Goal: Task Accomplishment & Management: Use online tool/utility

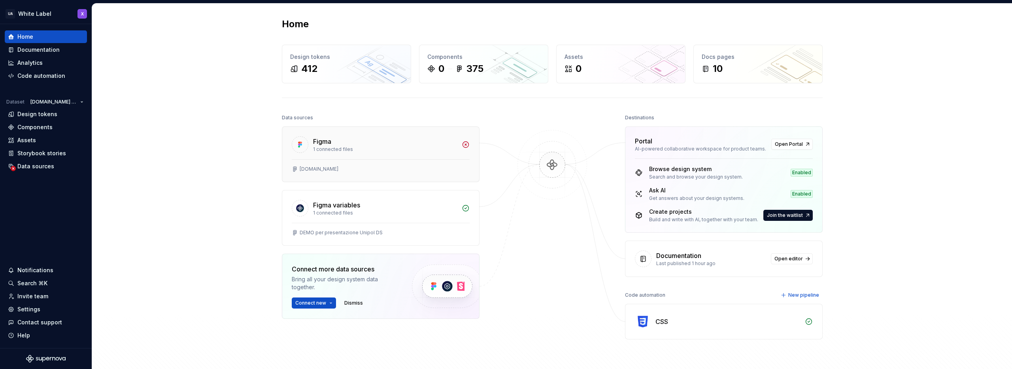
click at [463, 146] on icon at bounding box center [466, 145] width 8 height 8
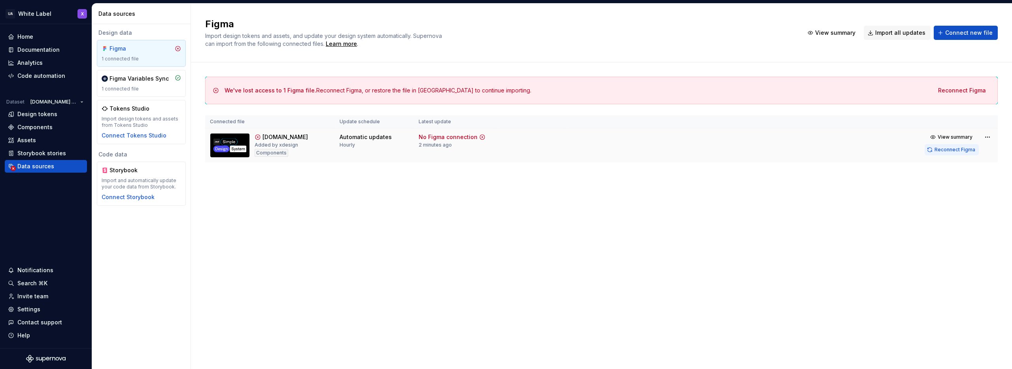
click at [955, 149] on span "Reconnect Figma" at bounding box center [955, 150] width 41 height 6
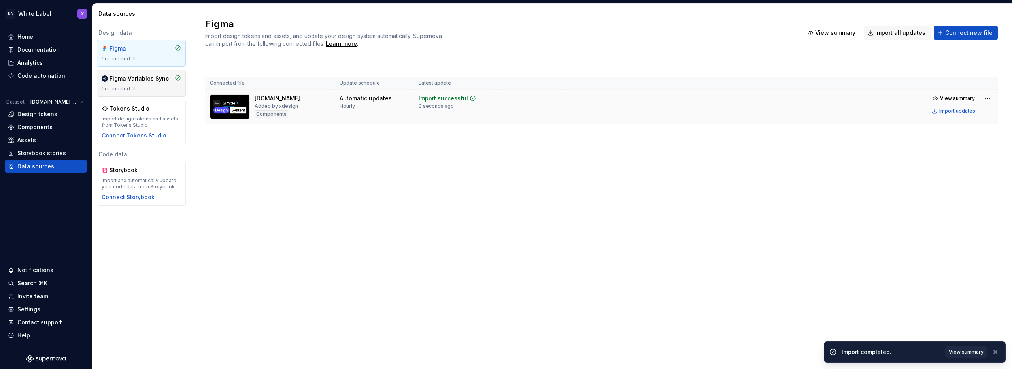
click at [132, 82] on div "Figma Variables Sync" at bounding box center [139, 79] width 59 height 8
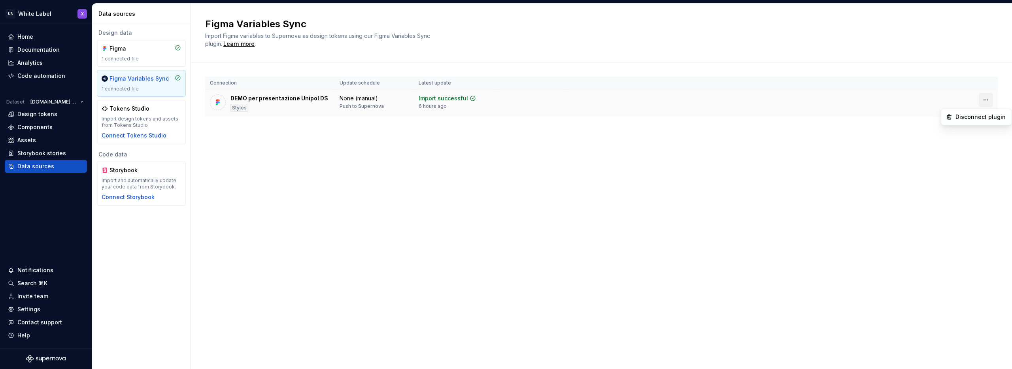
click at [985, 98] on html "UA White Label X Home Documentation Analytics Code automation Dataset [DOMAIN_N…" at bounding box center [506, 184] width 1012 height 369
click at [781, 119] on html "UA White Label X Home Documentation Analytics Code automation Dataset [DOMAIN_N…" at bounding box center [506, 184] width 1012 height 369
click at [363, 99] on div "None (manual)" at bounding box center [359, 99] width 38 height 8
click at [353, 87] on th "Update schedule" at bounding box center [374, 83] width 79 height 13
click at [354, 83] on th "Update schedule" at bounding box center [374, 83] width 79 height 13
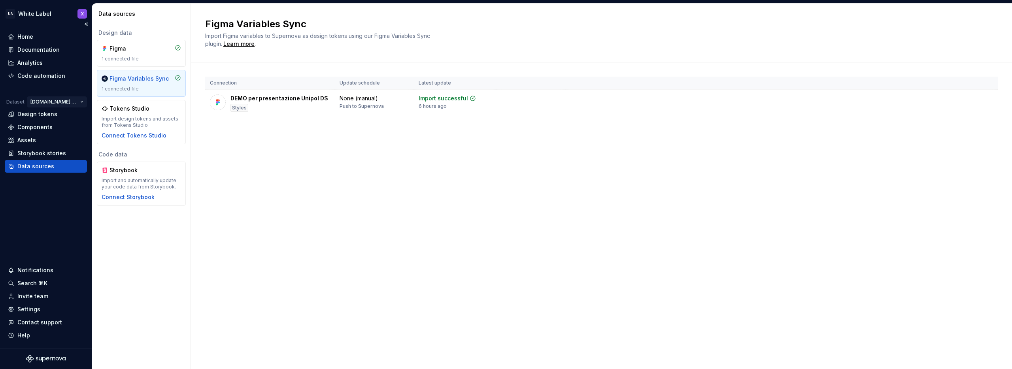
click at [53, 101] on html "UA White Label X Home Documentation Analytics Code automation Dataset [DOMAIN_N…" at bounding box center [506, 184] width 1012 height 369
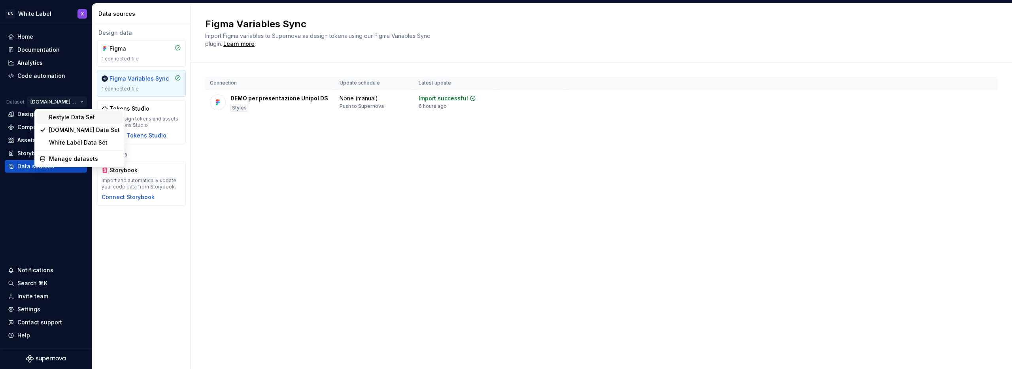
click at [61, 118] on div "Restyle Data Set" at bounding box center [84, 118] width 71 height 8
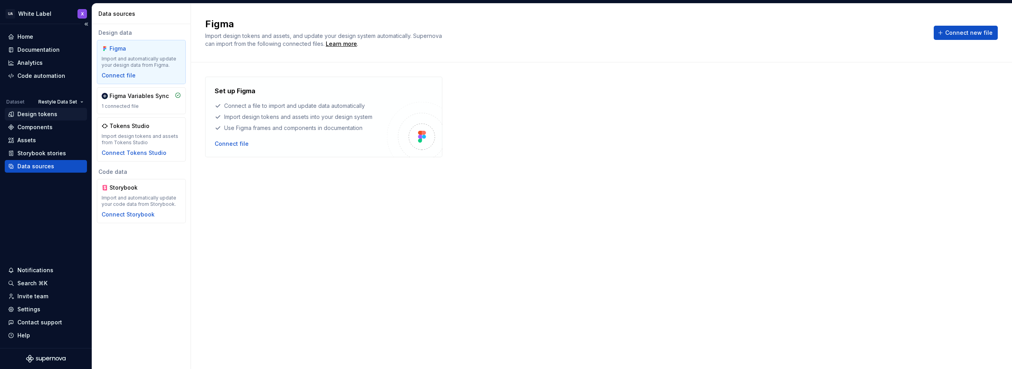
click at [28, 113] on div "Design tokens" at bounding box center [37, 114] width 40 height 8
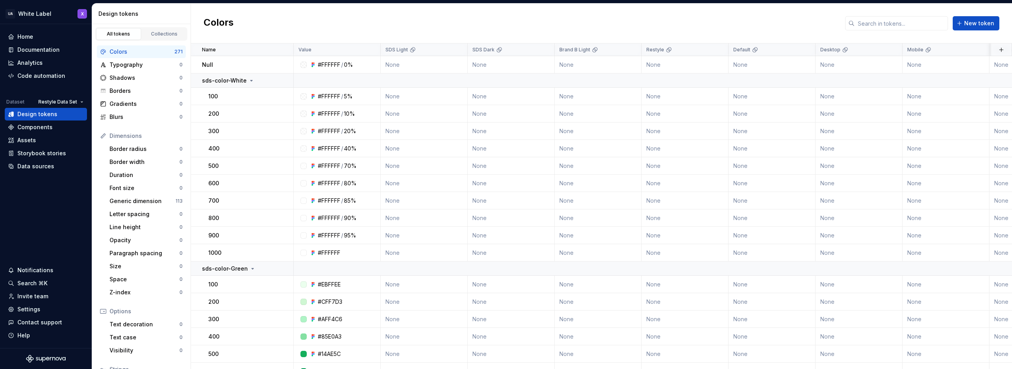
click at [373, 22] on div "Colors New token" at bounding box center [601, 24] width 821 height 40
click at [35, 36] on div "Home" at bounding box center [46, 37] width 76 height 8
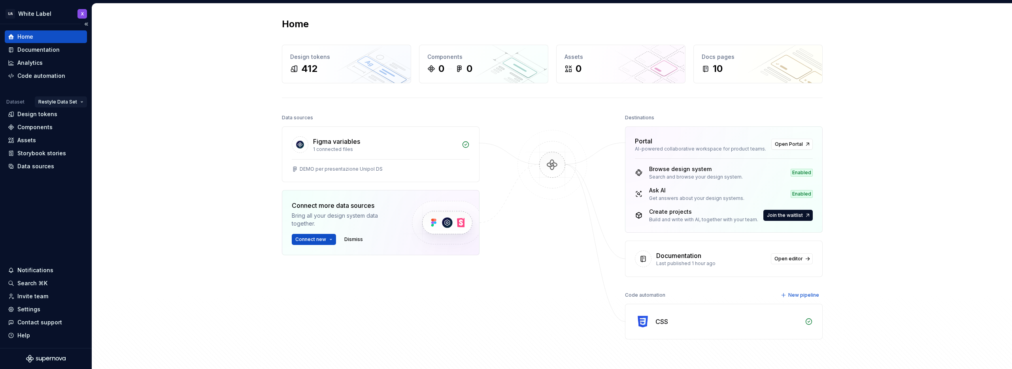
click at [78, 102] on html "UA White Label X Home Documentation Analytics Code automation Dataset Restyle D…" at bounding box center [506, 184] width 1012 height 369
click at [66, 140] on div "White Label Data Set" at bounding box center [86, 143] width 71 height 8
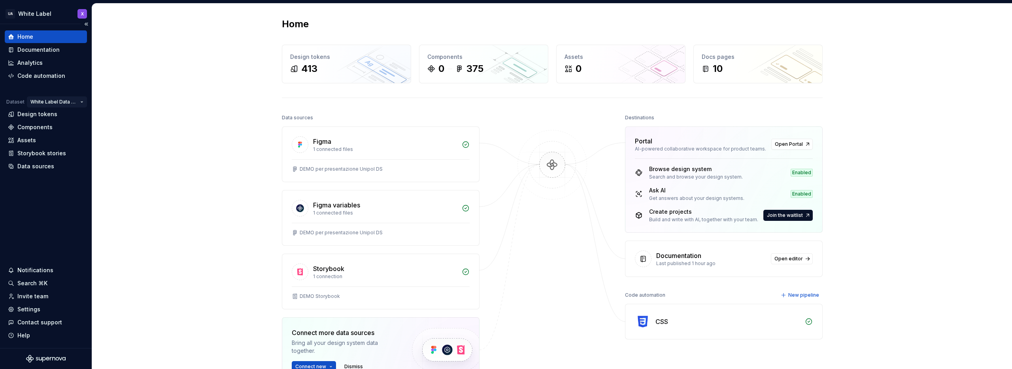
click at [53, 100] on html "UA White Label X Home Documentation Analytics Code automation Dataset White Lab…" at bounding box center [506, 184] width 1012 height 369
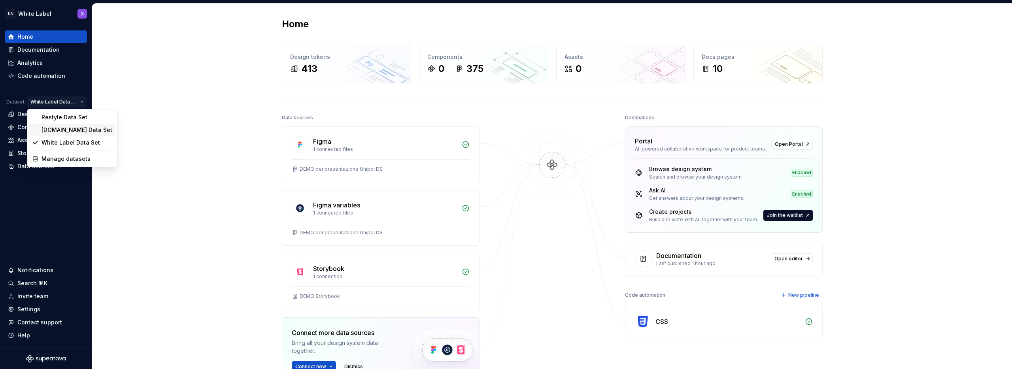
click at [57, 129] on div "[DOMAIN_NAME] Data Set" at bounding box center [77, 130] width 71 height 8
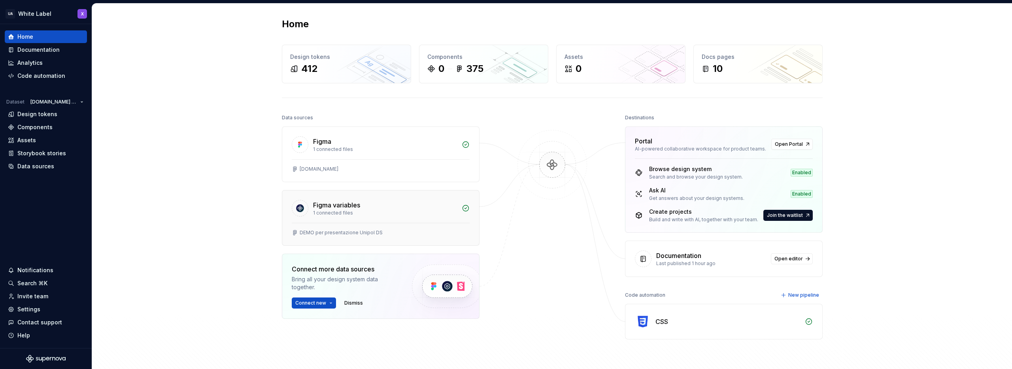
click at [455, 212] on div "Figma variables 1 connected files" at bounding box center [380, 207] width 197 height 32
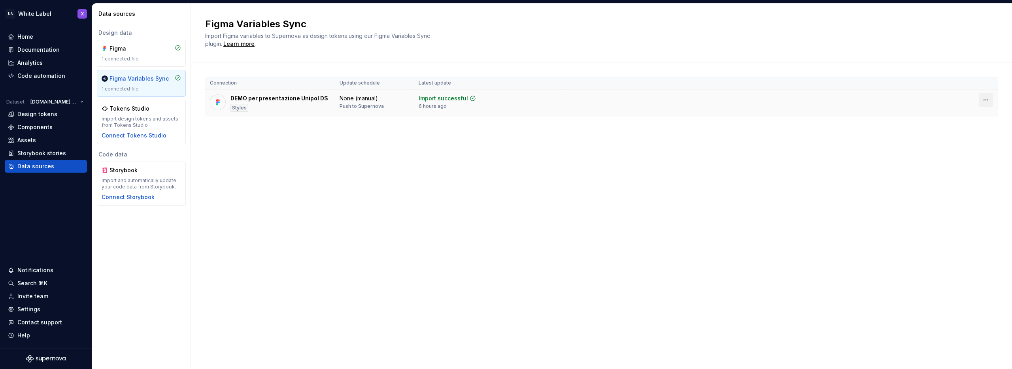
click at [987, 98] on html "UA White Label X Home Documentation Analytics Code automation Dataset [DOMAIN_N…" at bounding box center [506, 184] width 1012 height 369
click at [493, 194] on html "UA White Label X Home Documentation Analytics Code automation Dataset [DOMAIN_N…" at bounding box center [506, 184] width 1012 height 369
click at [41, 113] on div "Design tokens" at bounding box center [37, 114] width 40 height 8
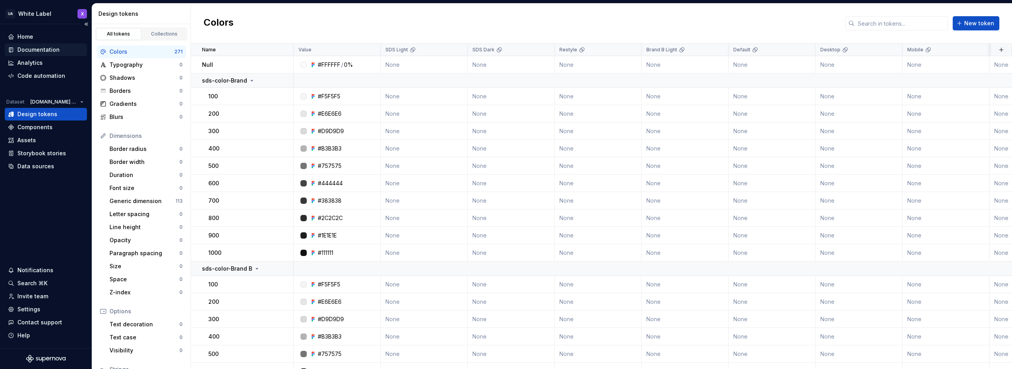
click at [31, 49] on div "Documentation" at bounding box center [38, 50] width 42 height 8
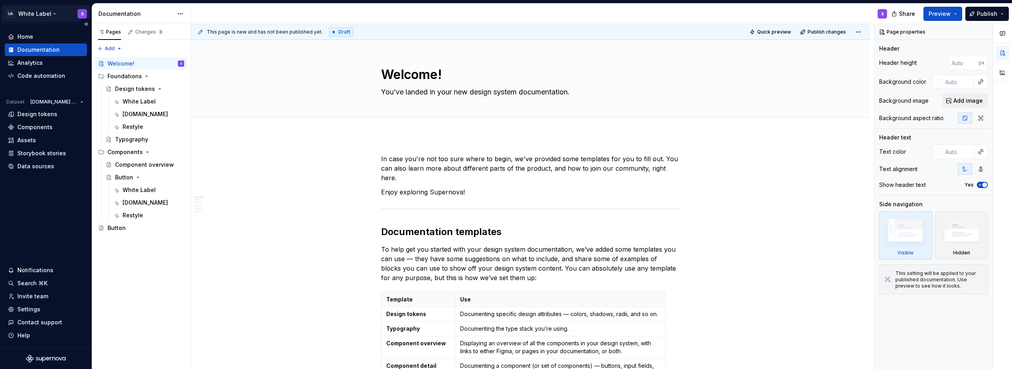
click at [42, 13] on html "UA White Label X Home Documentation Analytics Code automation Dataset [DOMAIN_N…" at bounding box center [506, 184] width 1012 height 369
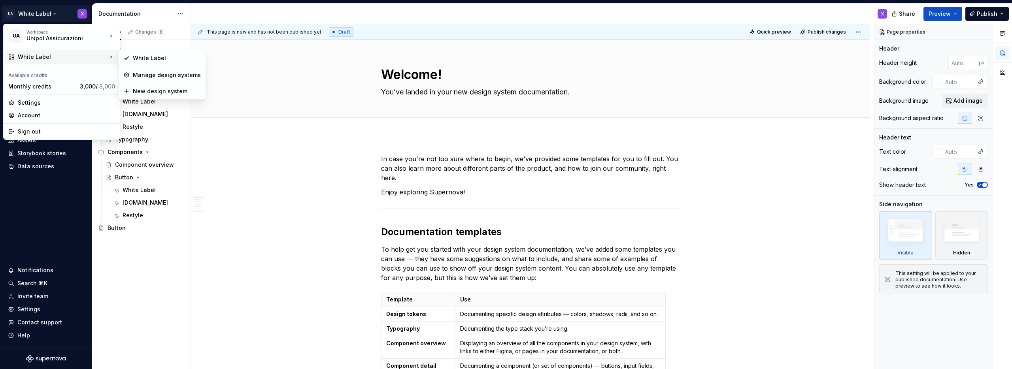
click at [60, 56] on div "White Label" at bounding box center [62, 57] width 89 height 8
click at [300, 67] on html "UA White Label X Home Documentation Analytics Code automation Dataset [DOMAIN_N…" at bounding box center [506, 184] width 1012 height 369
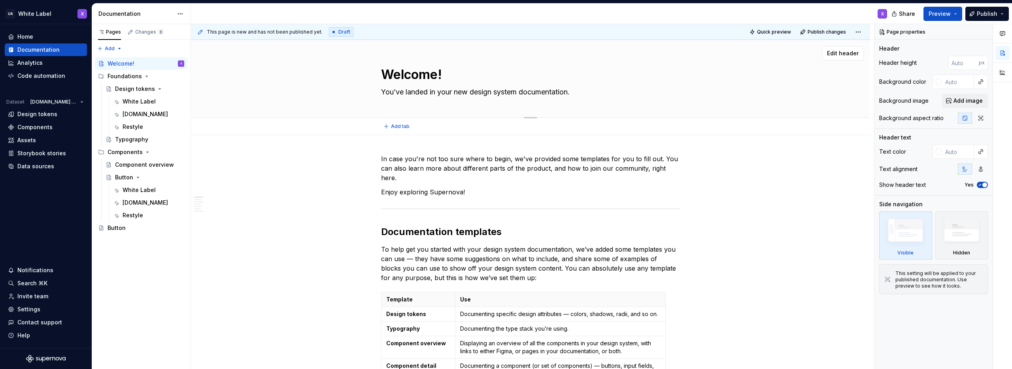
click at [272, 66] on div "Welcome! You’ve landed in your new design system documentation." at bounding box center [531, 79] width 616 height 78
click at [129, 177] on div "Button" at bounding box center [124, 178] width 18 height 8
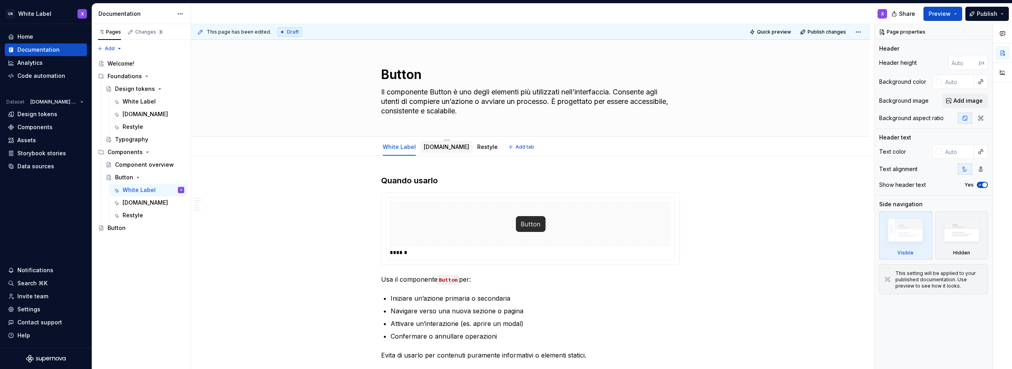
click at [432, 147] on link "[DOMAIN_NAME]" at bounding box center [446, 147] width 45 height 7
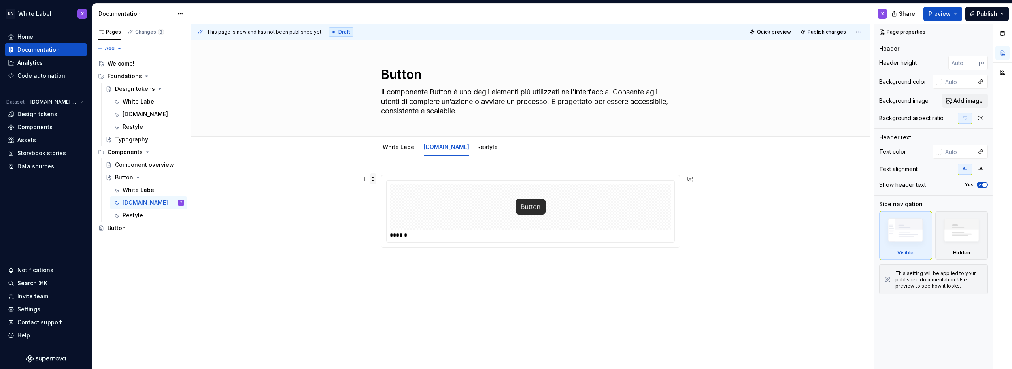
click at [374, 181] on span at bounding box center [373, 179] width 6 height 11
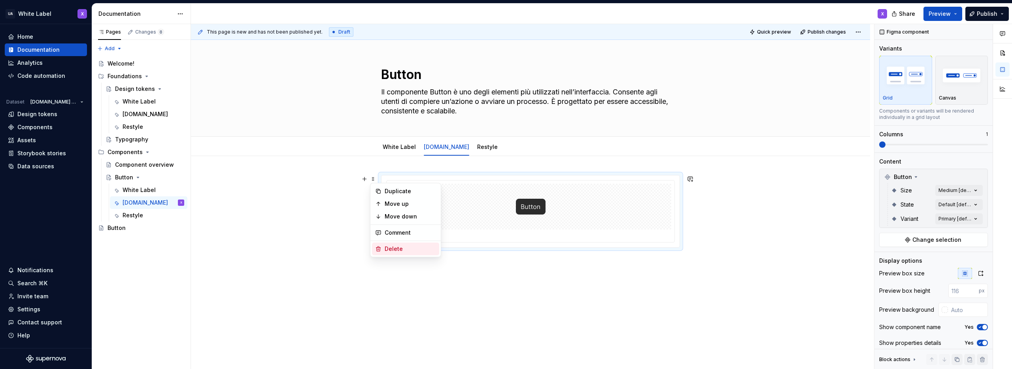
click at [387, 251] on div "Delete" at bounding box center [410, 249] width 51 height 8
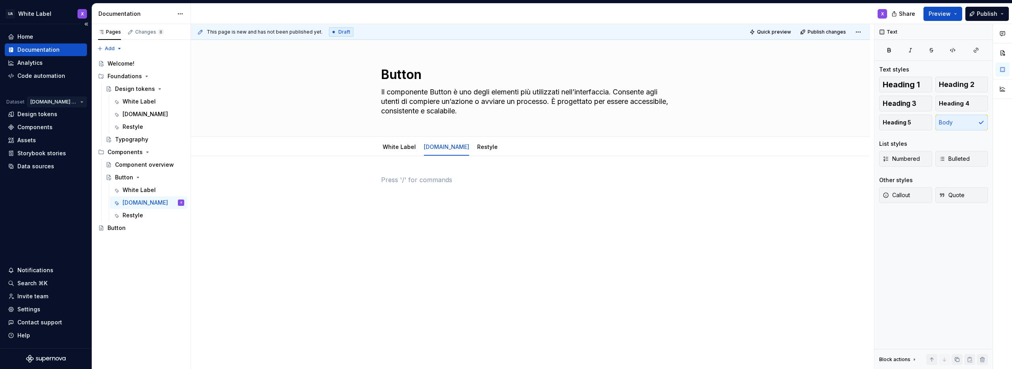
click at [66, 102] on html "UA White Label X Home Documentation Analytics Code automation Dataset [DOMAIN_N…" at bounding box center [506, 184] width 1012 height 369
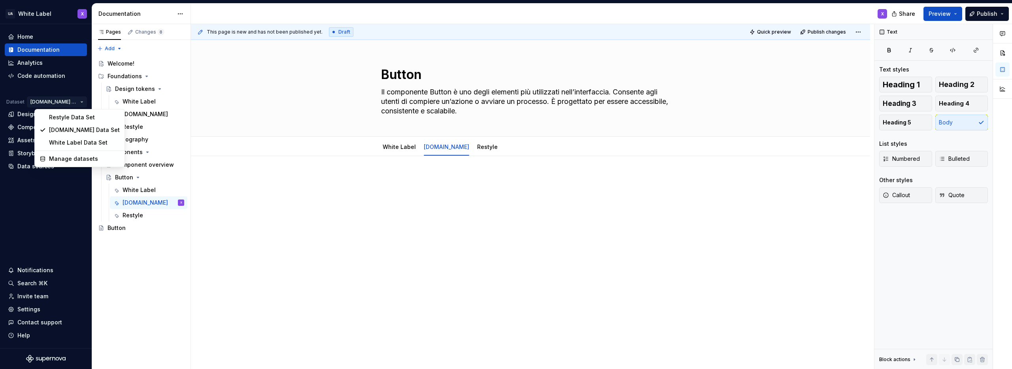
click at [303, 115] on html "UA White Label X Home Documentation Analytics Code automation Dataset [DOMAIN_N…" at bounding box center [506, 184] width 1012 height 369
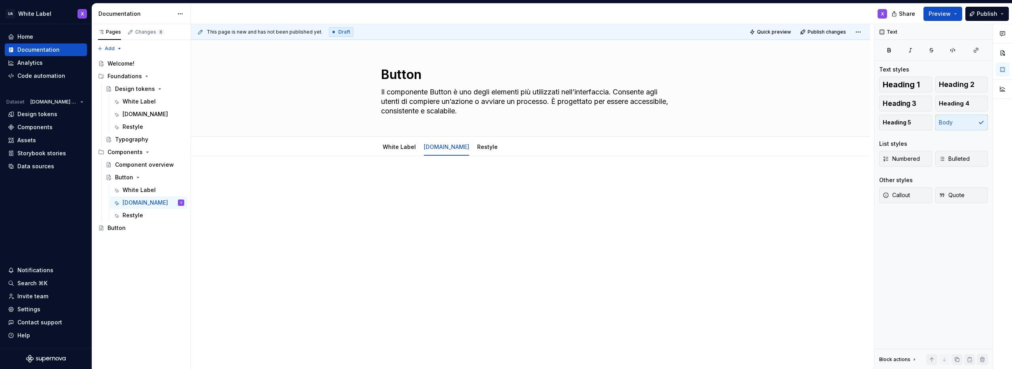
type textarea "*"
click at [365, 180] on button "button" at bounding box center [364, 179] width 11 height 11
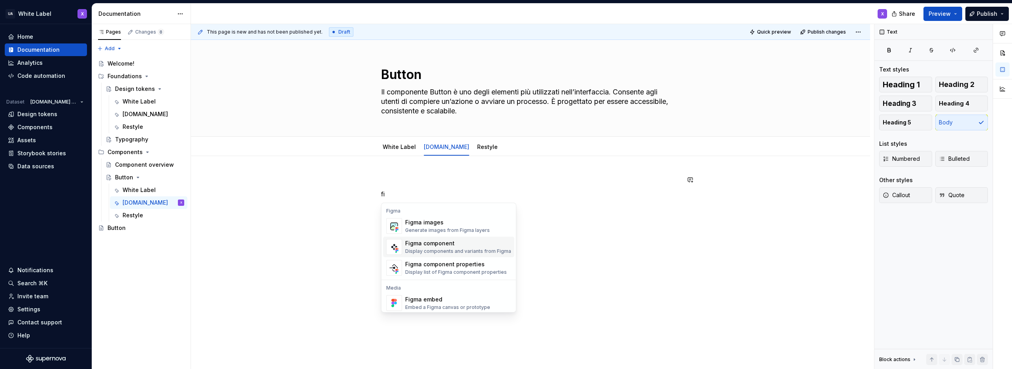
click at [448, 244] on div "Figma component" at bounding box center [458, 244] width 106 height 8
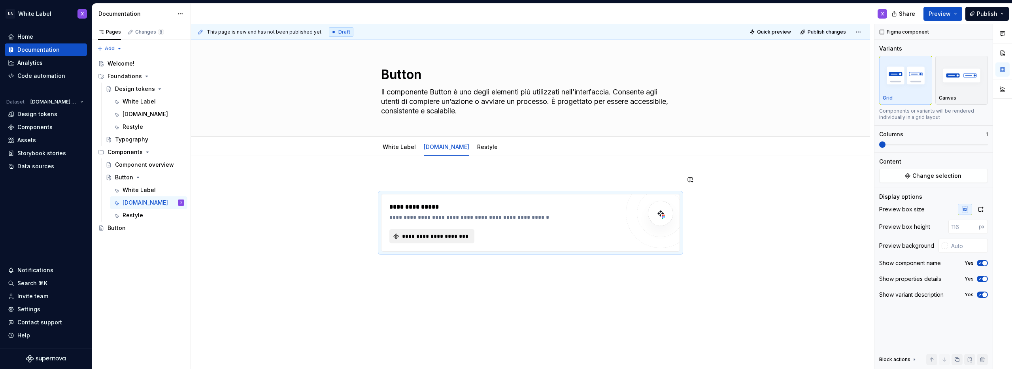
type textarea "*"
click at [439, 237] on span "**********" at bounding box center [435, 237] width 68 height 8
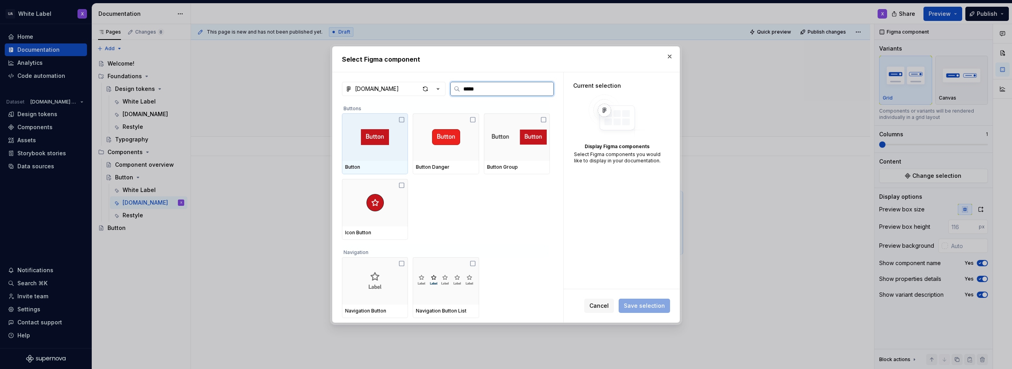
type input "******"
click at [438, 89] on icon "button" at bounding box center [438, 89] width 8 height 8
click at [457, 72] on div "Select Figma component [DOMAIN_NAME] ****** Buttons Button Button Danger Button…" at bounding box center [506, 184] width 1012 height 369
click at [668, 56] on button "button" at bounding box center [669, 56] width 11 height 11
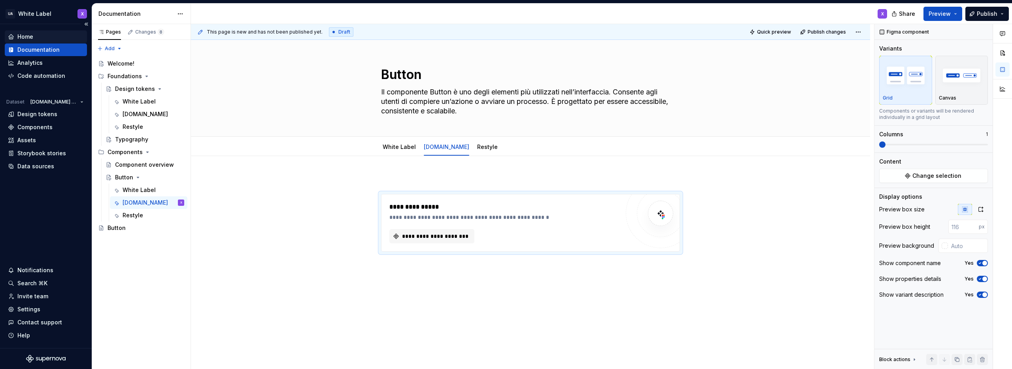
click at [40, 36] on div "Home" at bounding box center [46, 37] width 76 height 8
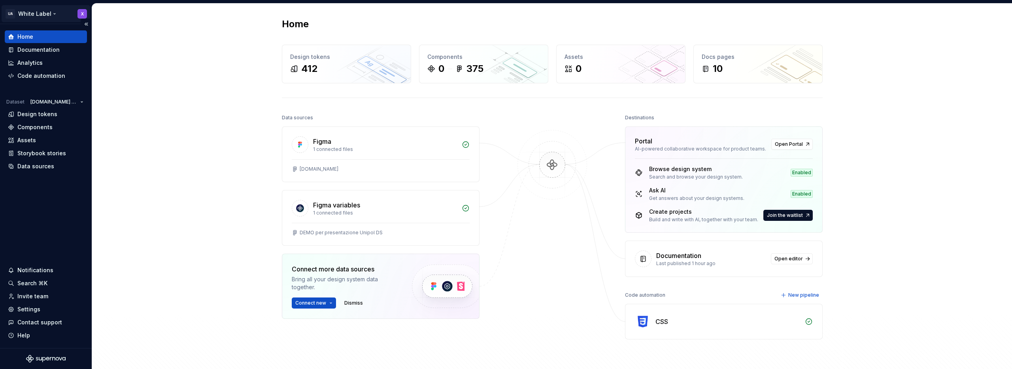
click at [53, 13] on html "UA White Label X Home Documentation Analytics Code automation Dataset [DOMAIN_N…" at bounding box center [506, 184] width 1012 height 369
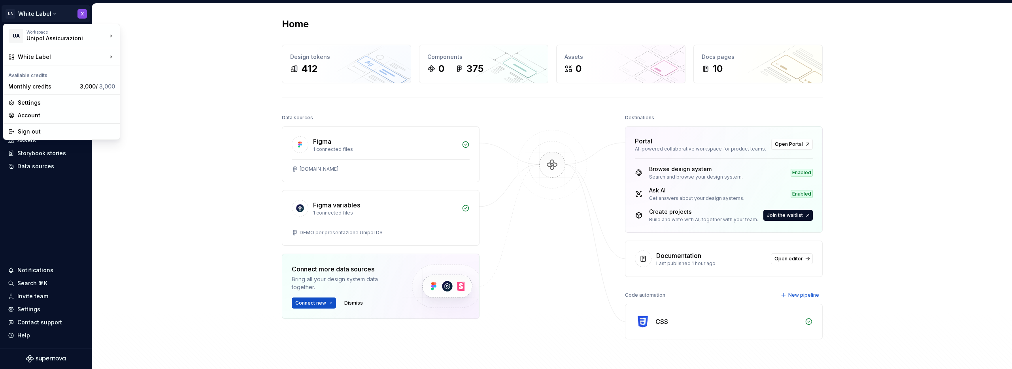
click at [148, 24] on html "UA White Label X Home Documentation Analytics Code automation Dataset [DOMAIN_N…" at bounding box center [506, 184] width 1012 height 369
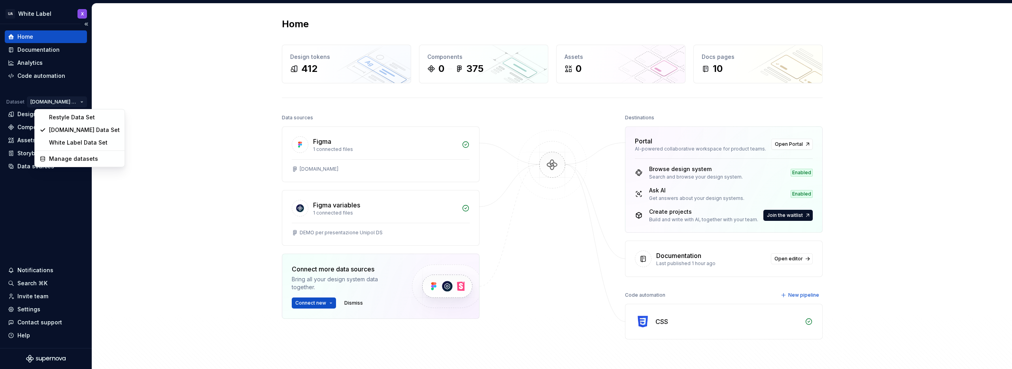
click at [67, 101] on html "UA White Label X Home Documentation Analytics Code automation Dataset [DOMAIN_N…" at bounding box center [506, 184] width 1012 height 369
click at [65, 117] on div "Restyle Data Set" at bounding box center [84, 118] width 71 height 8
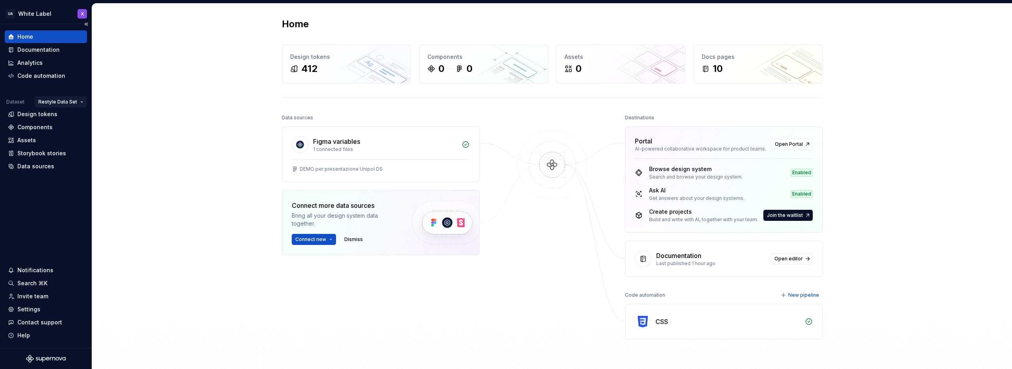
click at [65, 100] on html "UA White Label X Home Documentation Analytics Code automation Dataset Restyle D…" at bounding box center [506, 184] width 1012 height 369
click at [63, 128] on div "[DOMAIN_NAME] Data Set" at bounding box center [86, 130] width 71 height 8
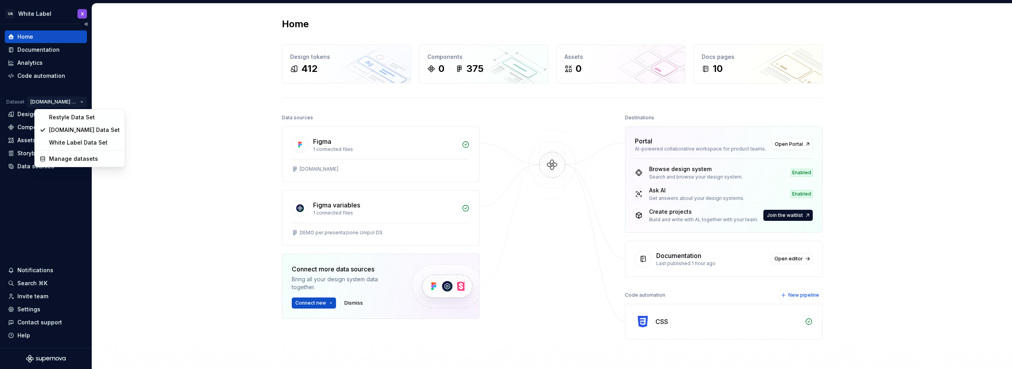
click at [81, 101] on html "UA White Label X Home Documentation Analytics Code automation Dataset [DOMAIN_N…" at bounding box center [506, 184] width 1012 height 369
click at [65, 163] on div "Manage datasets" at bounding box center [84, 159] width 71 height 8
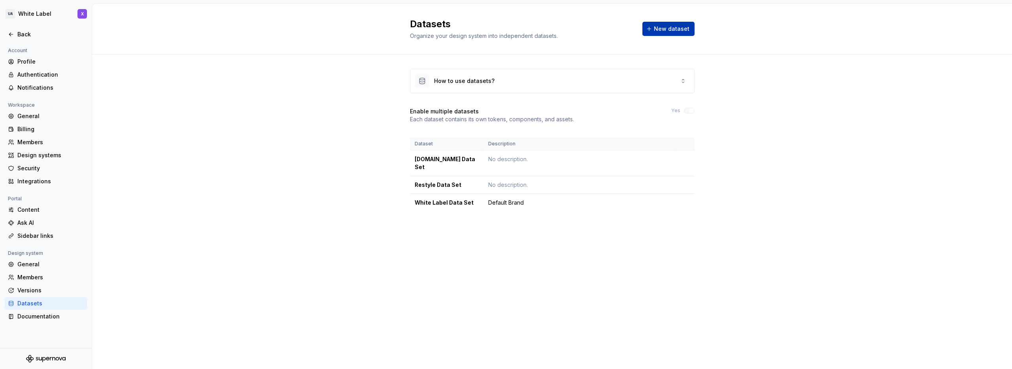
click at [666, 28] on span "New dataset" at bounding box center [672, 29] width 36 height 8
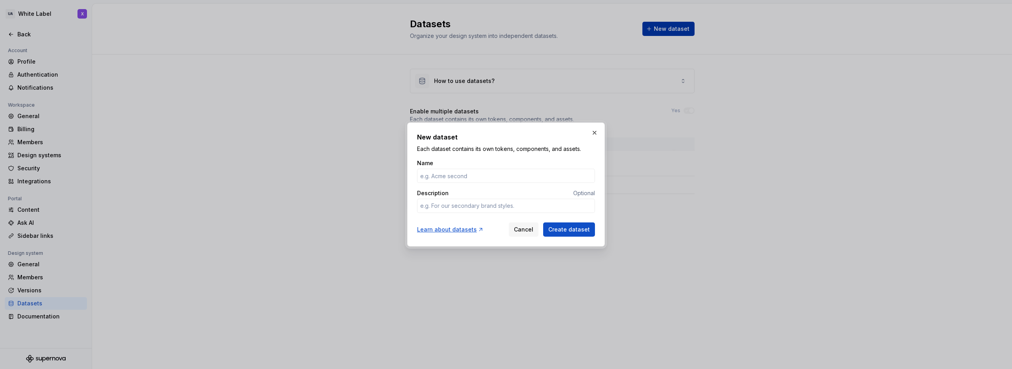
type textarea "*"
type input "Unipol Fabio"
click at [571, 229] on span "Create dataset" at bounding box center [570, 230] width 42 height 8
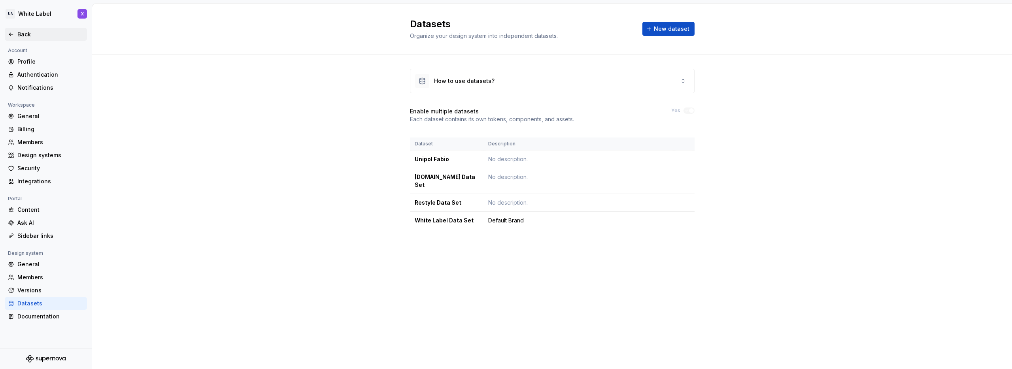
click at [13, 34] on icon at bounding box center [11, 34] width 6 height 6
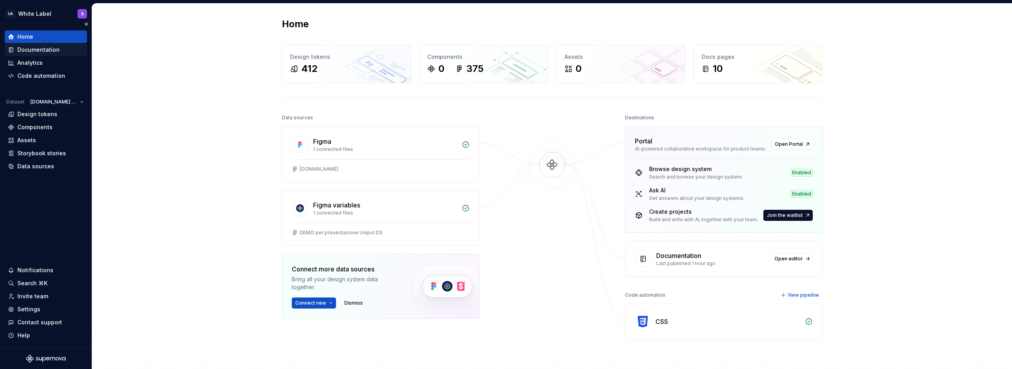
click at [26, 49] on div "Documentation" at bounding box center [38, 50] width 42 height 8
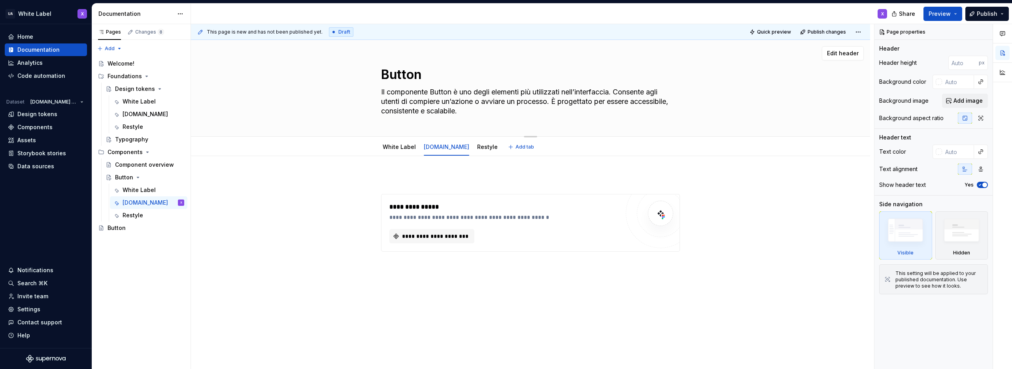
type textarea "*"
click at [516, 146] on span "Add tab" at bounding box center [525, 147] width 19 height 6
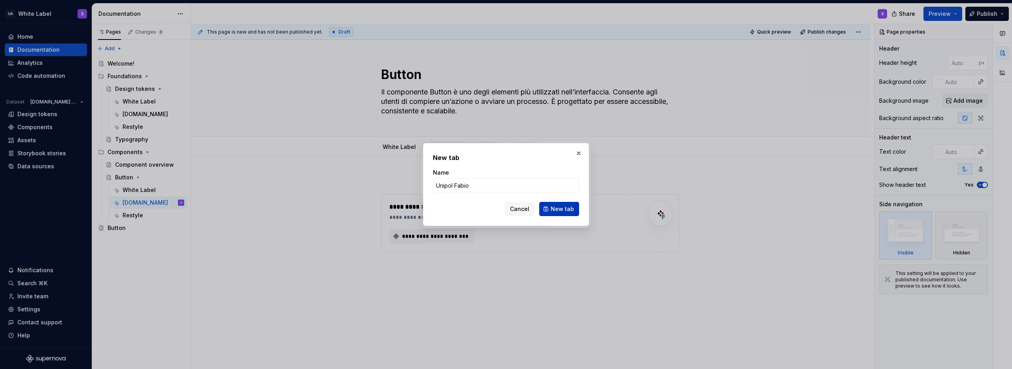
type input "Unipol Fabio"
click at [556, 206] on span "New tab" at bounding box center [562, 209] width 23 height 8
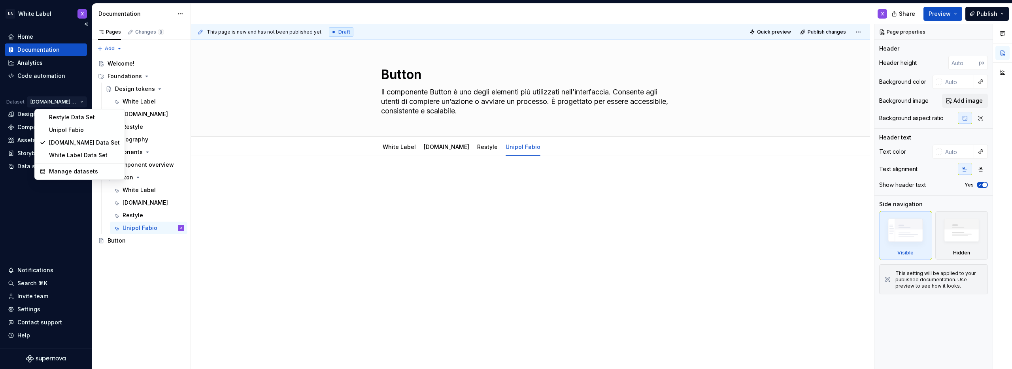
click at [74, 100] on html "UA White Label X Home Documentation Analytics Code automation Dataset [DOMAIN_N…" at bounding box center [506, 184] width 1012 height 369
click at [68, 130] on div "Unipol Fabio" at bounding box center [84, 130] width 71 height 8
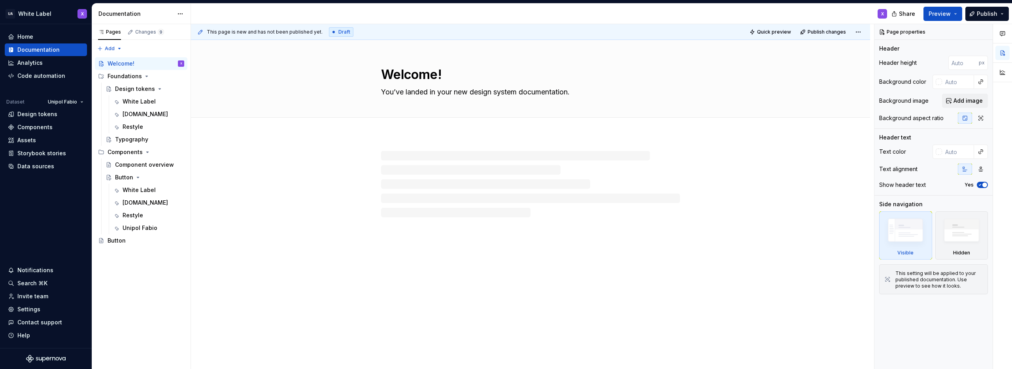
type textarea "*"
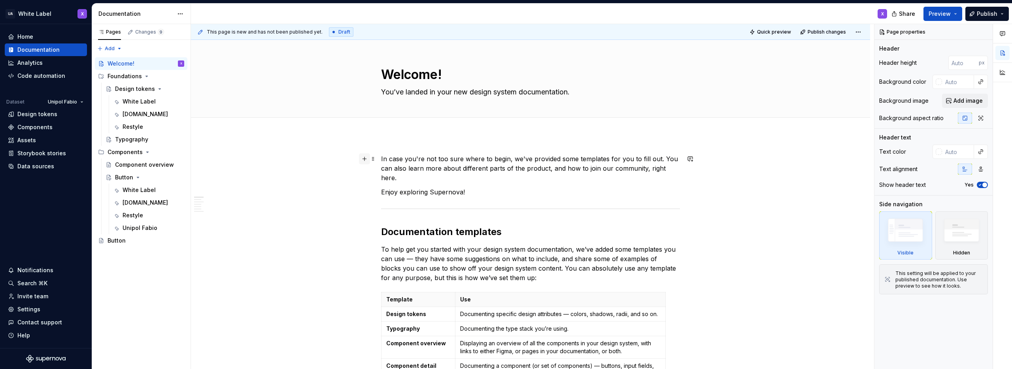
click at [364, 158] on button "button" at bounding box center [364, 158] width 11 height 11
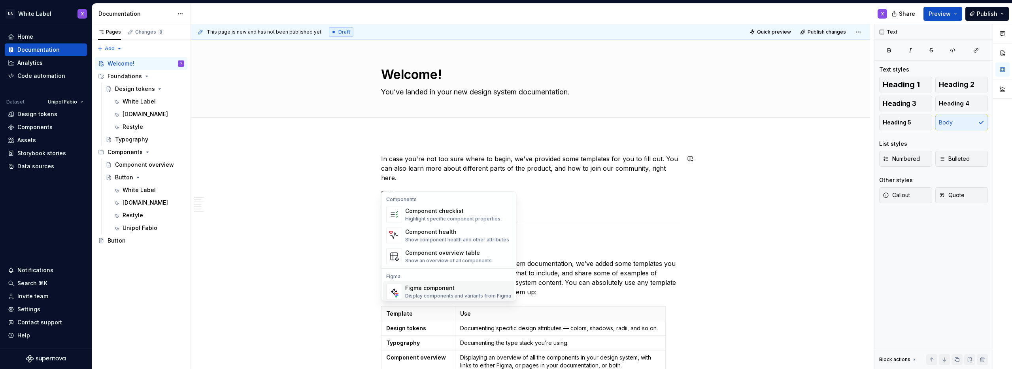
click at [426, 292] on div "Figma component" at bounding box center [458, 288] width 106 height 8
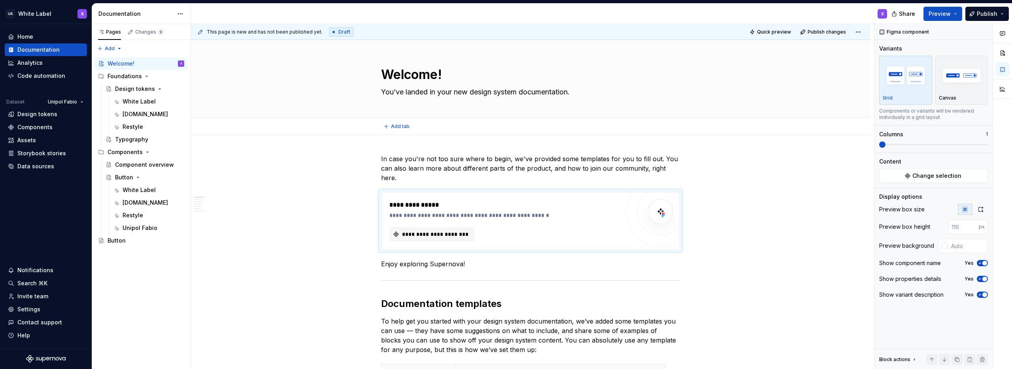
click at [332, 128] on div "Add tab" at bounding box center [531, 126] width 616 height 11
click at [127, 227] on div "Unipol Fabio" at bounding box center [140, 228] width 35 height 8
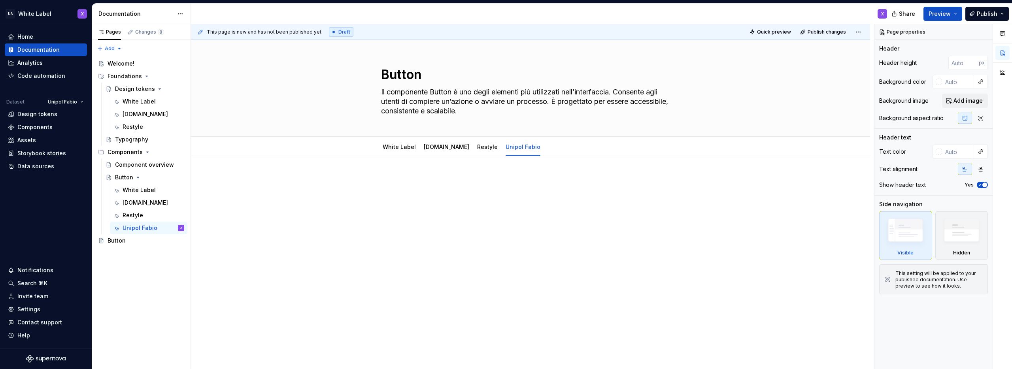
type textarea "*"
click at [431, 199] on div at bounding box center [530, 190] width 299 height 30
click at [368, 175] on div "This page is new and has not been published yet. Draft Quick preview Publish ch…" at bounding box center [532, 197] width 683 height 346
click at [393, 182] on p at bounding box center [530, 179] width 299 height 9
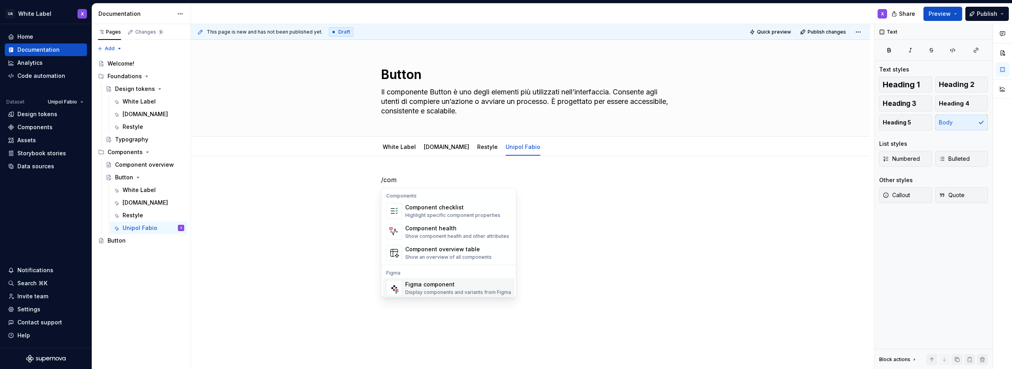
click at [429, 286] on div "Figma component" at bounding box center [458, 285] width 106 height 8
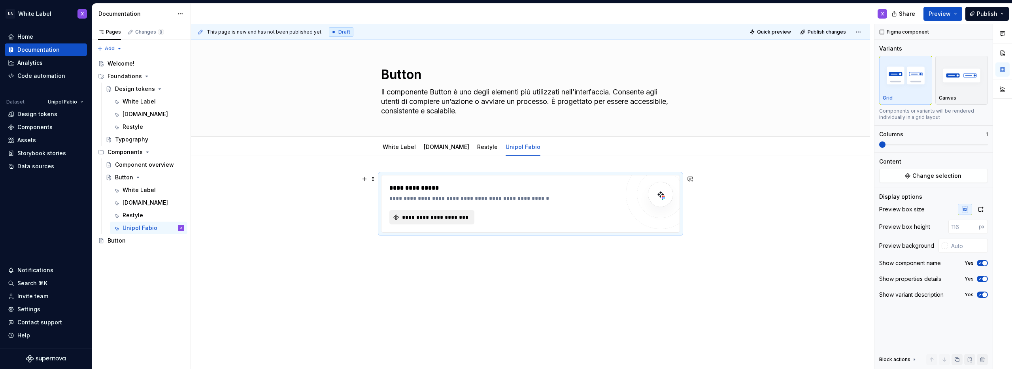
click at [422, 217] on span "**********" at bounding box center [435, 218] width 68 height 8
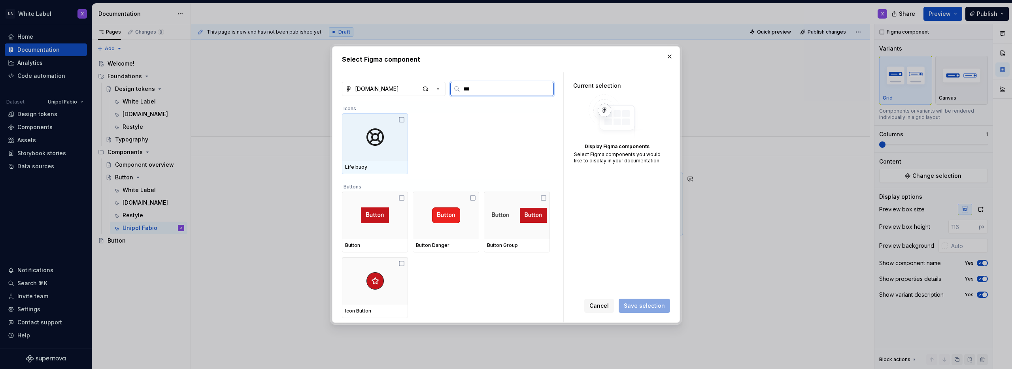
type input "****"
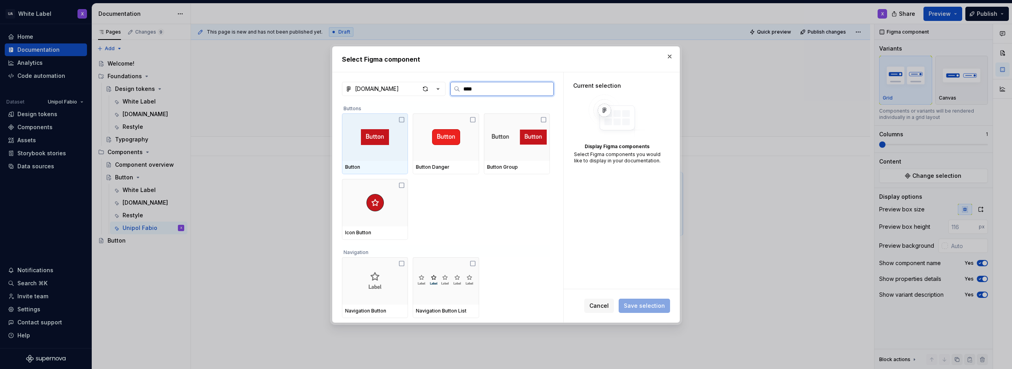
click at [400, 121] on icon at bounding box center [402, 120] width 6 height 6
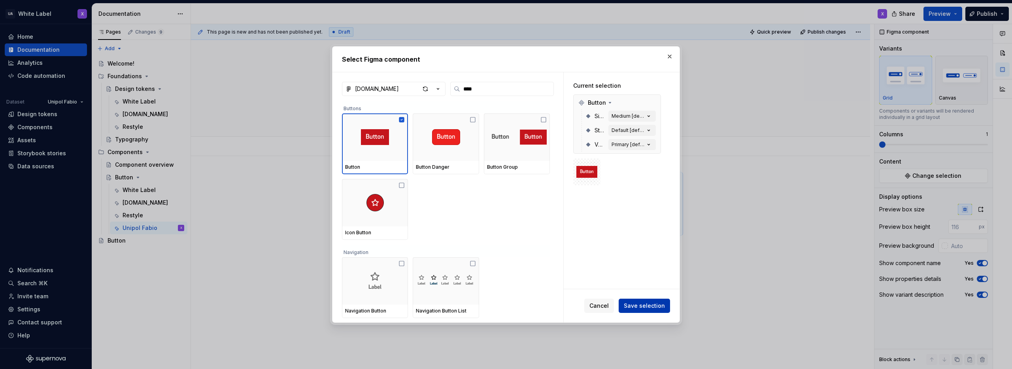
click at [648, 305] on span "Save selection" at bounding box center [644, 306] width 41 height 8
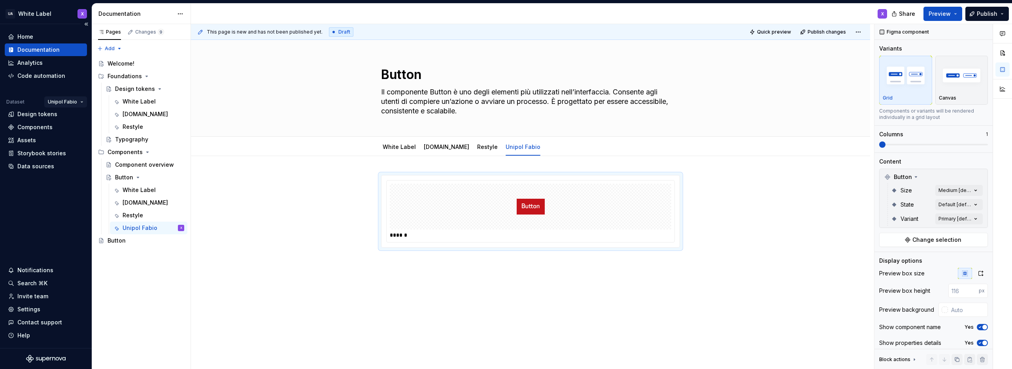
click at [61, 100] on html "UA White Label X Home Documentation Analytics Code automation Dataset Unipol Fa…" at bounding box center [506, 184] width 1012 height 369
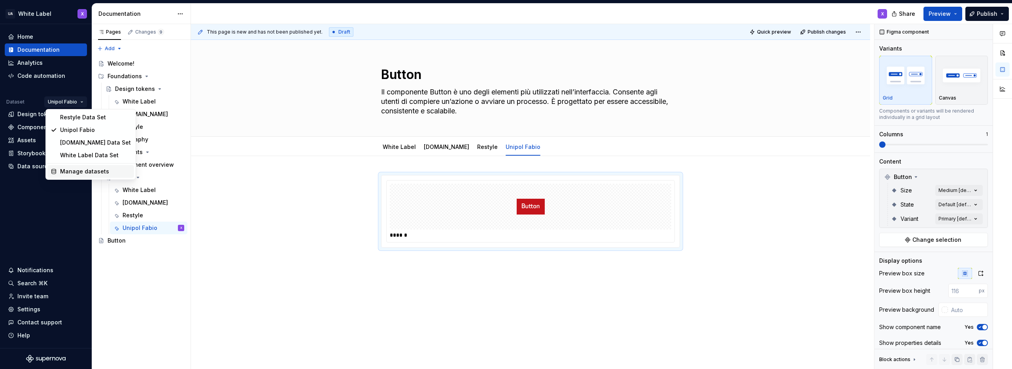
click at [65, 171] on div "Manage datasets" at bounding box center [95, 172] width 71 height 8
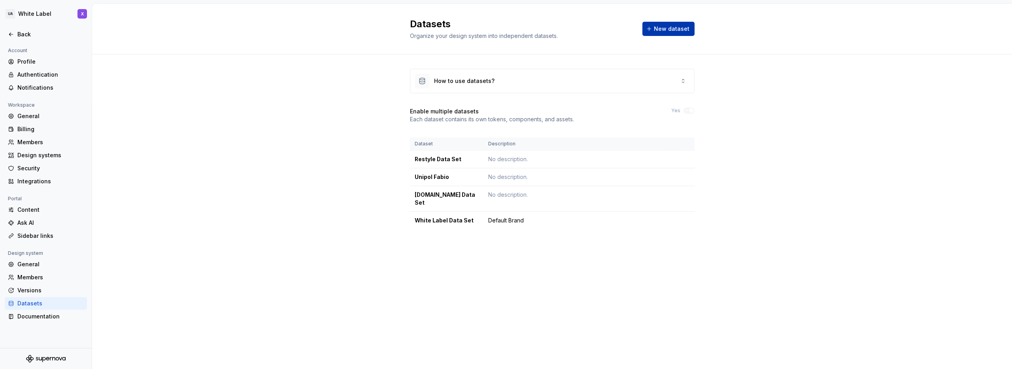
click at [670, 26] on span "New dataset" at bounding box center [672, 29] width 36 height 8
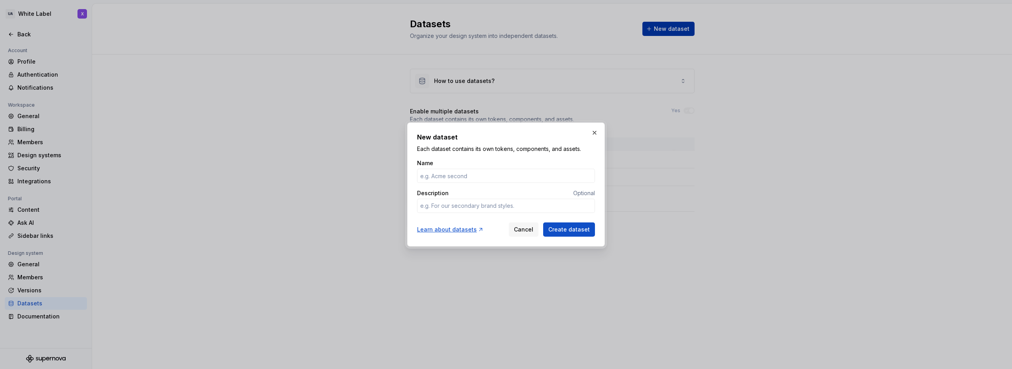
type textarea "*"
type input "[PERSON_NAME]"
click at [571, 228] on span "Create dataset" at bounding box center [570, 230] width 42 height 8
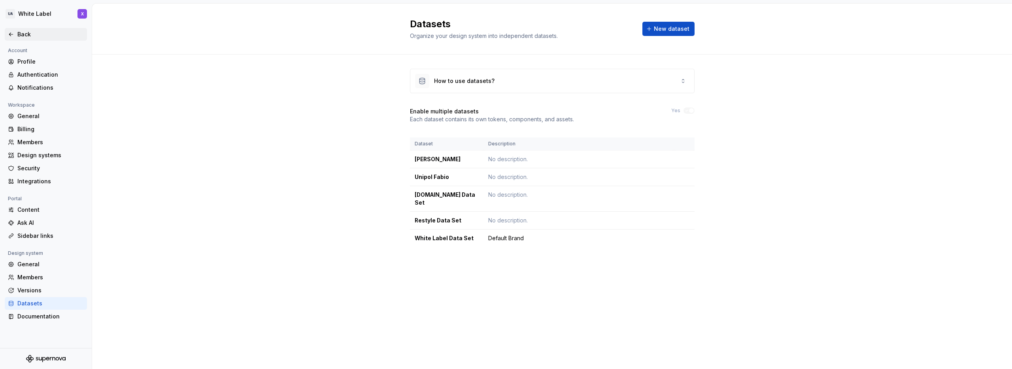
click at [15, 37] on div "Back" at bounding box center [46, 34] width 76 height 8
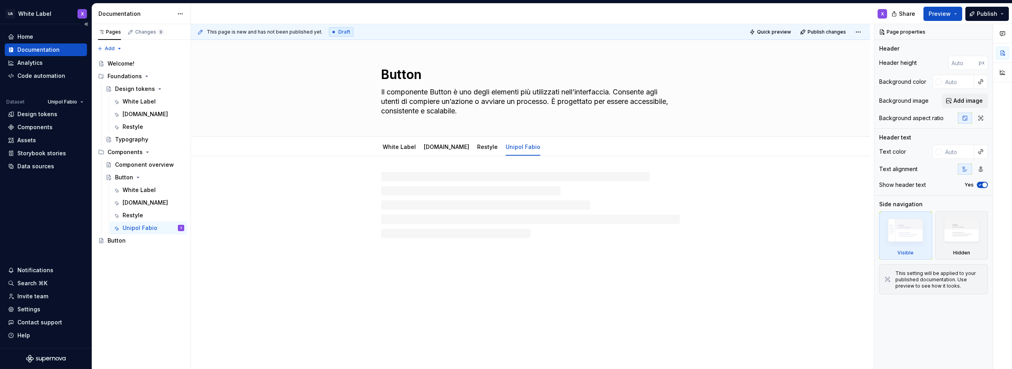
click at [24, 46] on div "Documentation" at bounding box center [38, 50] width 42 height 8
type textarea "*"
click at [558, 145] on span "Add tab" at bounding box center [567, 147] width 19 height 6
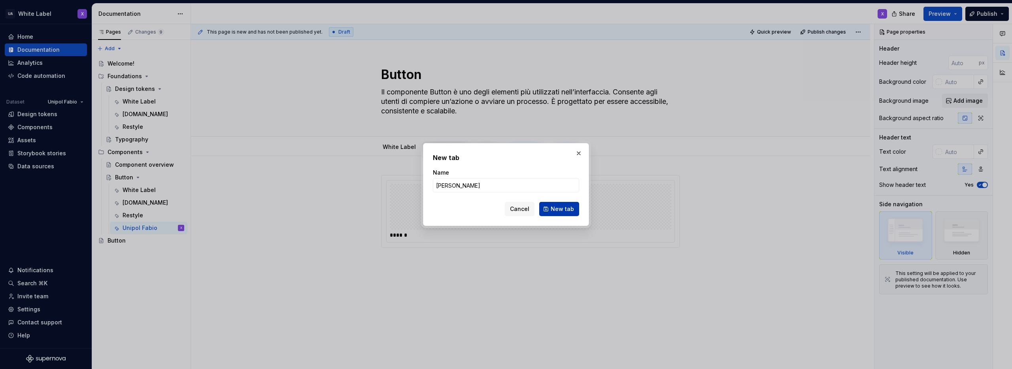
type input "[PERSON_NAME]"
click at [554, 212] on span "New tab" at bounding box center [562, 209] width 23 height 8
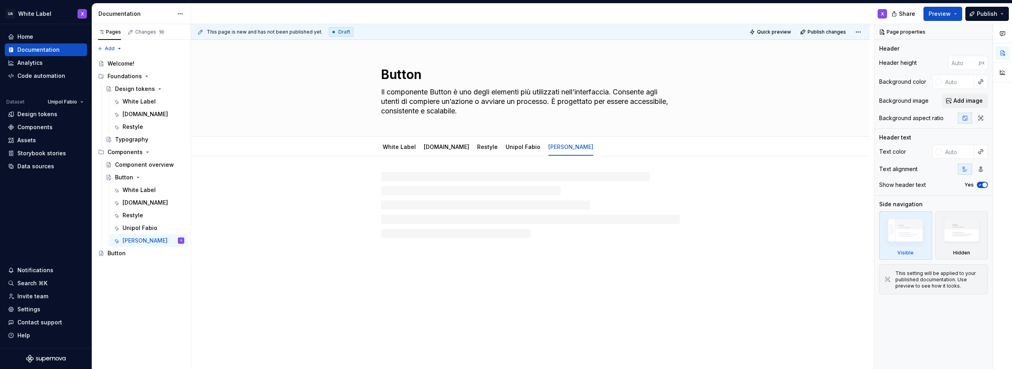
type textarea "*"
click at [407, 180] on p at bounding box center [530, 179] width 299 height 9
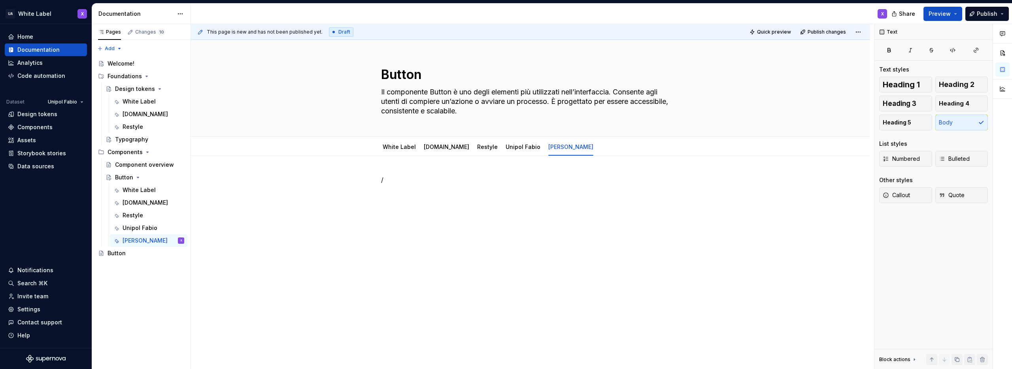
click at [297, 190] on div "/" at bounding box center [530, 240] width 679 height 169
click at [62, 98] on html "UA White Label X Home Documentation Analytics Code automation Dataset Unipol Fa…" at bounding box center [506, 184] width 1012 height 369
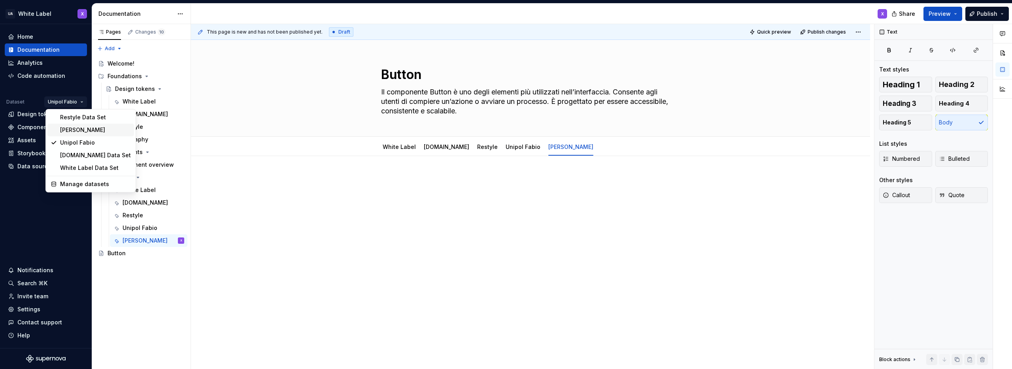
click at [66, 131] on div "[PERSON_NAME]" at bounding box center [95, 130] width 71 height 8
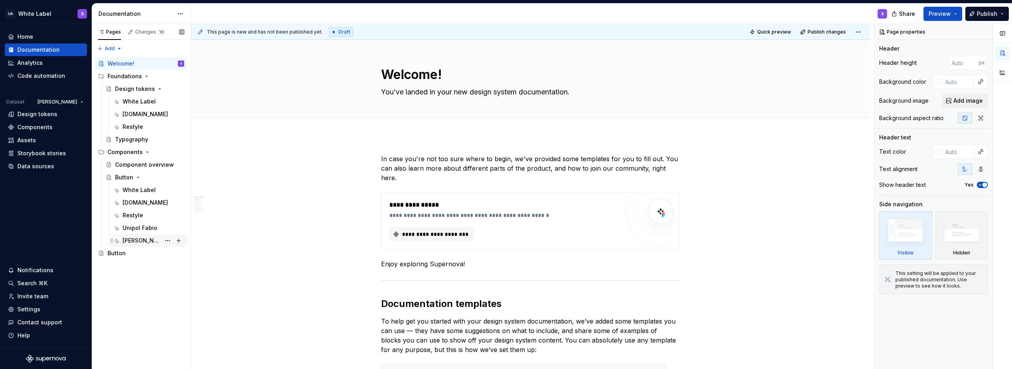
click at [132, 241] on div "[PERSON_NAME]" at bounding box center [142, 241] width 38 height 8
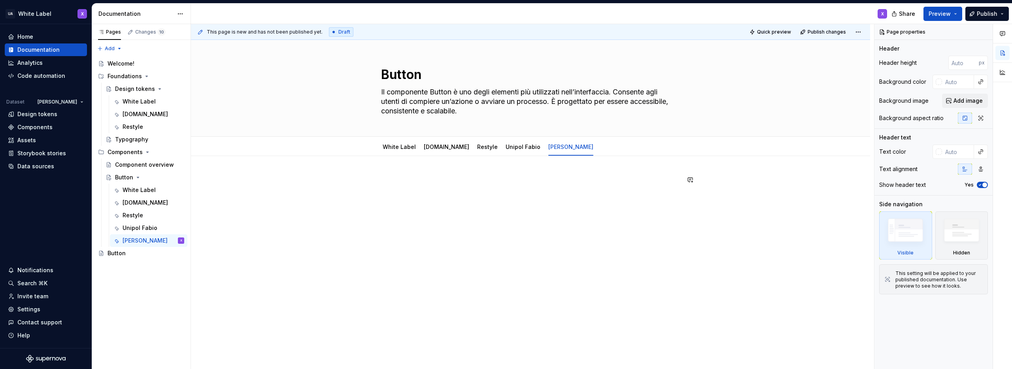
type textarea "*"
click at [444, 187] on div at bounding box center [530, 190] width 299 height 30
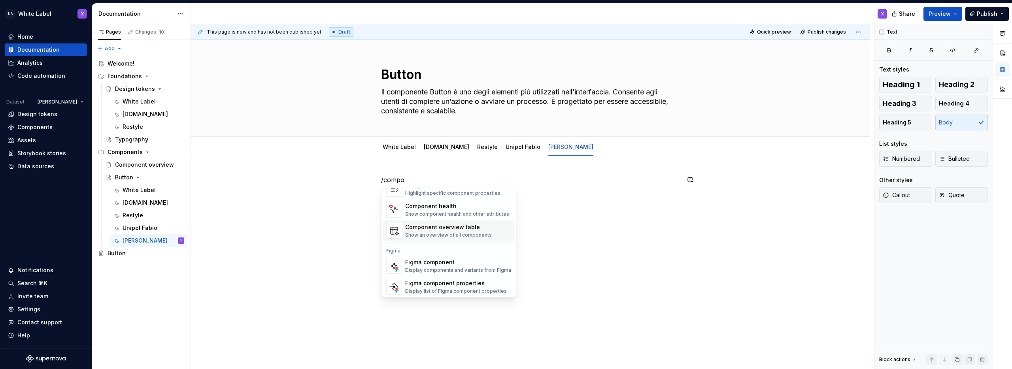
scroll to position [24, 0]
click at [431, 262] on div "Figma component" at bounding box center [458, 261] width 106 height 8
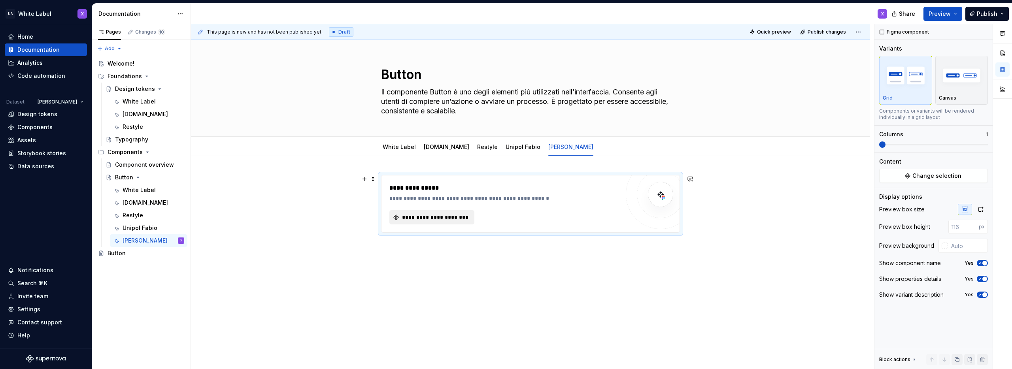
click at [434, 219] on span "**********" at bounding box center [435, 218] width 68 height 8
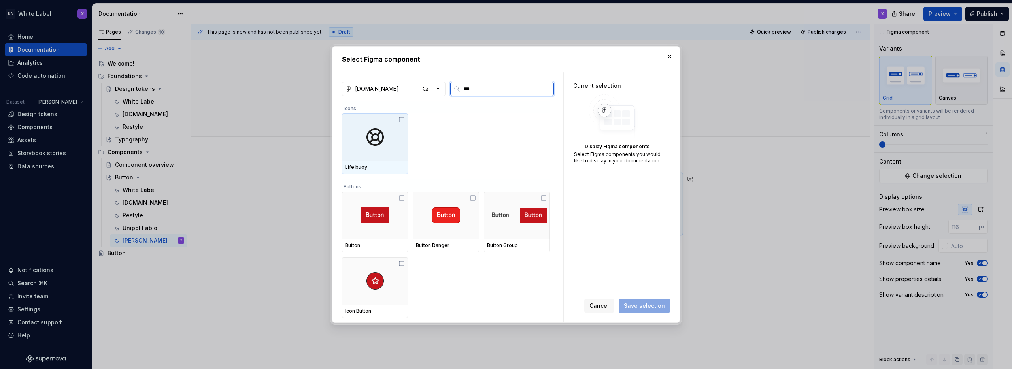
type input "****"
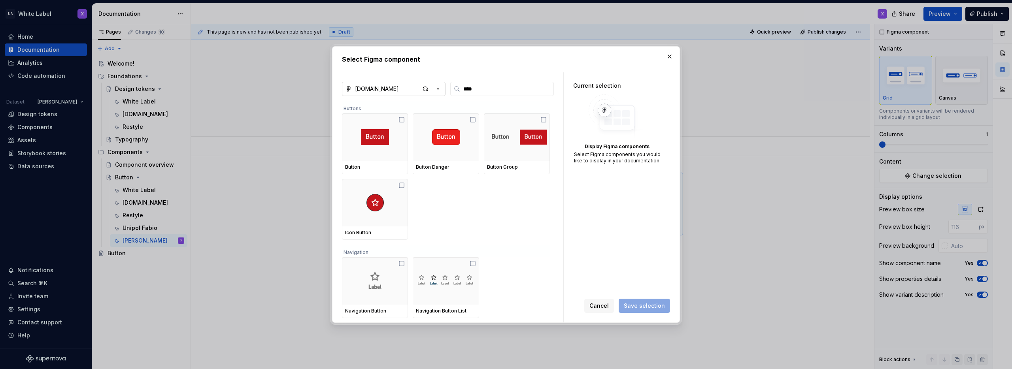
click at [375, 90] on div "[DOMAIN_NAME]" at bounding box center [377, 89] width 44 height 8
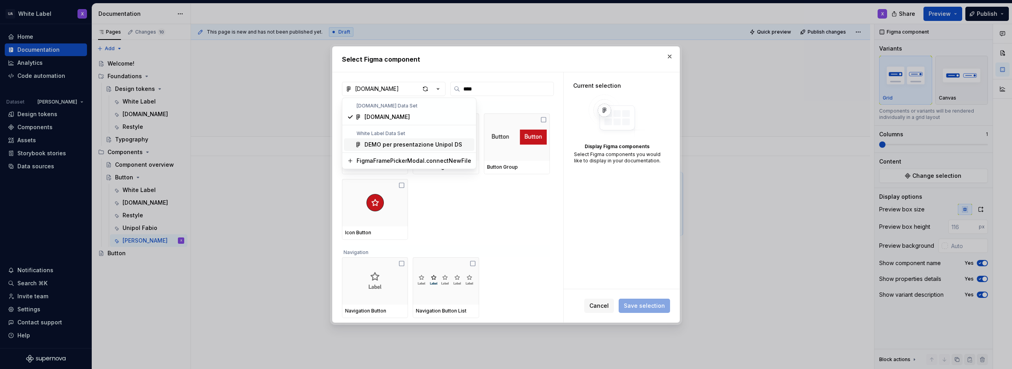
click at [426, 149] on span "DEMO per presentazione Unipol DS" at bounding box center [409, 144] width 131 height 13
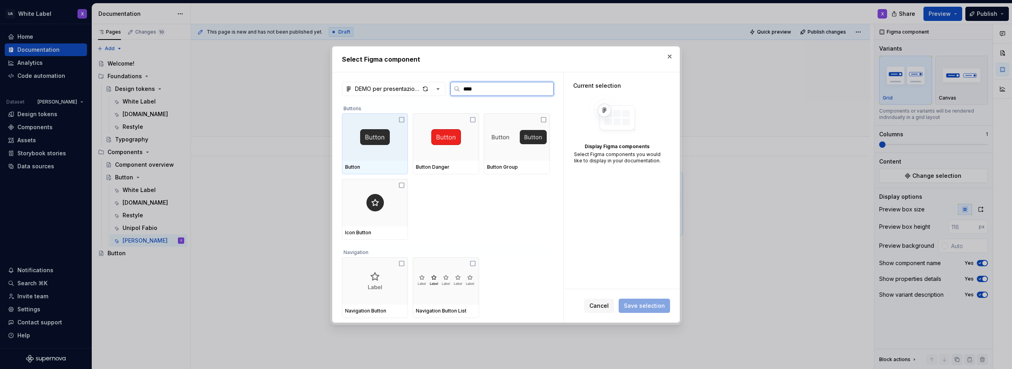
click at [394, 149] on div at bounding box center [375, 137] width 66 height 47
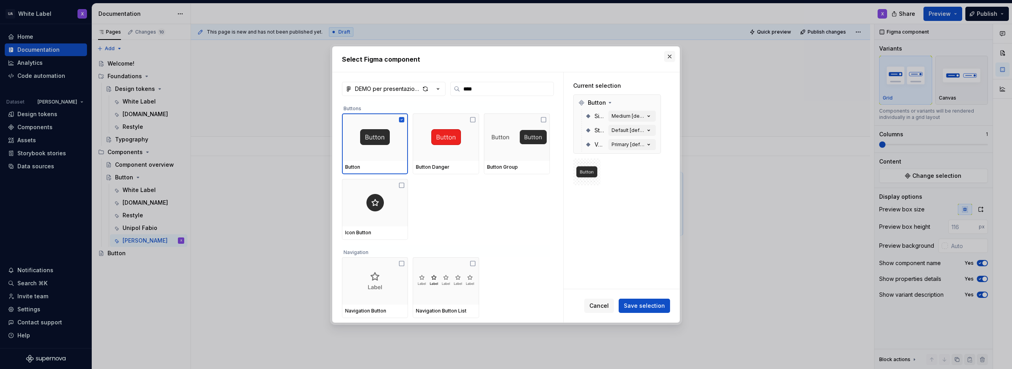
click at [668, 57] on button "button" at bounding box center [669, 56] width 11 height 11
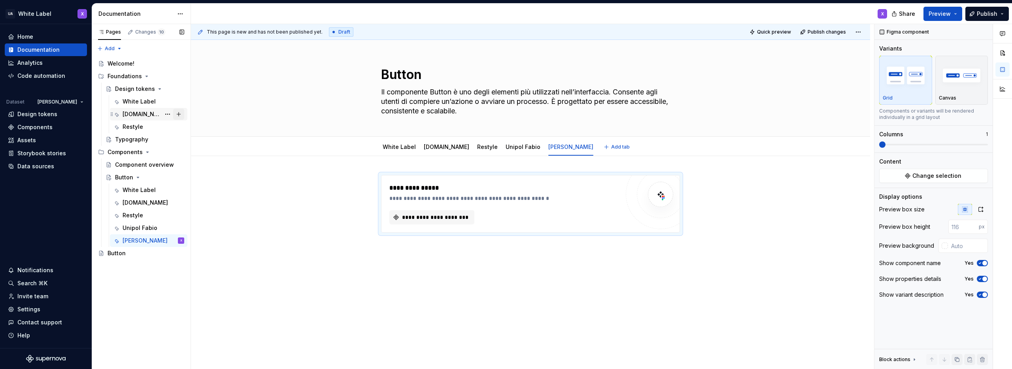
type textarea "*"
click at [34, 35] on div "Home" at bounding box center [46, 37] width 76 height 8
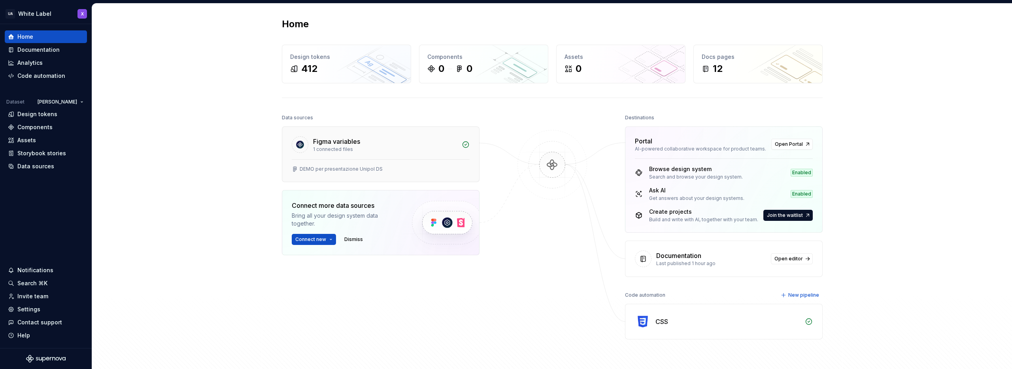
click at [339, 145] on div "Figma variables" at bounding box center [336, 141] width 47 height 9
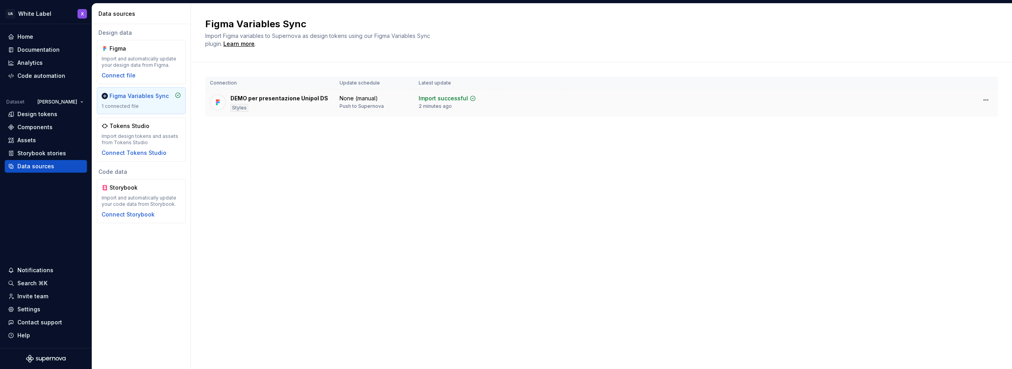
click at [454, 96] on div "Import successful" at bounding box center [443, 99] width 49 height 8
click at [231, 101] on div "DEMO per presentazione Unipol DS" at bounding box center [280, 99] width 98 height 8
click at [76, 100] on html "UA White Label X Home Documentation Analytics Code automation Dataset Restyle F…" at bounding box center [506, 184] width 1012 height 369
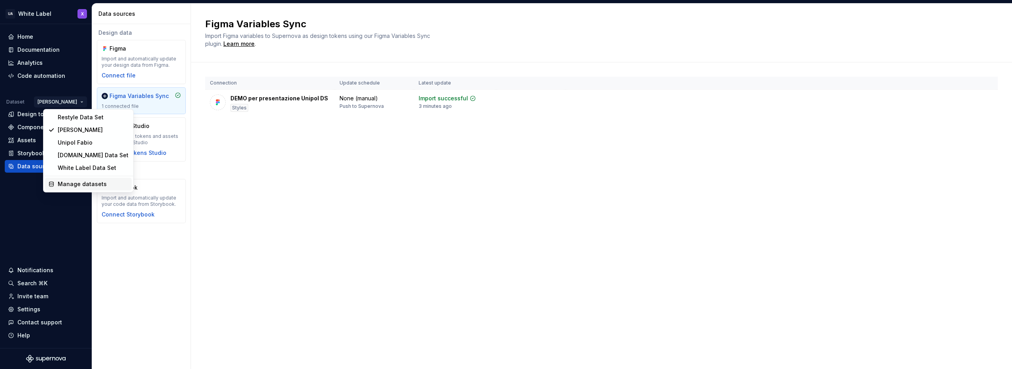
click at [77, 185] on div "Manage datasets" at bounding box center [93, 184] width 71 height 8
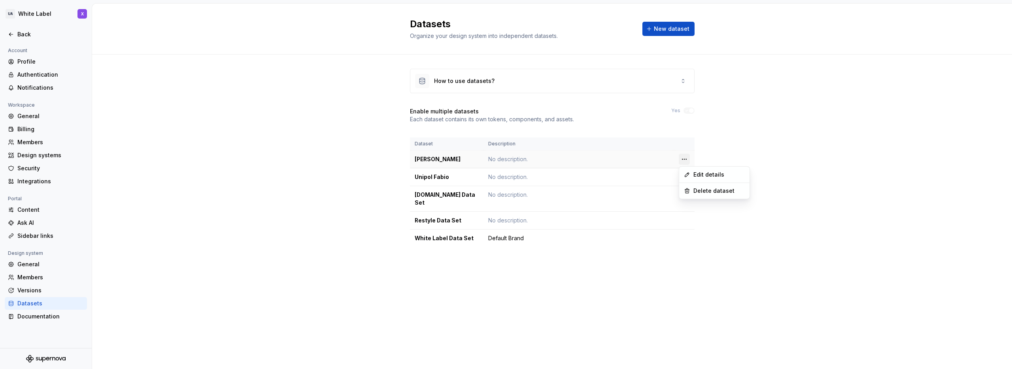
click at [684, 159] on html "UA White Label X Back Account Profile Authentication Notifications Workspace Ge…" at bounding box center [506, 184] width 1012 height 369
click at [696, 190] on div "Delete dataset" at bounding box center [719, 191] width 51 height 8
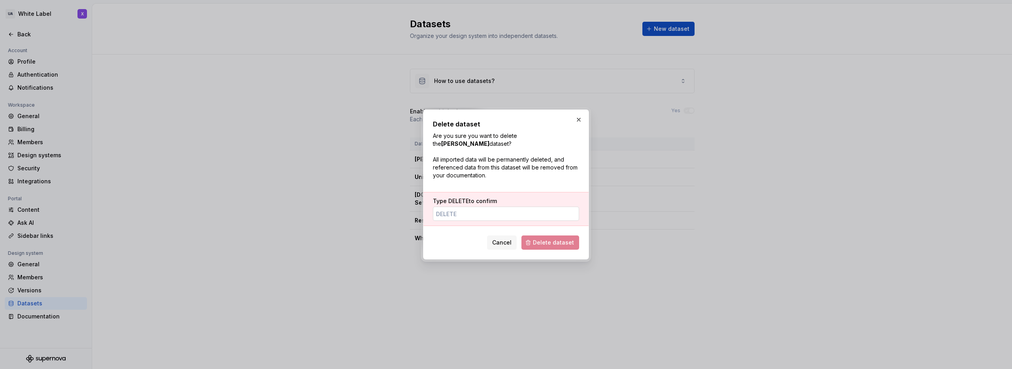
click at [506, 210] on input "Type DELETE to confirm" at bounding box center [506, 214] width 146 height 14
type input "DELETE"
click at [563, 243] on span "Delete dataset" at bounding box center [553, 243] width 41 height 8
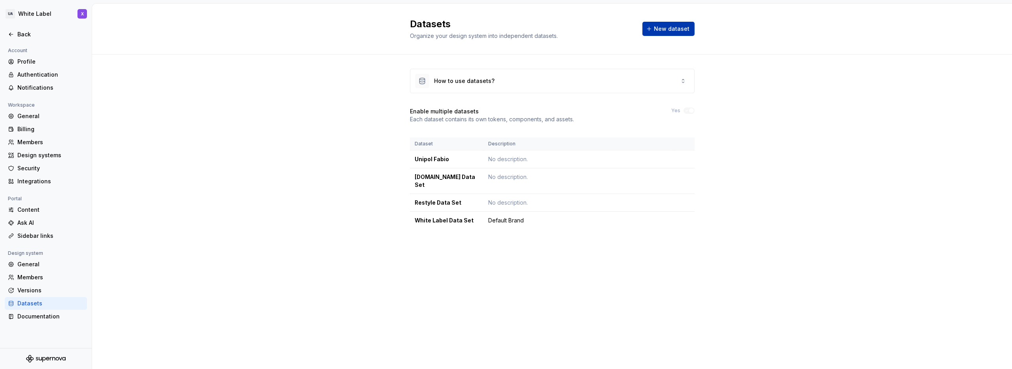
click at [659, 28] on span "New dataset" at bounding box center [672, 29] width 36 height 8
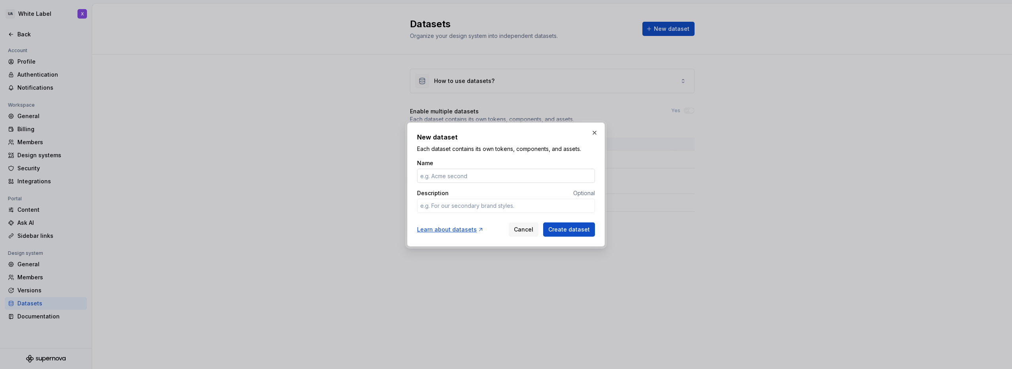
type textarea "*"
type input "PROVA BLU"
click at [564, 231] on span "Create dataset" at bounding box center [570, 230] width 42 height 8
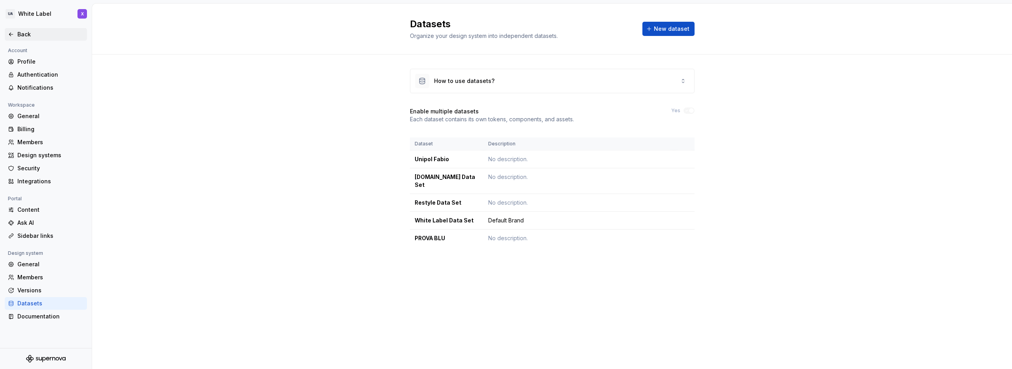
click at [16, 33] on div "Back" at bounding box center [46, 34] width 76 height 8
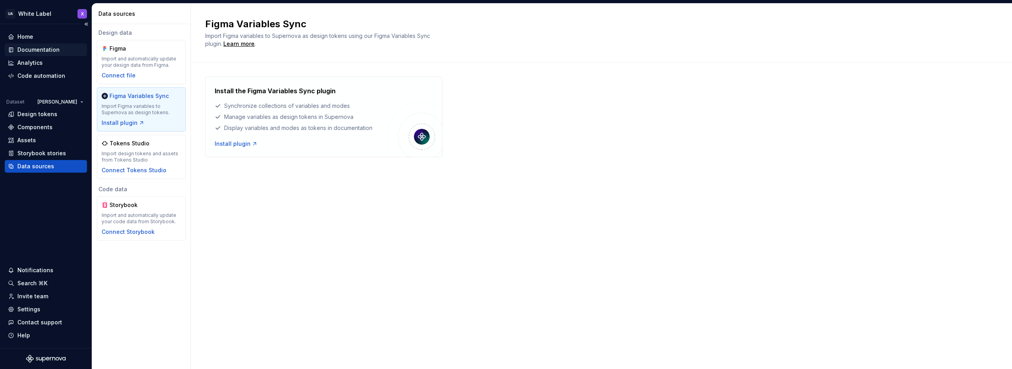
click at [34, 48] on div "Documentation" at bounding box center [38, 50] width 42 height 8
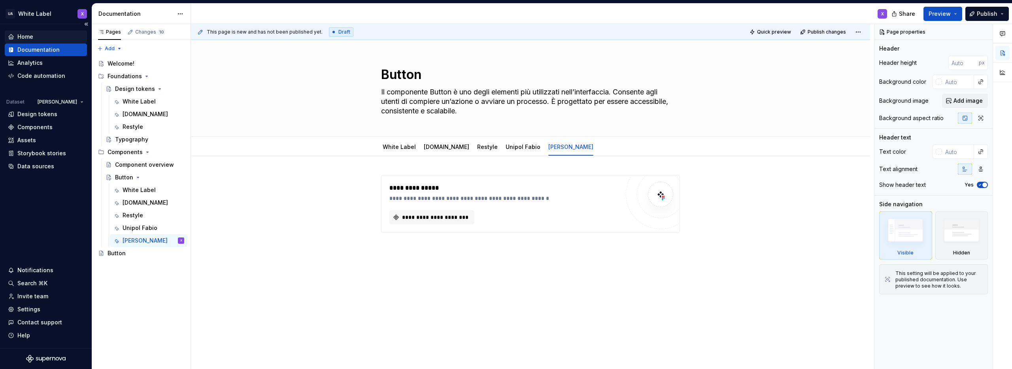
click at [37, 34] on div "Home" at bounding box center [46, 37] width 76 height 8
click at [28, 34] on div "Home" at bounding box center [25, 37] width 16 height 8
type textarea "*"
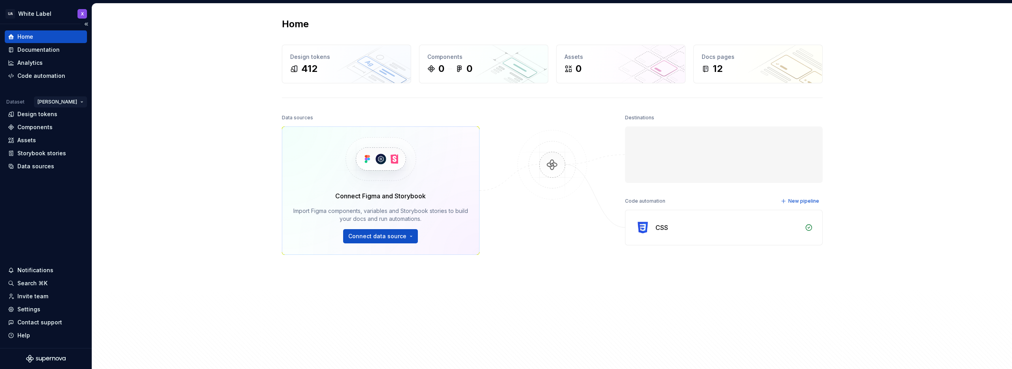
click at [71, 100] on html "UA White Label X Home Documentation Analytics Code automation Dataset Restyle […" at bounding box center [506, 184] width 1012 height 369
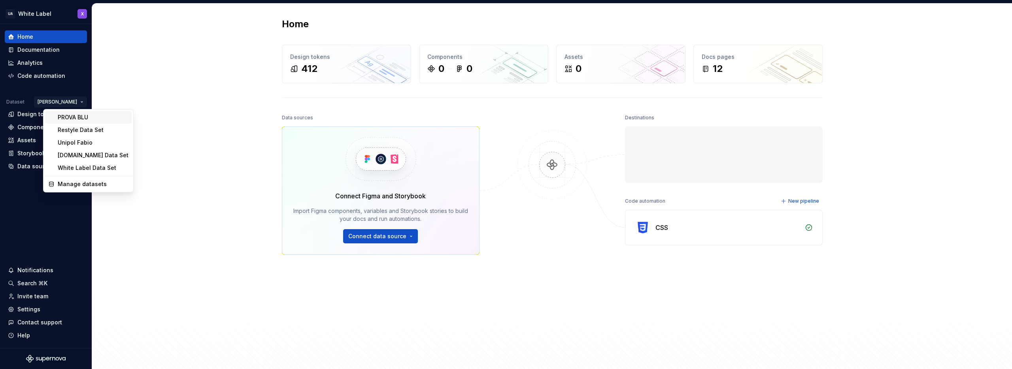
click at [69, 119] on div "PROVA BLU" at bounding box center [93, 118] width 71 height 8
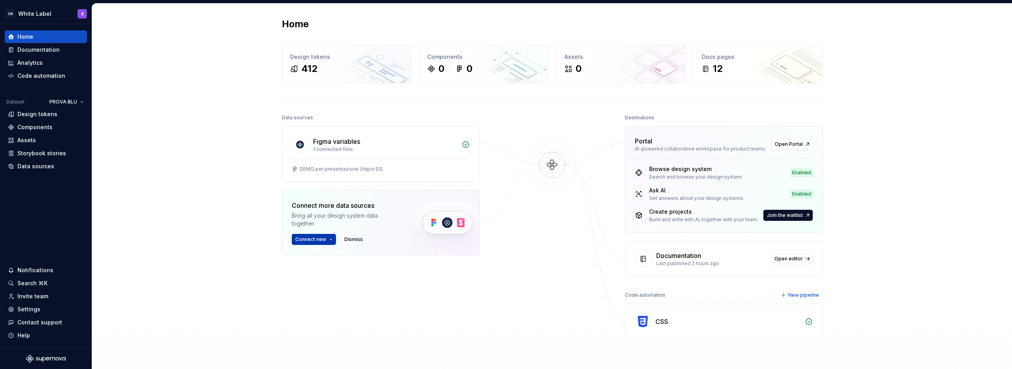
click at [314, 240] on span "Connect new" at bounding box center [310, 239] width 31 height 6
click at [312, 258] on div "Figma library" at bounding box center [322, 256] width 36 height 8
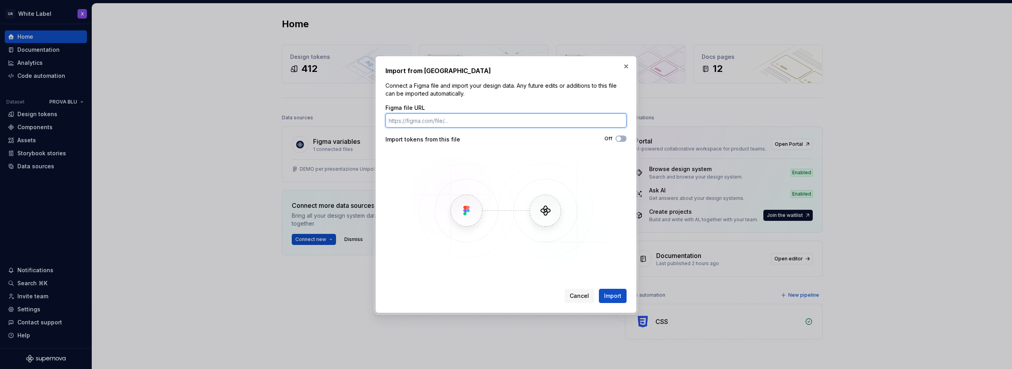
paste input "[URL][DOMAIN_NAME]"
type input "[URL][DOMAIN_NAME]"
click at [574, 136] on div "Off" at bounding box center [566, 139] width 121 height 6
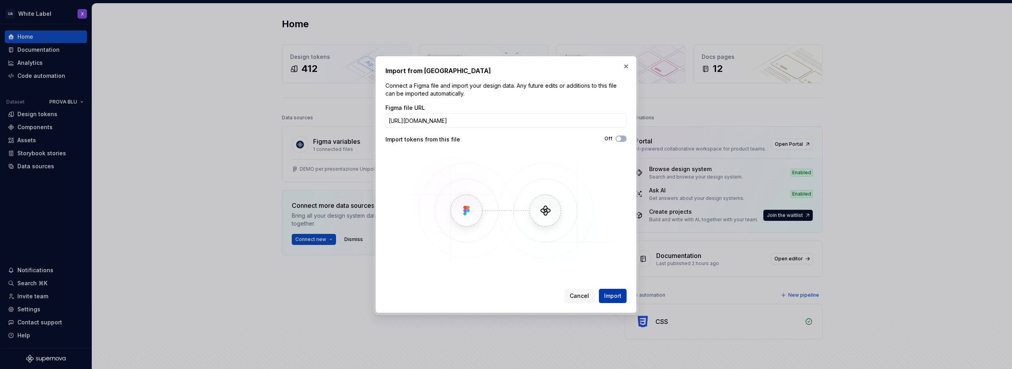
click at [612, 295] on span "Import" at bounding box center [612, 296] width 17 height 8
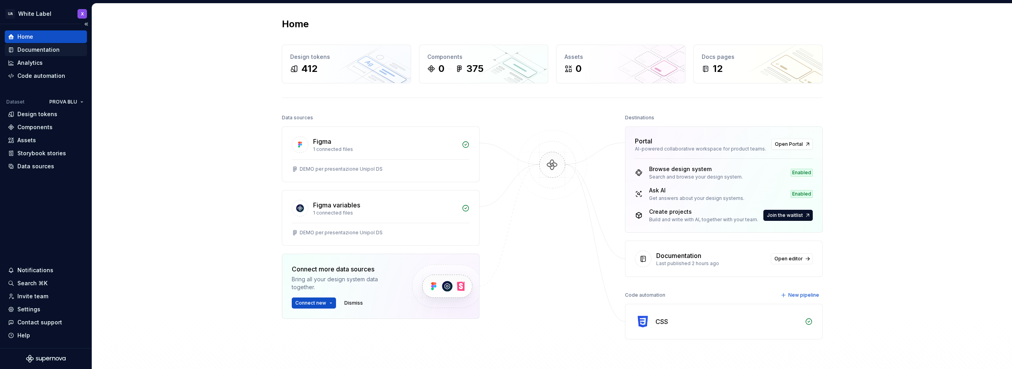
click at [32, 50] on div "Documentation" at bounding box center [38, 50] width 42 height 8
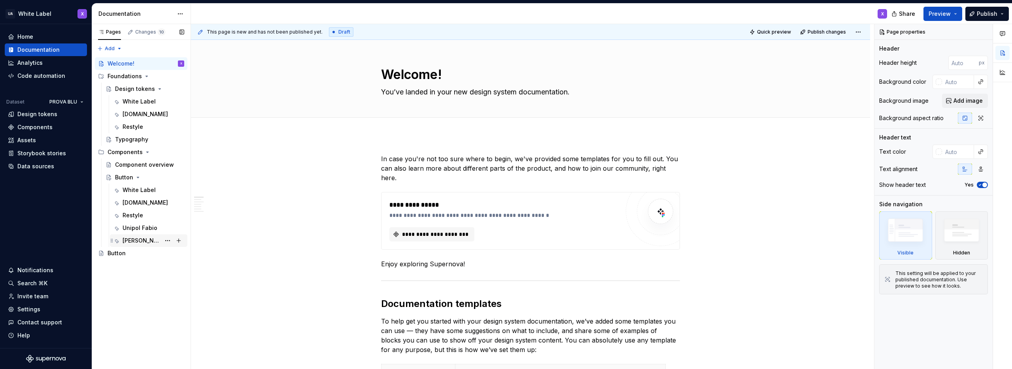
click at [138, 241] on div "[PERSON_NAME]" at bounding box center [142, 241] width 38 height 8
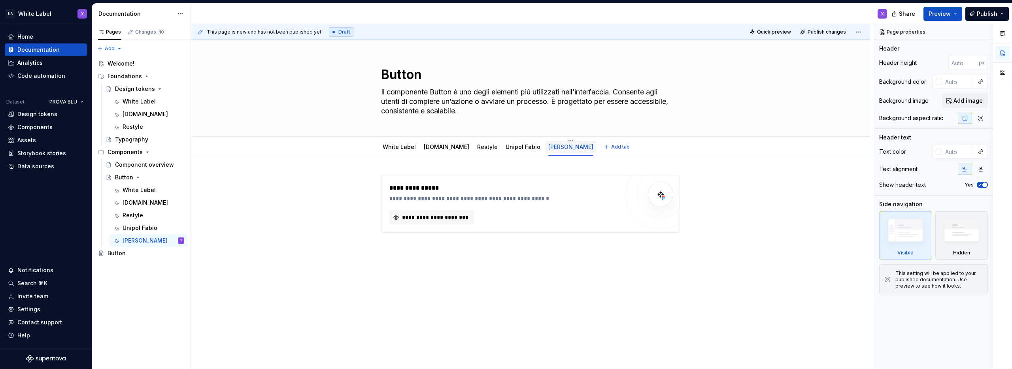
click at [549, 146] on link "[PERSON_NAME]" at bounding box center [571, 147] width 45 height 7
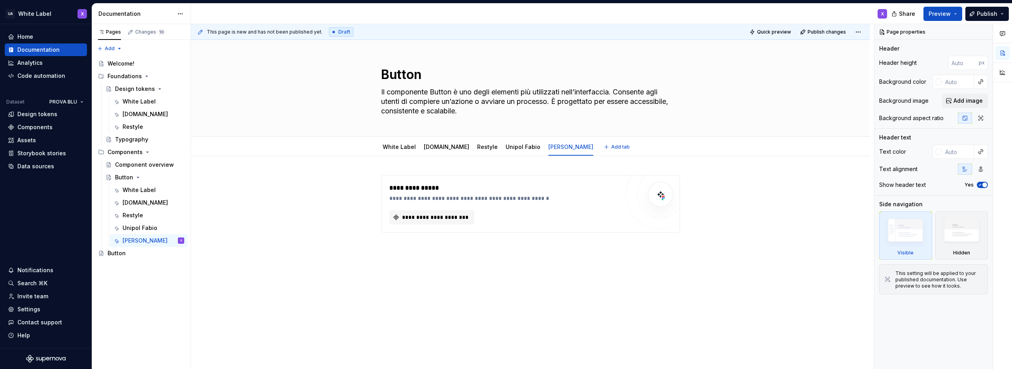
click at [628, 151] on div "White Label [DOMAIN_NAME] Restyle Unipol [PERSON_NAME] Fabio Add tab" at bounding box center [530, 146] width 308 height 17
click at [549, 146] on link "[PERSON_NAME]" at bounding box center [571, 147] width 45 height 7
click at [139, 239] on div "[PERSON_NAME]" at bounding box center [142, 241] width 38 height 8
click at [167, 239] on button "Page tree" at bounding box center [167, 240] width 11 height 11
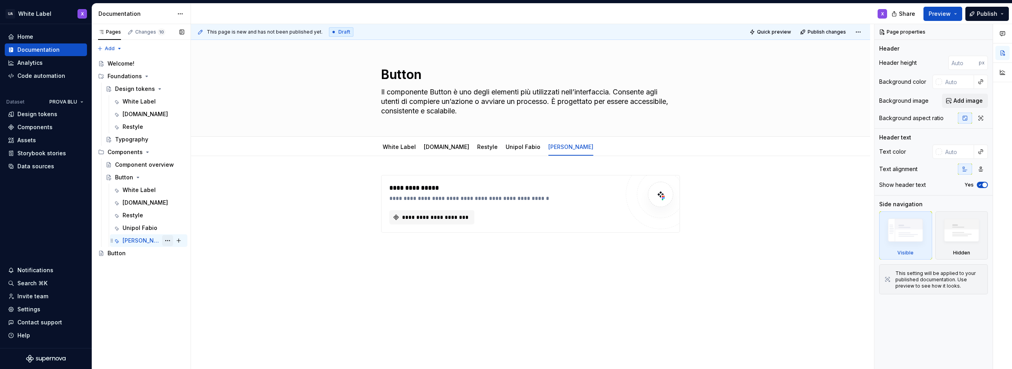
type textarea "*"
click at [185, 254] on div "Rename tab" at bounding box center [216, 255] width 78 height 8
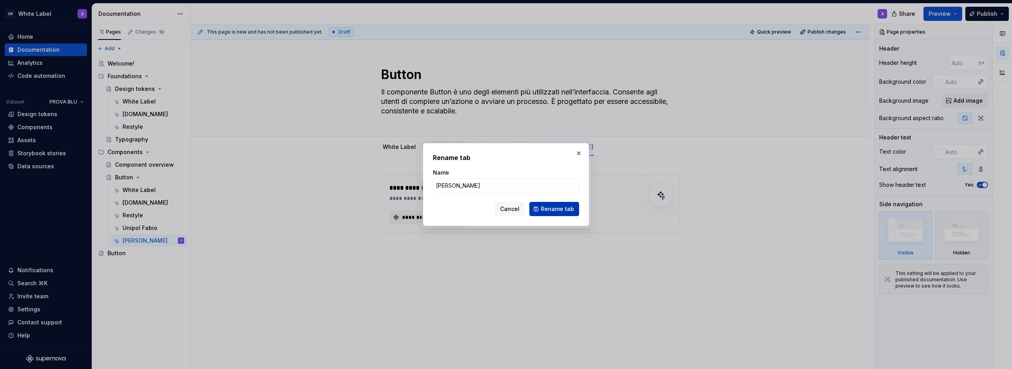
type input "[PERSON_NAME]"
click at [552, 208] on span "Rename tab" at bounding box center [557, 209] width 33 height 8
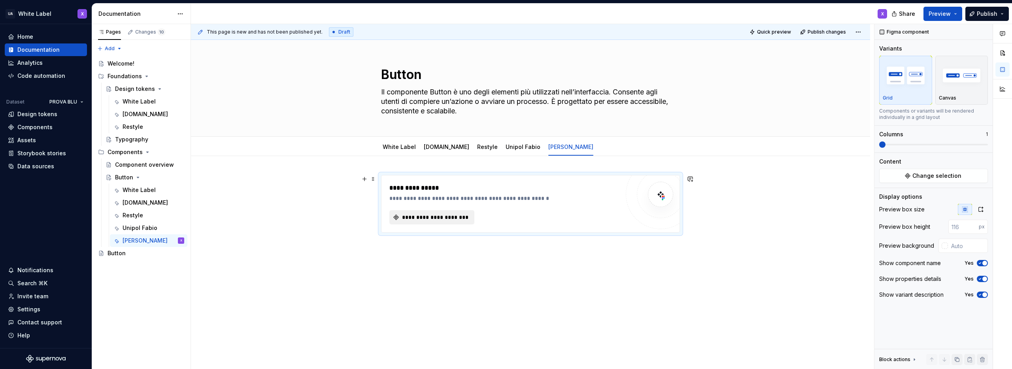
click at [439, 216] on span "**********" at bounding box center [435, 218] width 68 height 8
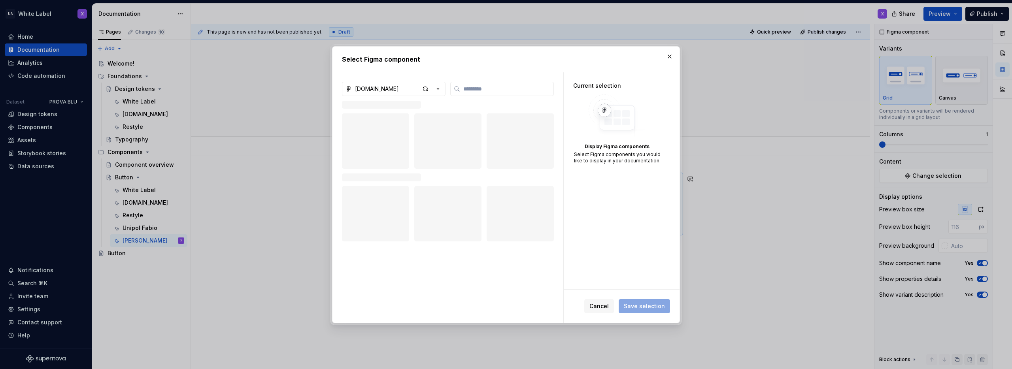
type textarea "*"
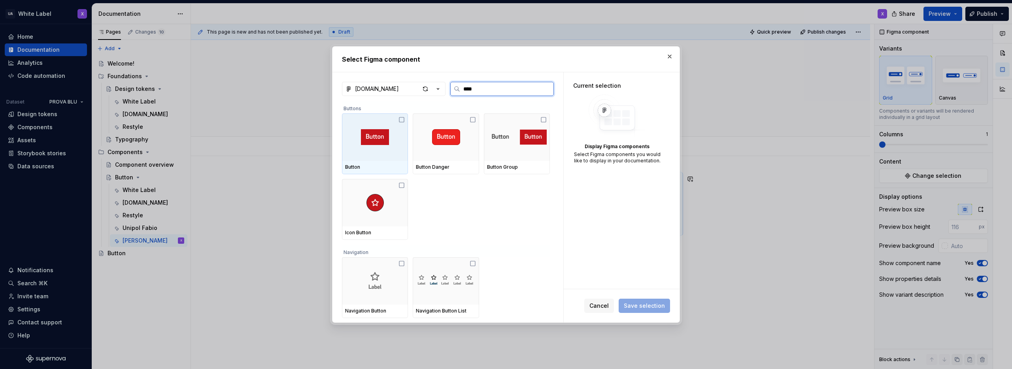
type input "*****"
click at [440, 89] on icon "button" at bounding box center [438, 89] width 8 height 8
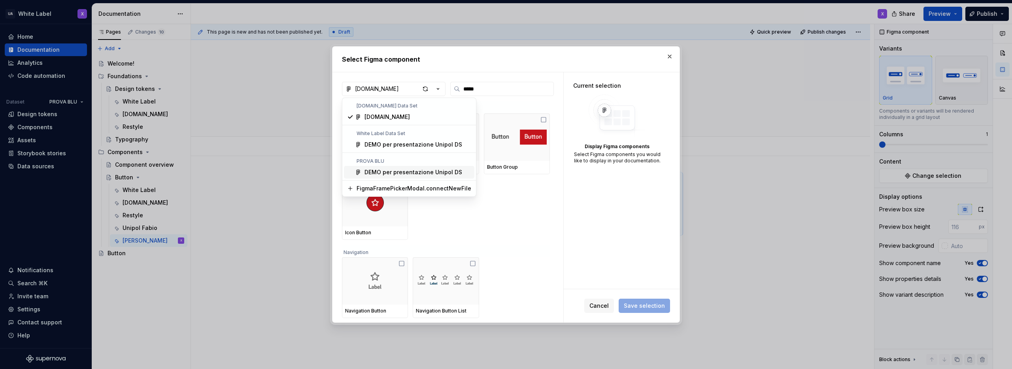
click at [373, 171] on div "DEMO per presentazione Unipol DS" at bounding box center [414, 172] width 98 height 8
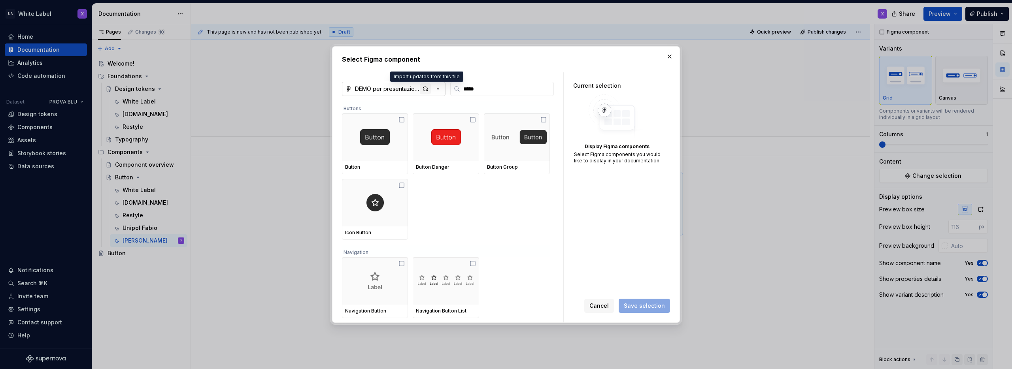
click at [425, 87] on div "button" at bounding box center [425, 88] width 11 height 11
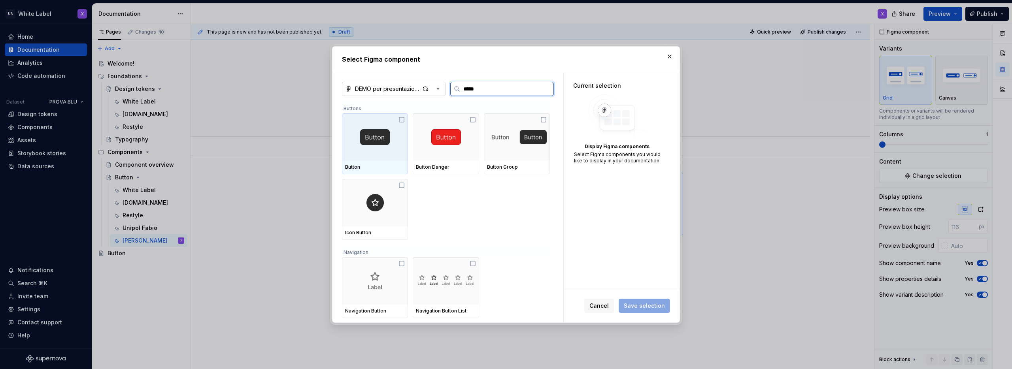
click at [399, 120] on icon at bounding box center [402, 120] width 6 height 6
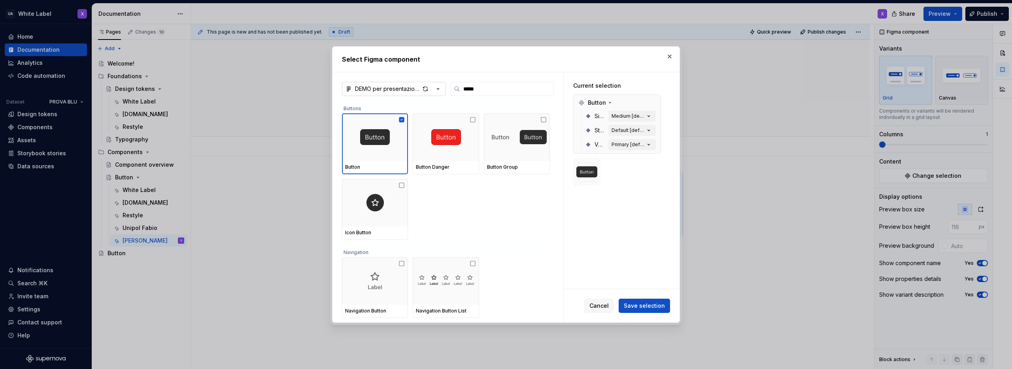
click at [437, 87] on icon "button" at bounding box center [438, 89] width 8 height 8
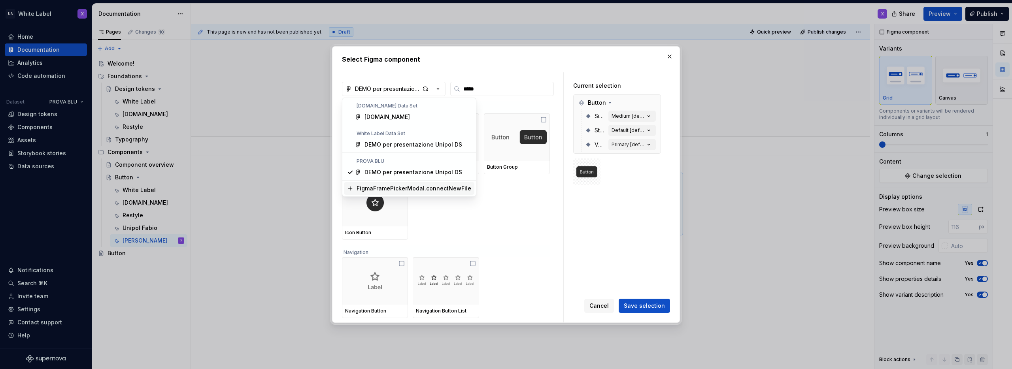
click at [391, 188] on div "FigmaFramePickerModal.connectNewFile" at bounding box center [414, 189] width 115 height 8
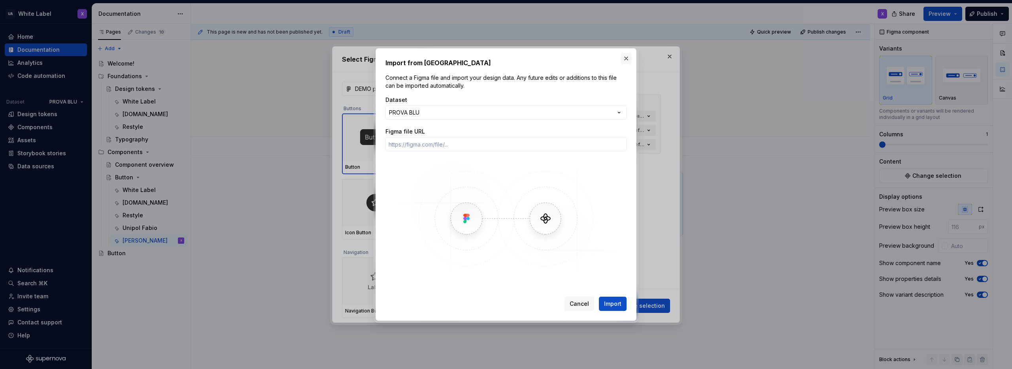
click at [629, 57] on button "button" at bounding box center [626, 58] width 11 height 11
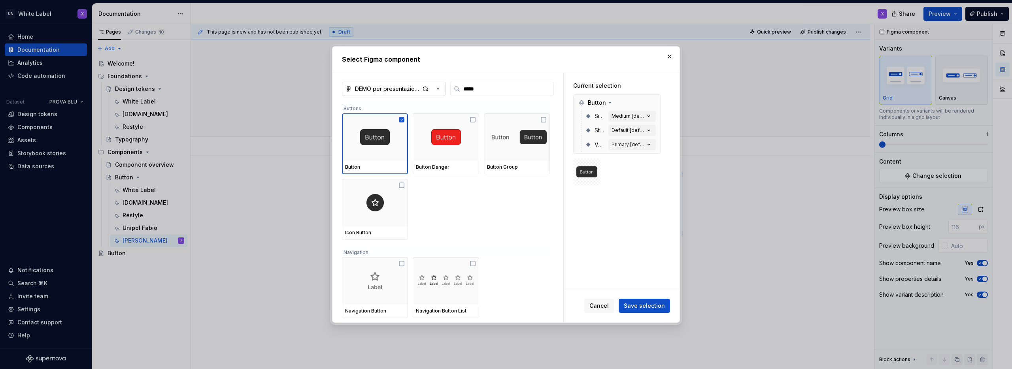
click at [436, 87] on icon "button" at bounding box center [438, 89] width 8 height 8
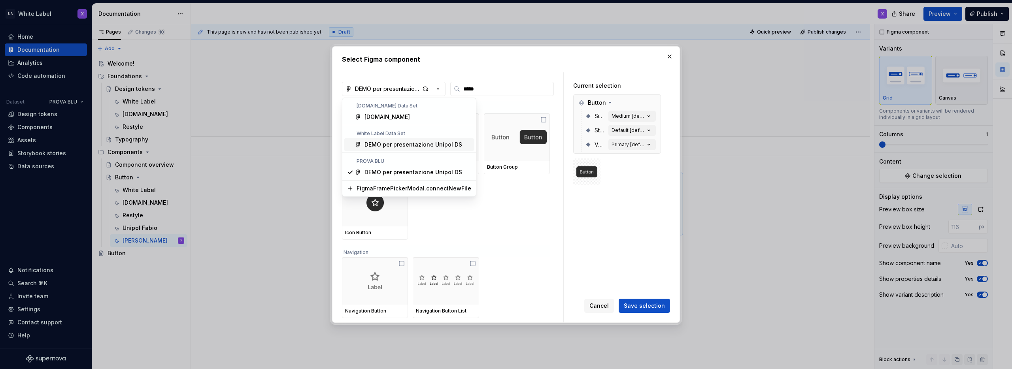
click at [380, 145] on div "DEMO per presentazione Unipol DS" at bounding box center [414, 145] width 98 height 8
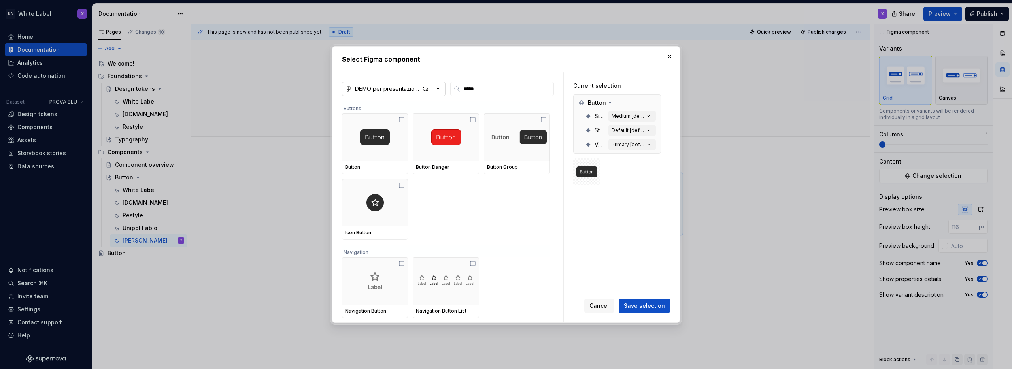
click at [439, 89] on icon "button" at bounding box center [438, 89] width 2 height 1
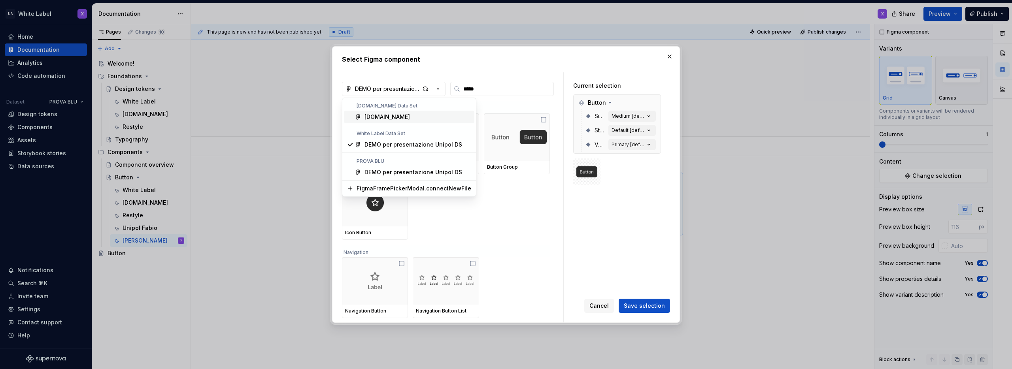
click at [542, 60] on div "Select Figma component DEMO per presentazione Unipol DS ***** Buttons Button Bu…" at bounding box center [506, 184] width 1012 height 369
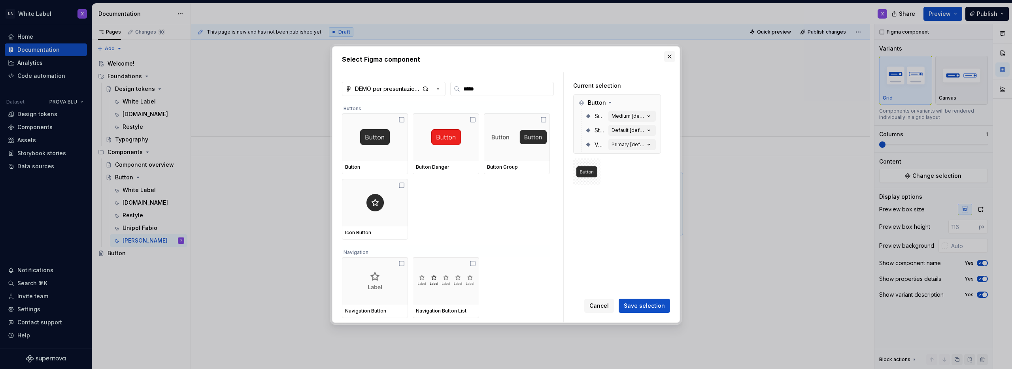
click at [674, 55] on button "button" at bounding box center [669, 56] width 11 height 11
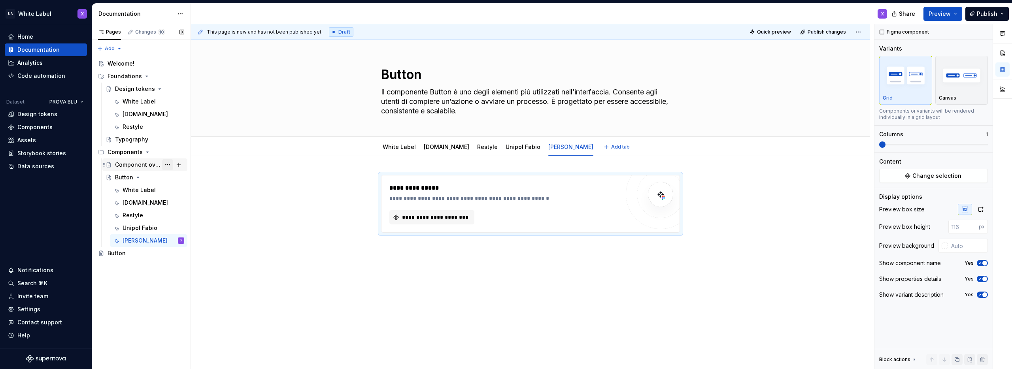
type textarea "*"
click at [38, 168] on div "Data sources" at bounding box center [35, 167] width 37 height 8
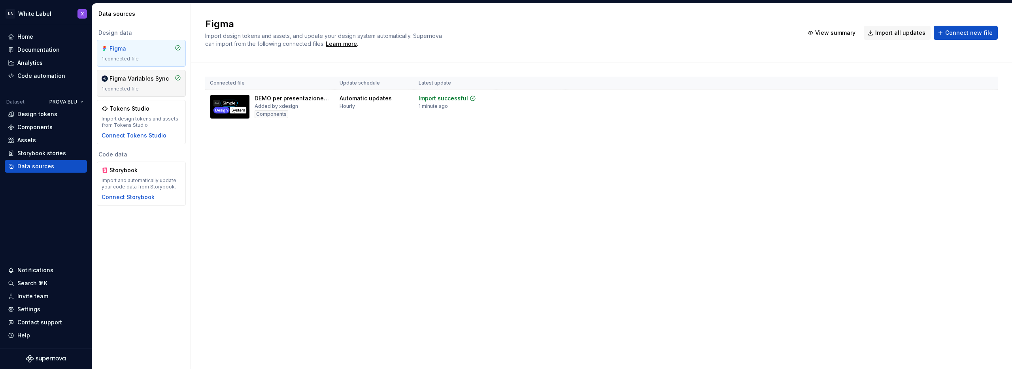
click at [131, 82] on div "Figma Variables Sync" at bounding box center [139, 79] width 59 height 8
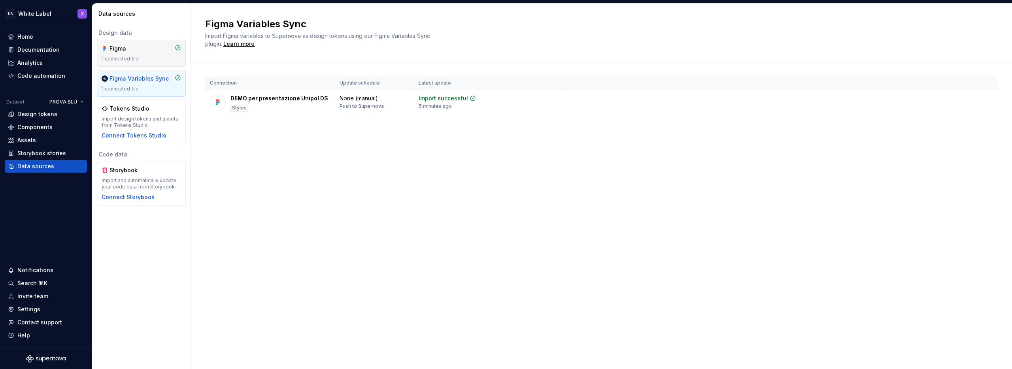
click at [130, 49] on div "Figma" at bounding box center [129, 49] width 38 height 8
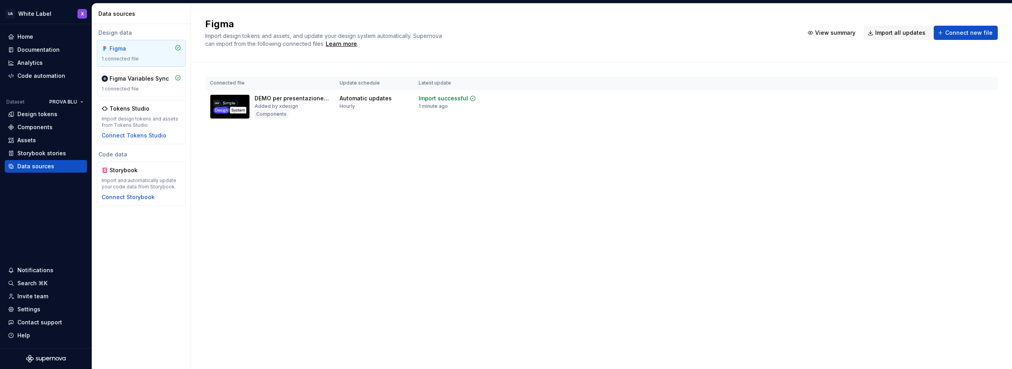
click at [670, 47] on div "Figma Import design tokens and assets, and update your design system automatica…" at bounding box center [499, 33] width 589 height 30
click at [952, 98] on span "View summary" at bounding box center [957, 98] width 35 height 6
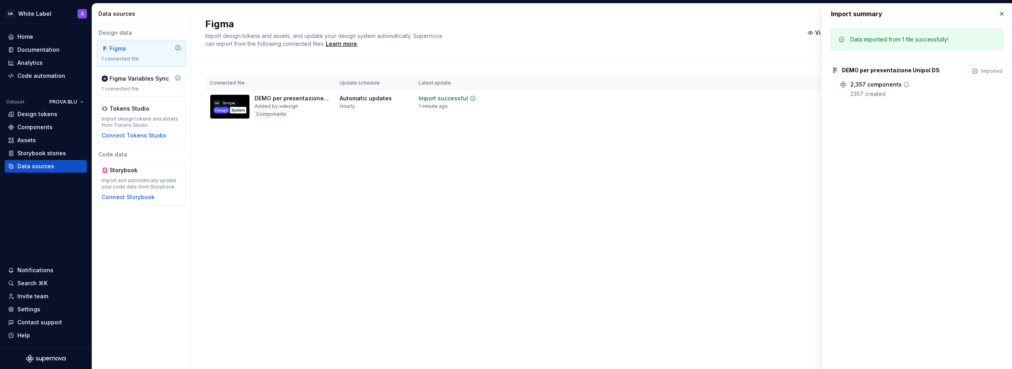
click at [859, 89] on div "2,357 components 2357 created" at bounding box center [927, 89] width 152 height 17
click at [904, 85] on icon at bounding box center [907, 84] width 6 height 6
click at [906, 84] on icon at bounding box center [907, 84] width 6 height 6
click at [1002, 14] on button "button" at bounding box center [1002, 13] width 11 height 11
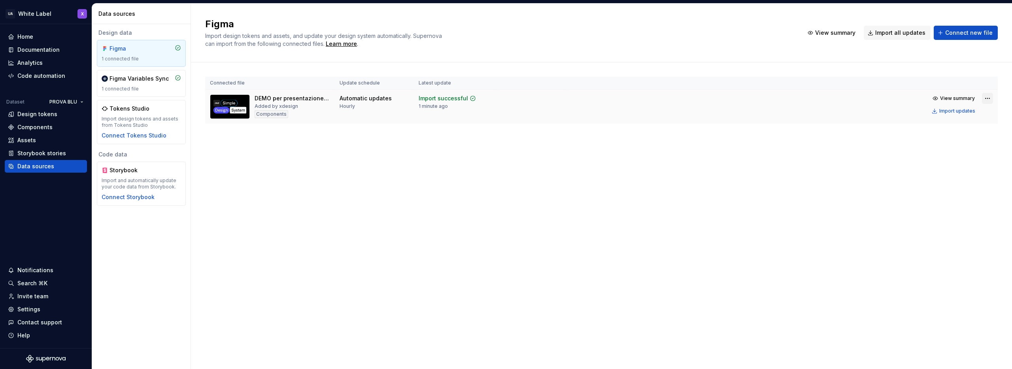
click at [987, 98] on html "UA White Label X Home Documentation Analytics Code automation Dataset PROVA BLU…" at bounding box center [506, 184] width 1012 height 369
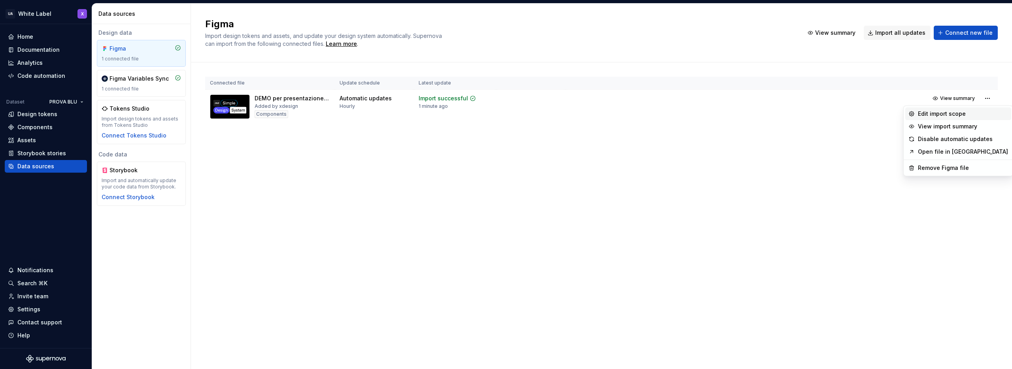
click at [936, 112] on div "Edit import scope" at bounding box center [963, 114] width 90 height 8
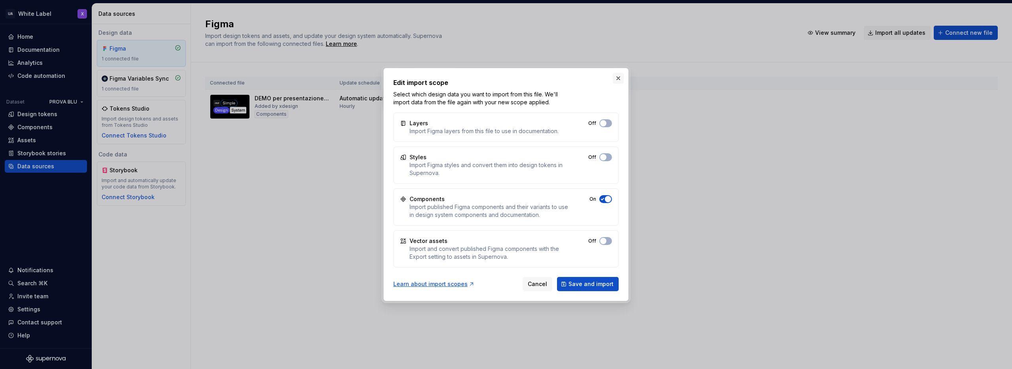
click at [619, 77] on button "button" at bounding box center [618, 78] width 11 height 11
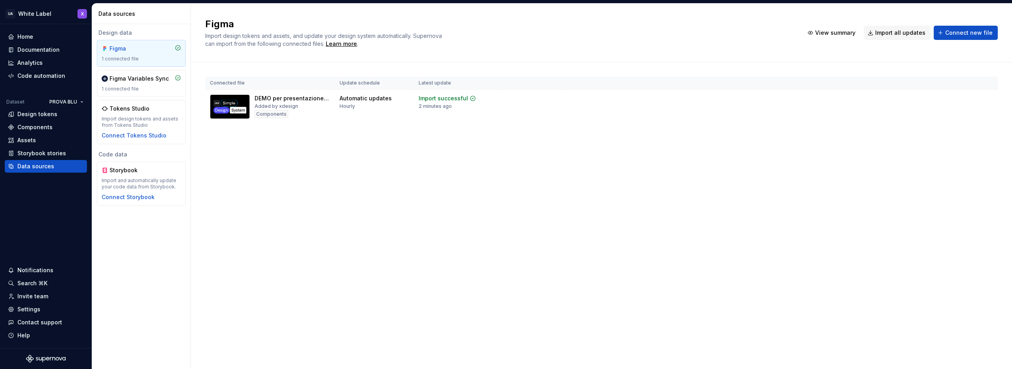
click at [683, 34] on div "Figma Import design tokens and assets, and update your design system automatica…" at bounding box center [499, 33] width 589 height 30
click at [36, 112] on div "Design tokens" at bounding box center [37, 114] width 40 height 8
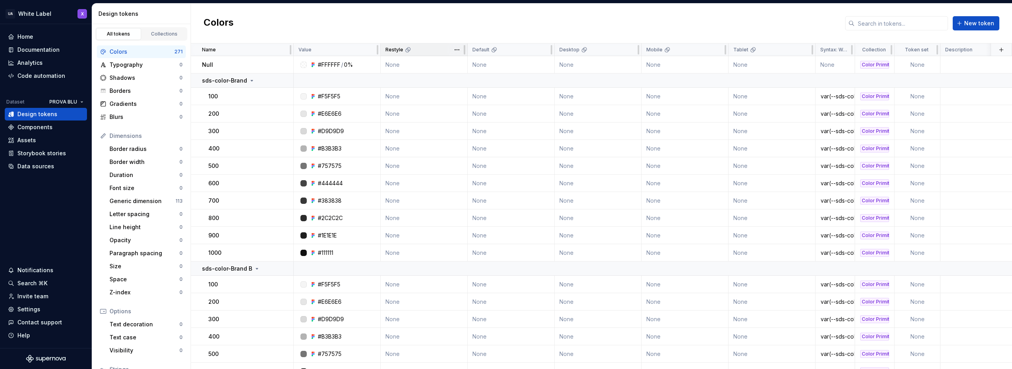
click at [414, 52] on div "Restyle" at bounding box center [424, 50] width 77 height 6
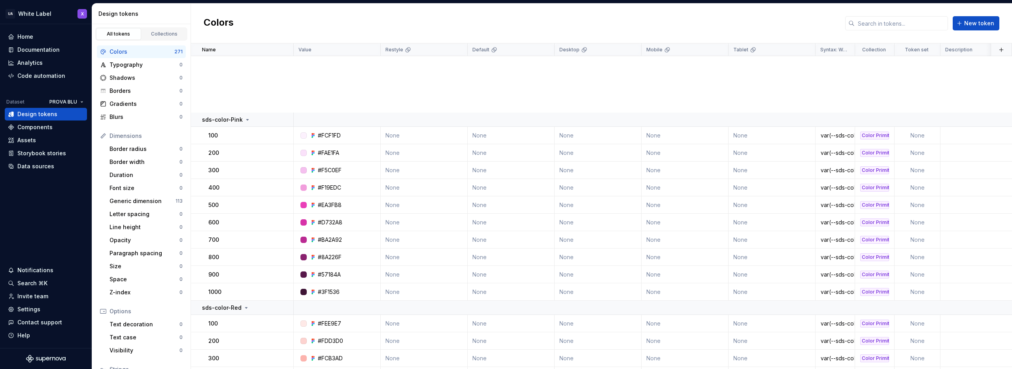
scroll to position [1318, 0]
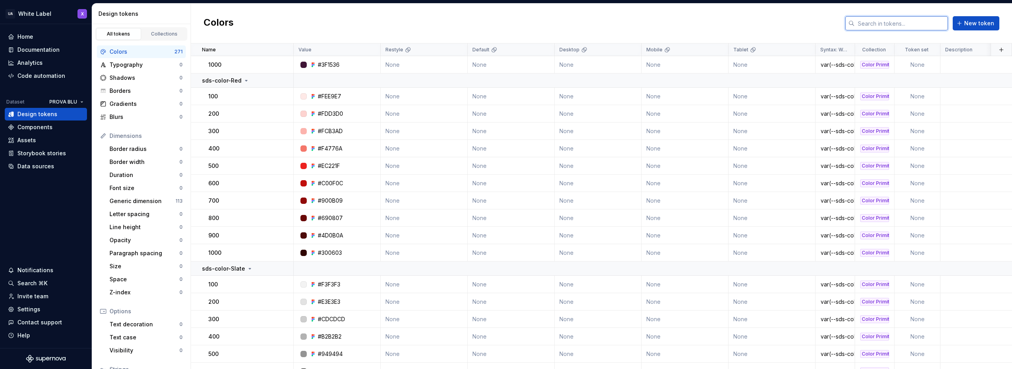
click at [879, 22] on input "text" at bounding box center [901, 23] width 93 height 14
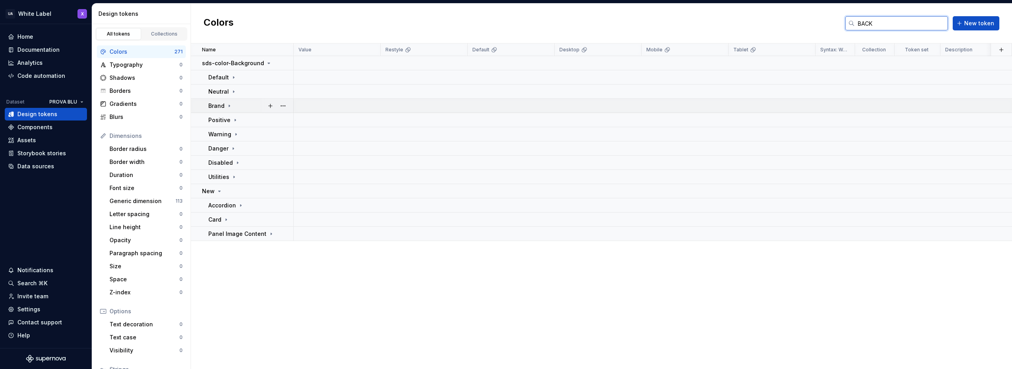
type input "BACK"
click at [231, 105] on icon at bounding box center [229, 106] width 6 height 6
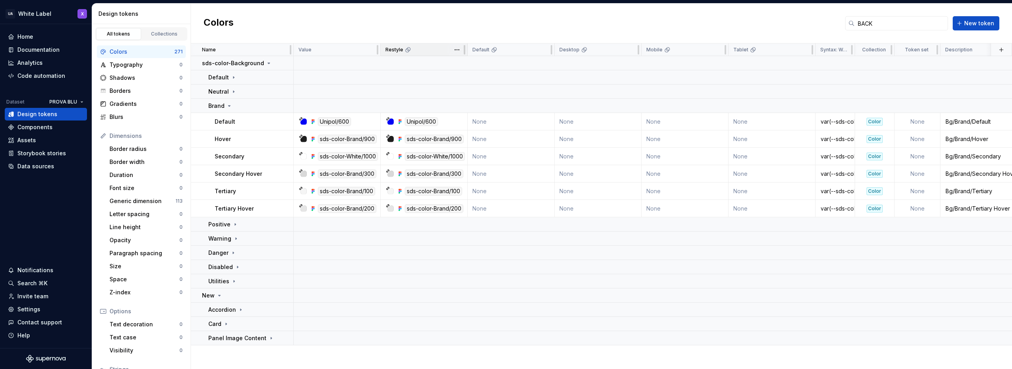
click at [406, 50] on icon at bounding box center [408, 50] width 6 height 6
click at [460, 51] on html "UA White Label X Home Documentation Analytics Code automation Dataset PROVA BLU…" at bounding box center [506, 184] width 1012 height 369
click at [467, 63] on span "Edit theme" at bounding box center [491, 65] width 51 height 8
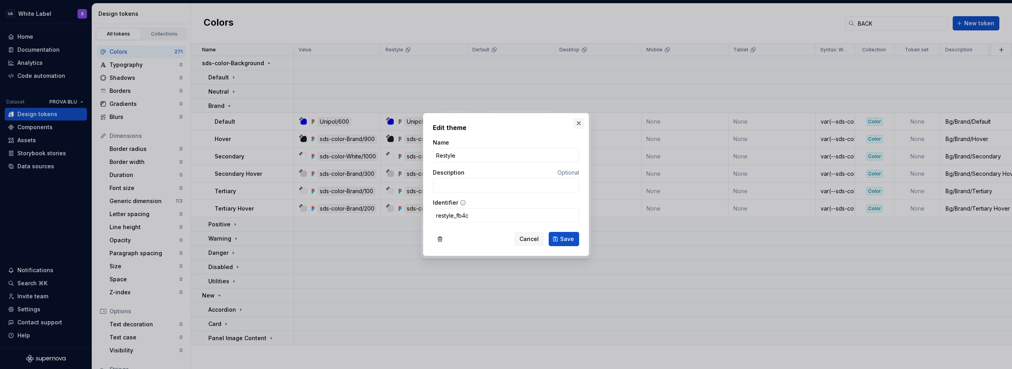
click at [578, 123] on button "button" at bounding box center [578, 123] width 11 height 11
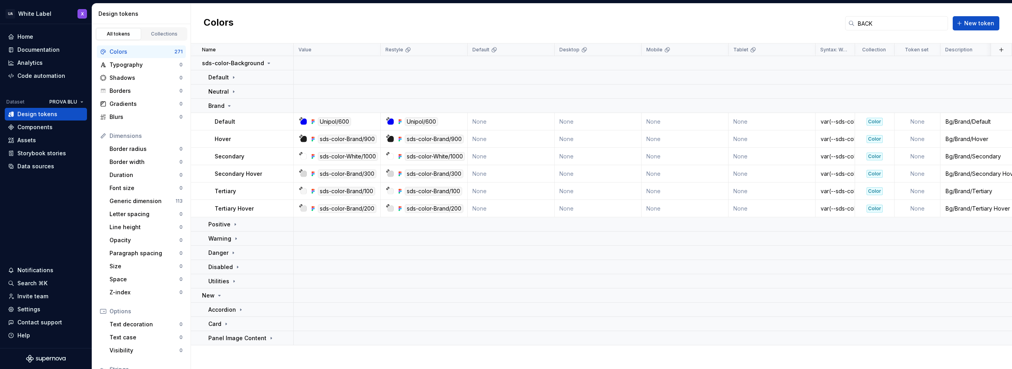
click at [505, 17] on div "Colors BACK New token" at bounding box center [601, 24] width 821 height 40
click at [31, 126] on div "Components" at bounding box center [34, 127] width 35 height 8
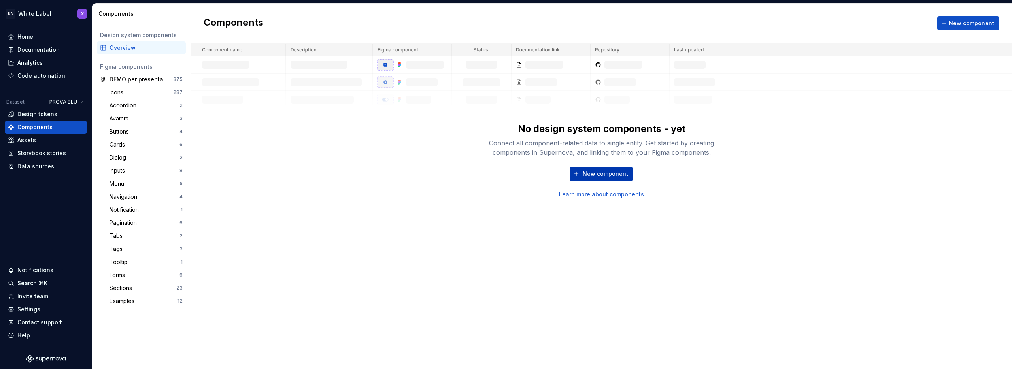
click at [588, 173] on span "New component" at bounding box center [605, 174] width 45 height 8
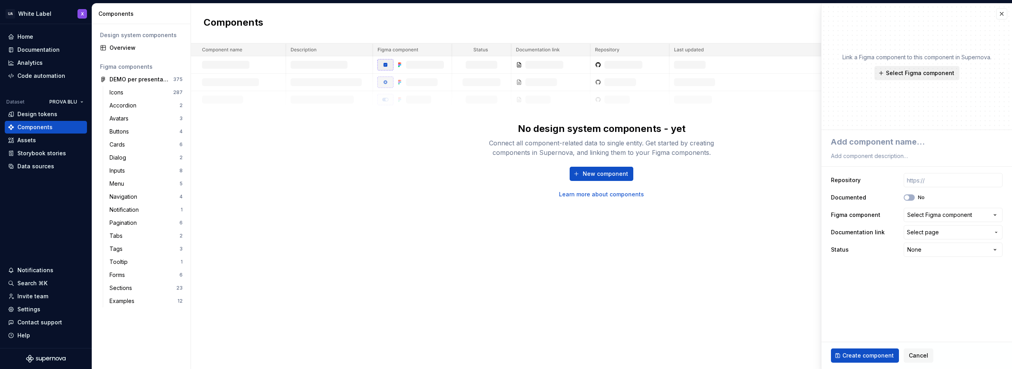
click at [896, 70] on span "Select Figma component" at bounding box center [920, 73] width 68 height 8
type textarea "*"
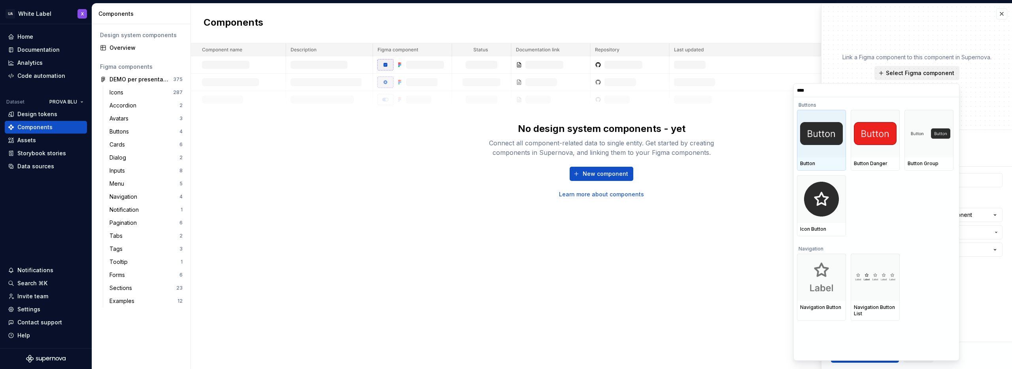
type input "*****"
click at [813, 139] on img at bounding box center [821, 133] width 43 height 23
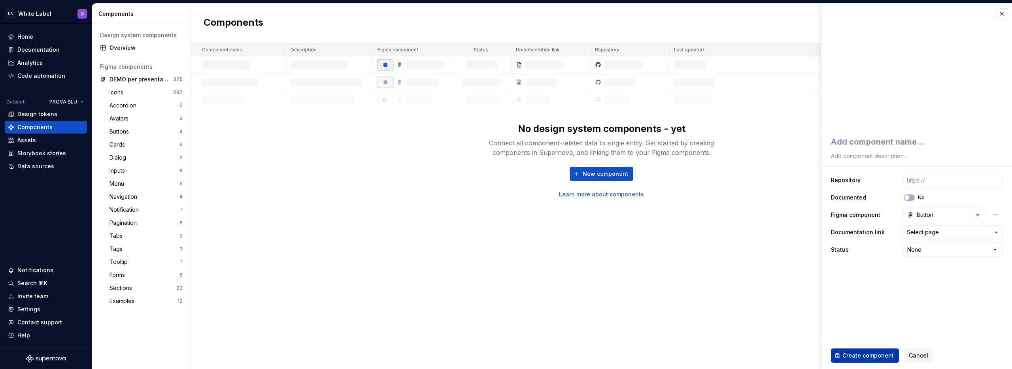
click at [859, 354] on span "Create component" at bounding box center [868, 356] width 51 height 8
type textarea "*"
type textarea "B"
type textarea "*"
type textarea "BU"
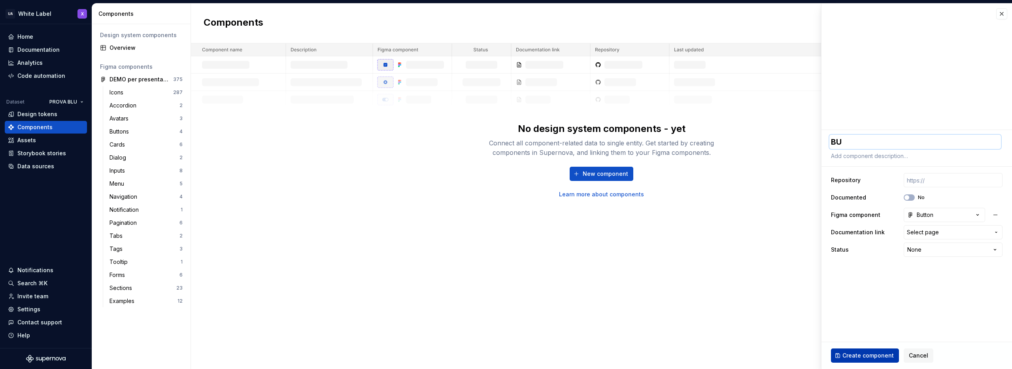
type textarea "*"
type textarea "BUT"
type textarea "*"
type textarea "BUTT"
type textarea "*"
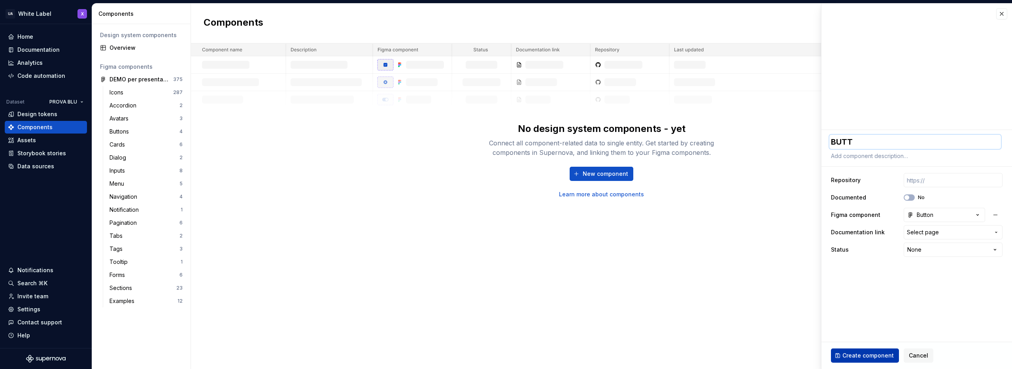
type textarea "BUTTO"
type textarea "*"
type textarea "BUTTON"
type textarea "*"
type textarea "BUTTO"
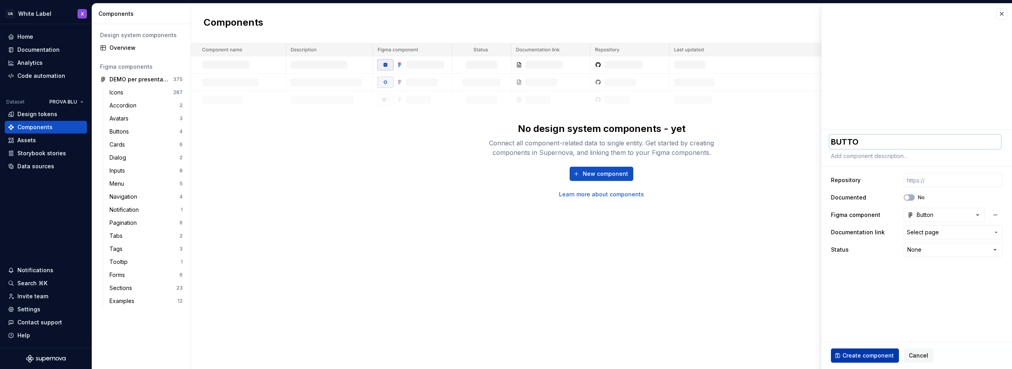
type textarea "*"
type textarea "BUTT"
type textarea "*"
type textarea "BUT"
type textarea "*"
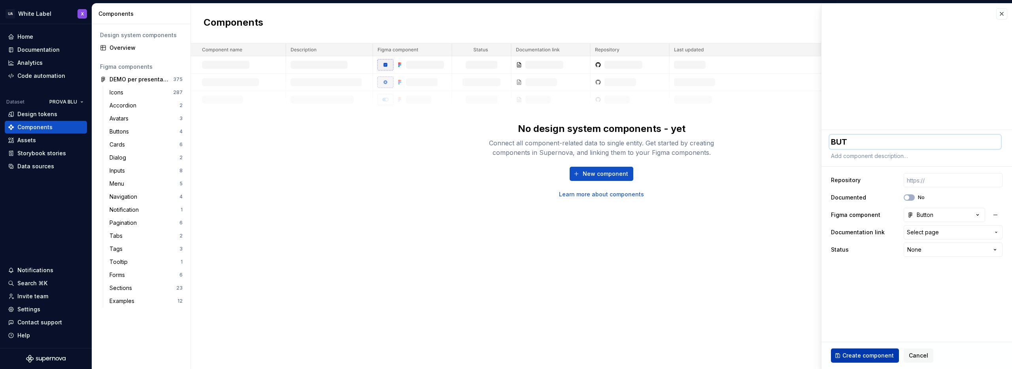
type textarea "BU"
type textarea "*"
type textarea "B"
type textarea "*"
type textarea "Bu"
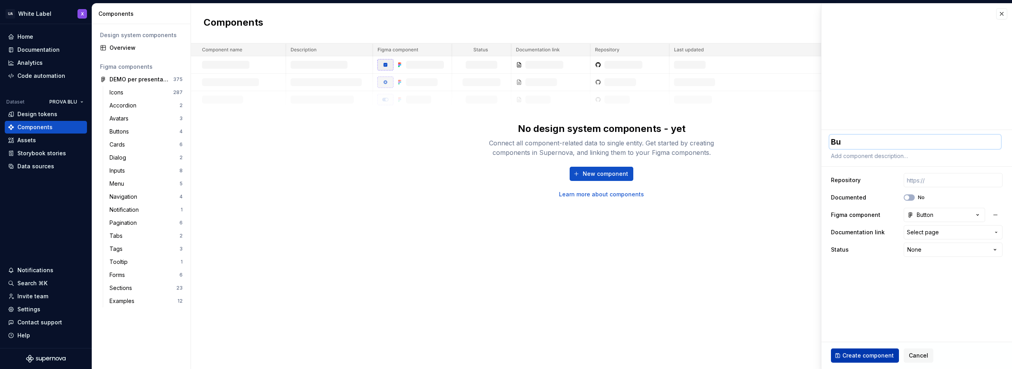
type textarea "*"
type textarea "But"
type textarea "*"
type textarea "Butt"
type textarea "*"
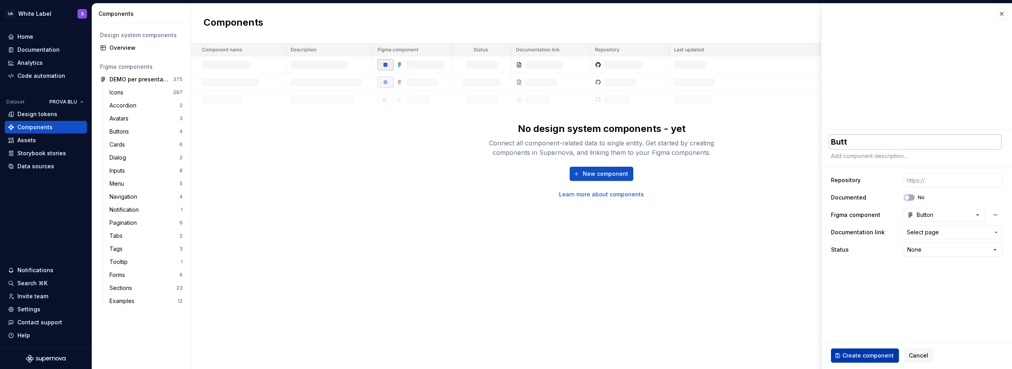
type textarea "Butto"
type textarea "*"
type textarea "Button"
click at [861, 355] on span "Create component" at bounding box center [868, 356] width 51 height 8
type textarea "*"
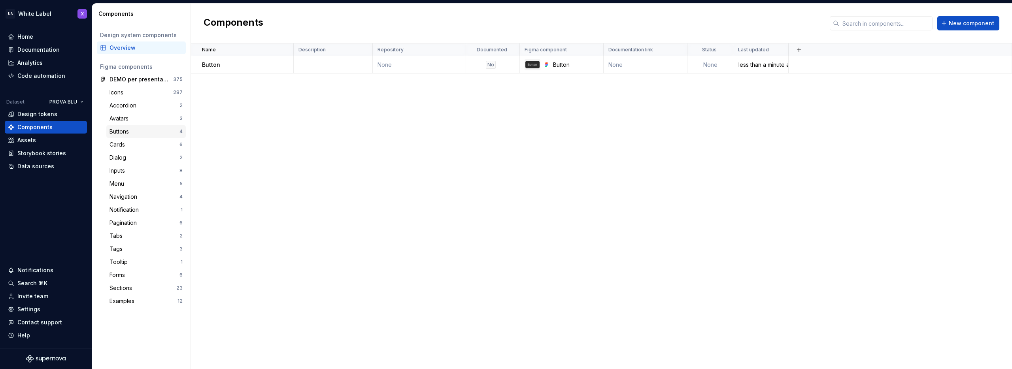
click at [130, 131] on div "Buttons" at bounding box center [121, 132] width 23 height 8
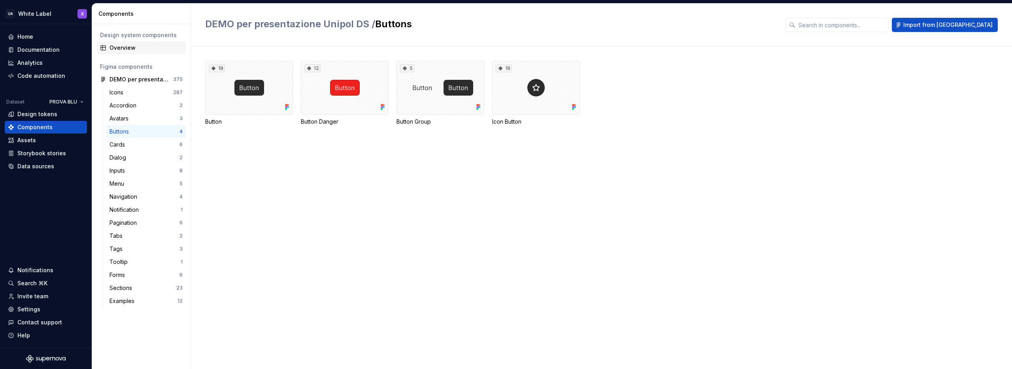
click at [120, 49] on div "Overview" at bounding box center [146, 48] width 73 height 8
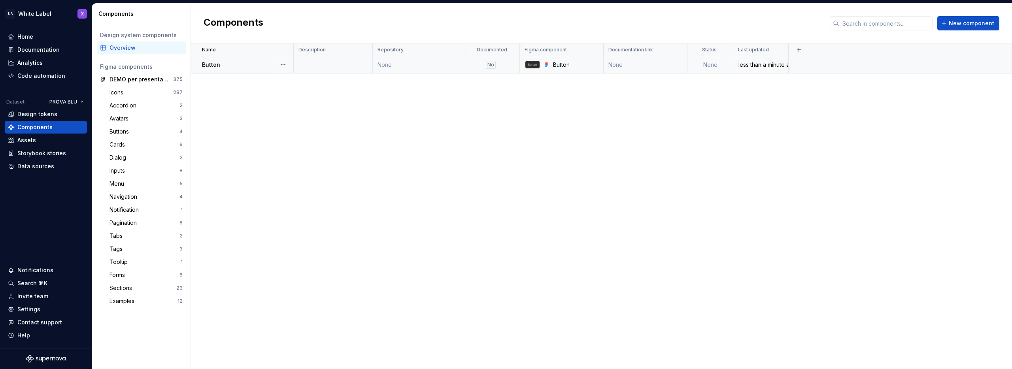
click at [837, 68] on td at bounding box center [900, 64] width 223 height 17
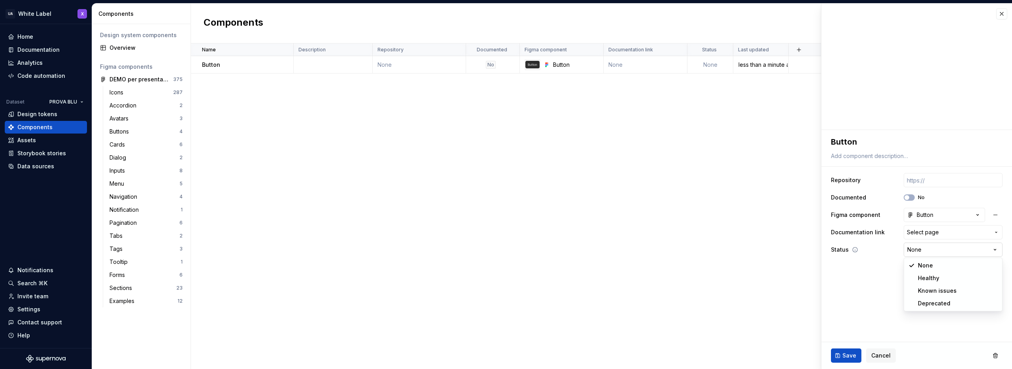
click at [943, 251] on html "**********" at bounding box center [506, 184] width 1012 height 369
click at [870, 280] on html "**********" at bounding box center [506, 184] width 1012 height 369
click at [1004, 13] on button "button" at bounding box center [1002, 13] width 11 height 11
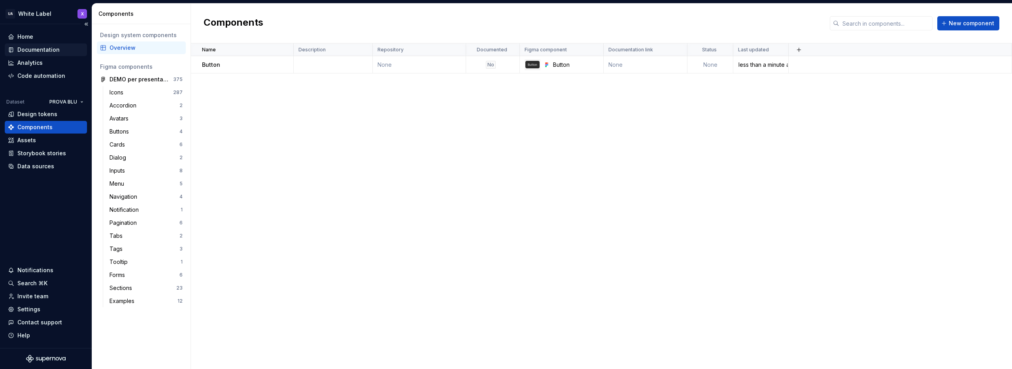
click at [28, 48] on div "Documentation" at bounding box center [38, 50] width 42 height 8
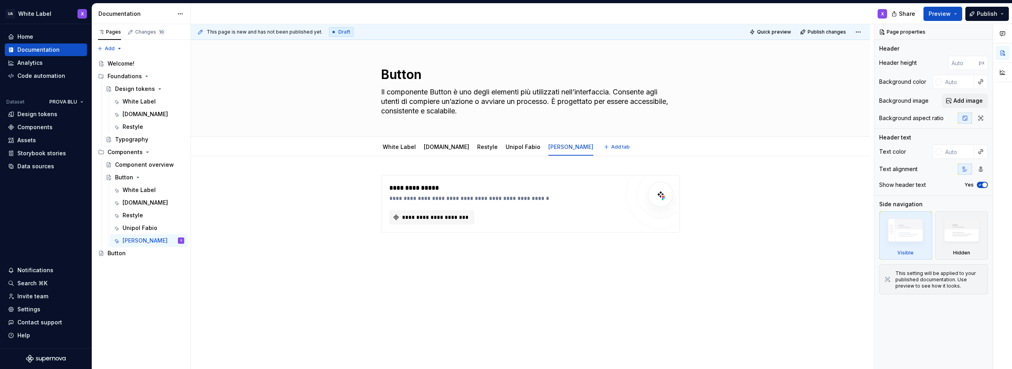
type textarea "*"
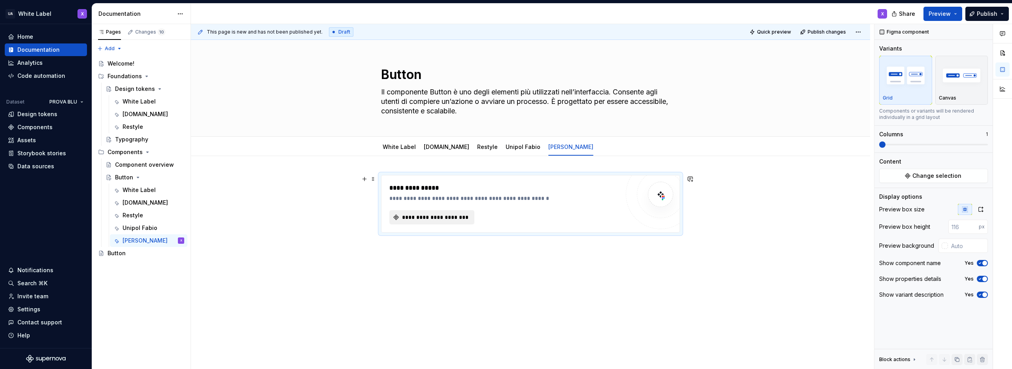
click at [433, 214] on span "**********" at bounding box center [435, 218] width 68 height 8
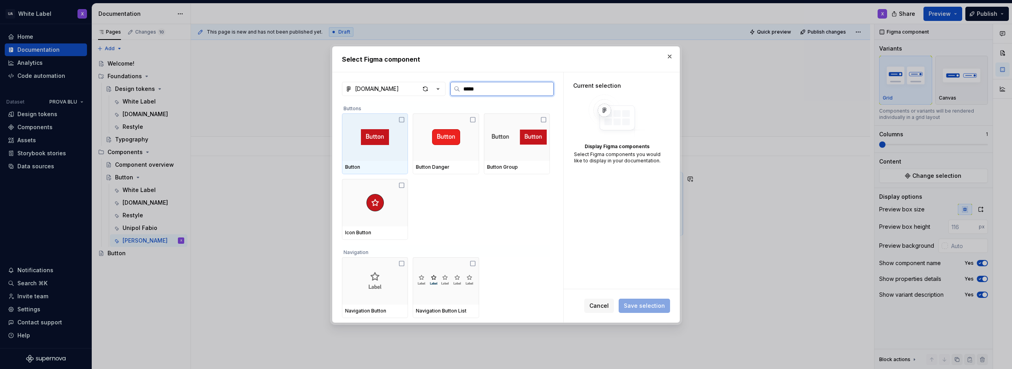
type input "******"
click at [438, 86] on icon "button" at bounding box center [438, 89] width 8 height 8
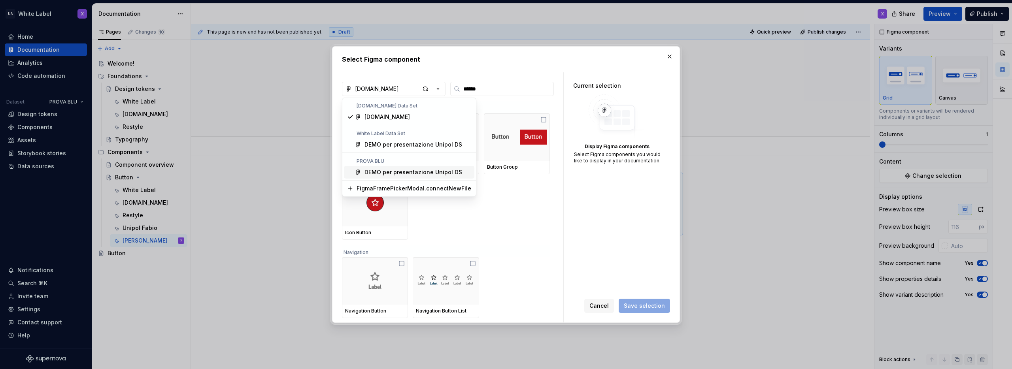
click at [388, 170] on div "DEMO per presentazione Unipol DS" at bounding box center [414, 172] width 98 height 8
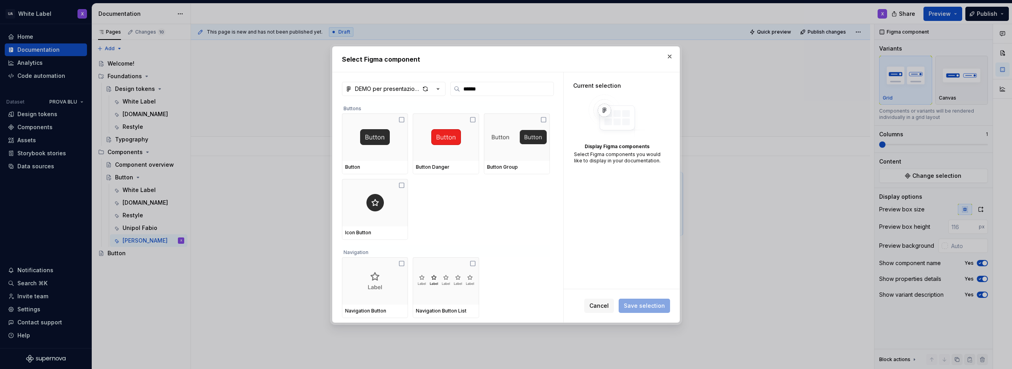
click at [623, 144] on div "Display Figma components" at bounding box center [617, 147] width 88 height 6
click at [499, 85] on input "******" at bounding box center [506, 89] width 93 height 8
click at [437, 87] on icon "button" at bounding box center [438, 89] width 8 height 8
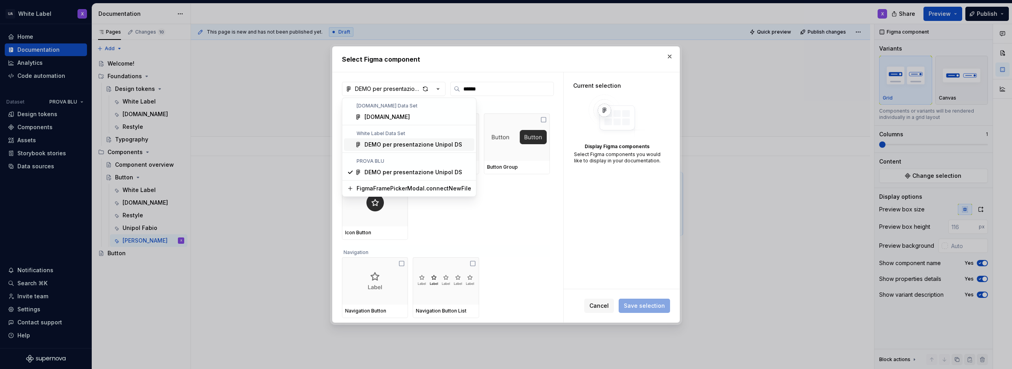
click at [396, 143] on div "DEMO per presentazione Unipol DS" at bounding box center [414, 145] width 98 height 8
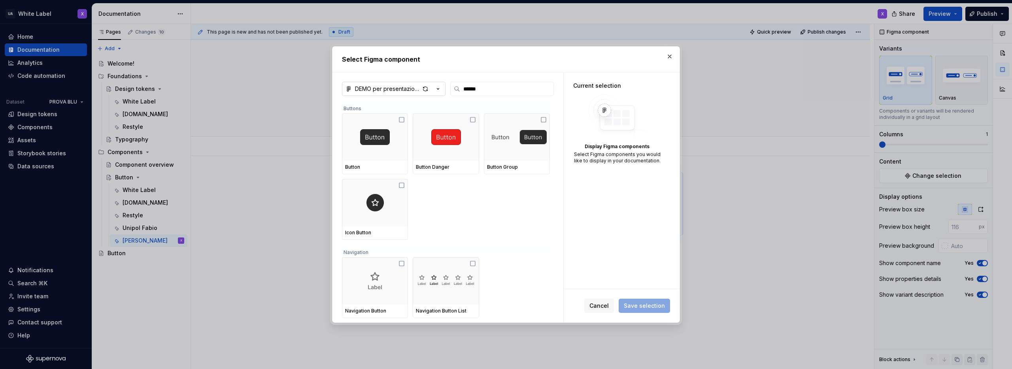
click at [438, 89] on icon "button" at bounding box center [438, 89] width 2 height 1
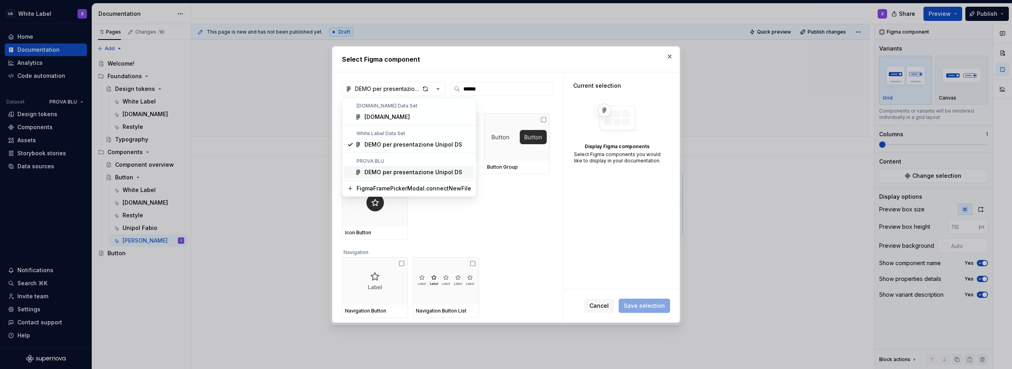
click at [385, 172] on div "DEMO per presentazione Unipol DS" at bounding box center [414, 172] width 98 height 8
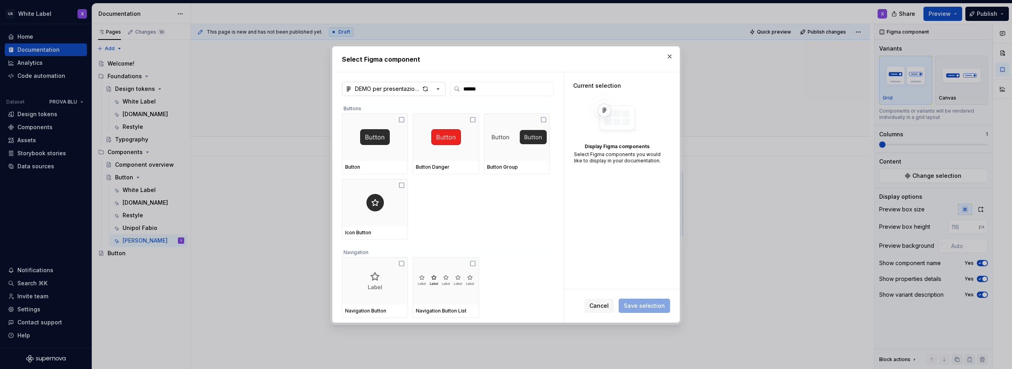
click at [437, 89] on icon "button" at bounding box center [438, 89] width 8 height 8
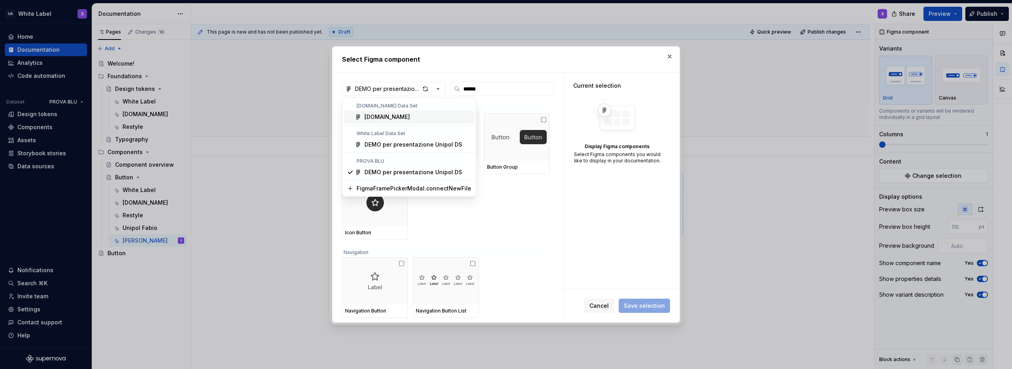
click at [386, 114] on div "[DOMAIN_NAME]" at bounding box center [387, 117] width 45 height 8
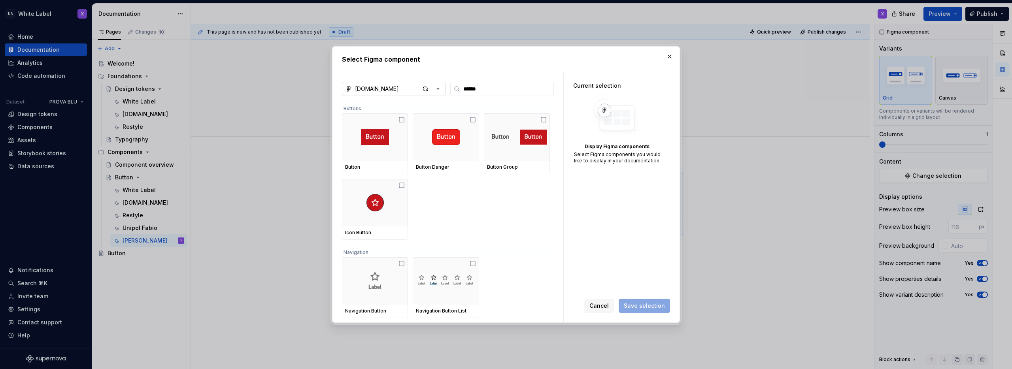
click at [435, 87] on icon "button" at bounding box center [438, 89] width 8 height 8
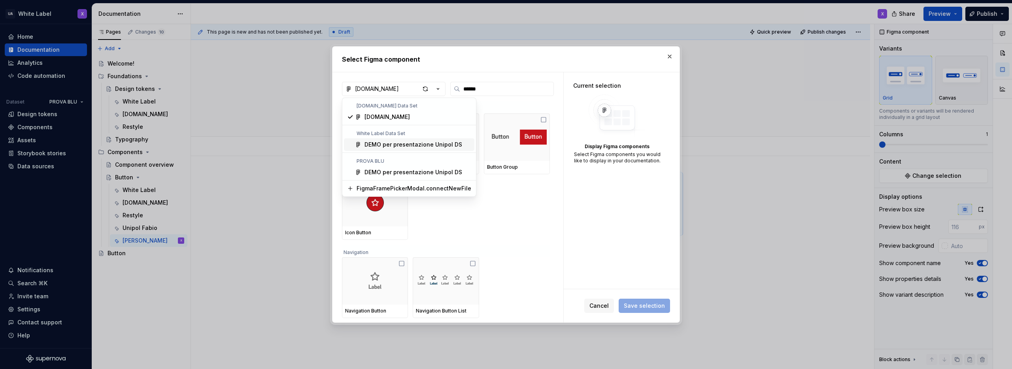
click at [381, 144] on div "DEMO per presentazione Unipol DS" at bounding box center [414, 145] width 98 height 8
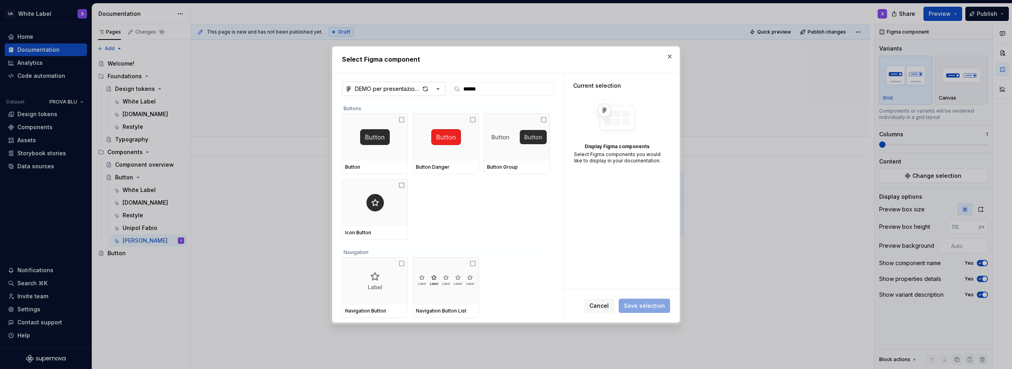
click at [440, 89] on icon "button" at bounding box center [438, 89] width 8 height 8
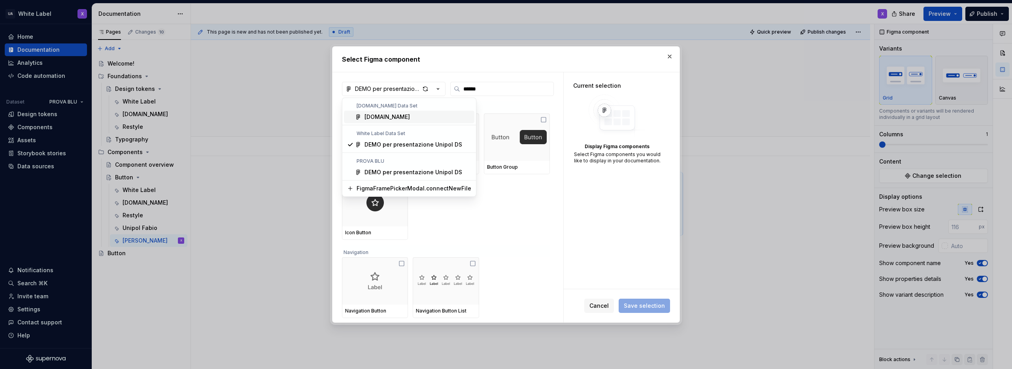
click at [387, 117] on div "[DOMAIN_NAME]" at bounding box center [418, 117] width 107 height 8
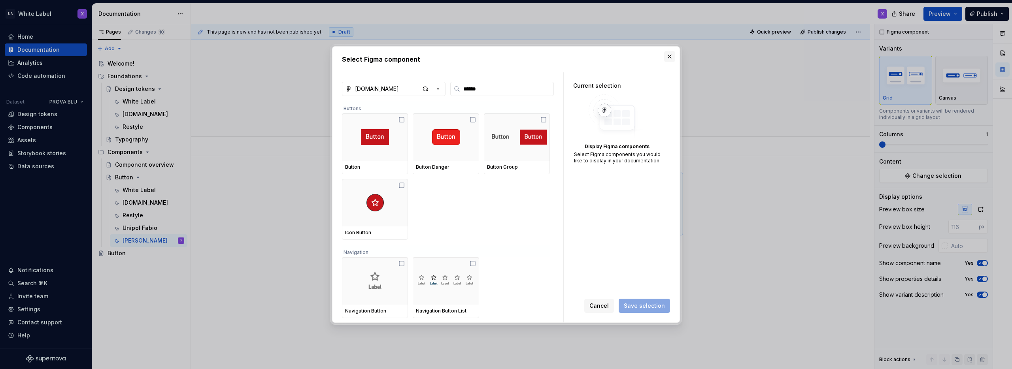
click at [670, 55] on button "button" at bounding box center [669, 56] width 11 height 11
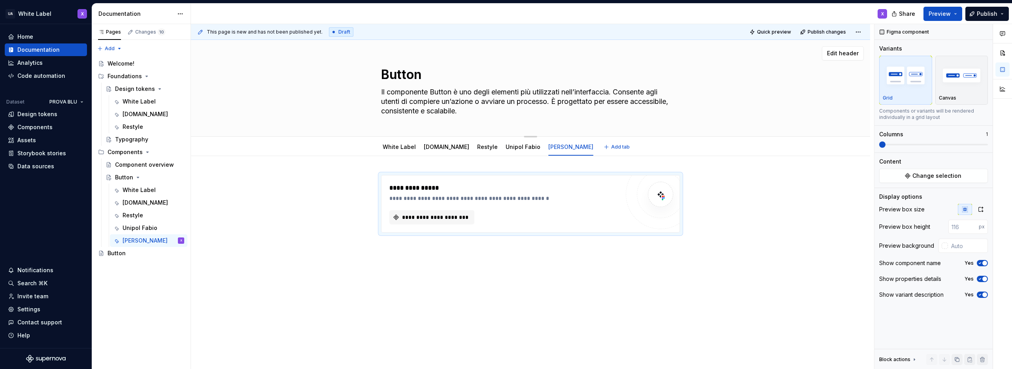
click at [794, 82] on div "Button Il componente Button è uno degli elementi più utilizzati [PERSON_NAME]’i…" at bounding box center [531, 88] width 616 height 96
click at [40, 114] on div "Design tokens" at bounding box center [37, 114] width 40 height 8
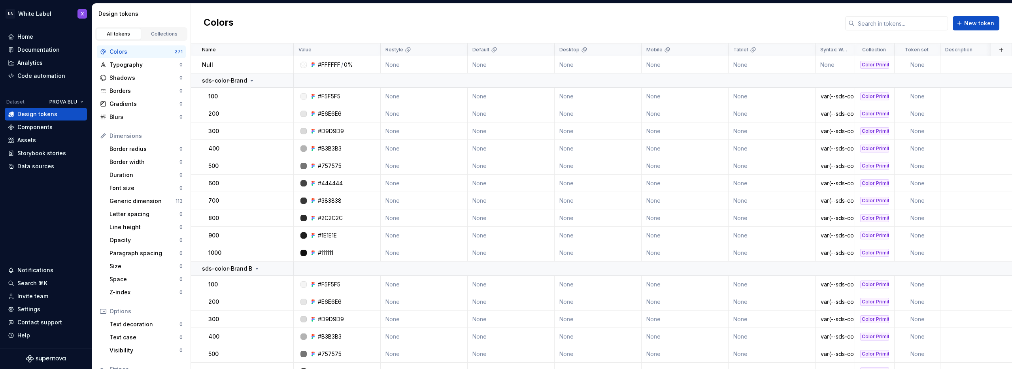
click at [682, 23] on div "Colors New token" at bounding box center [601, 24] width 821 height 40
click at [30, 163] on div "Data sources" at bounding box center [35, 167] width 37 height 8
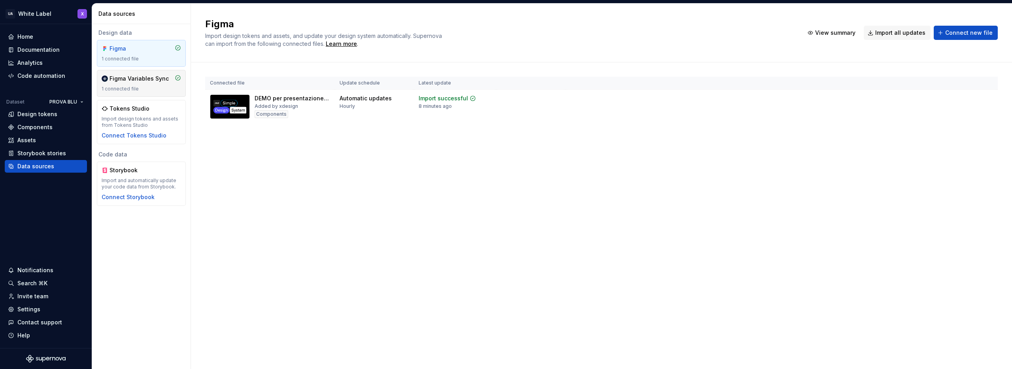
click at [142, 87] on div "1 connected file" at bounding box center [141, 89] width 79 height 6
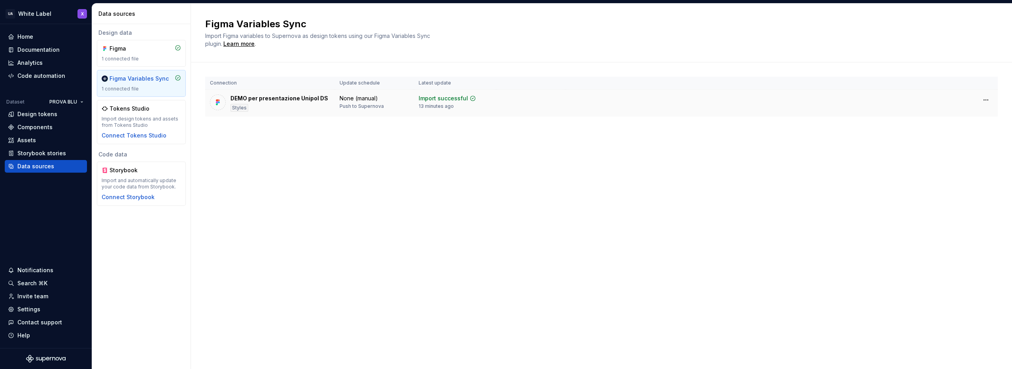
click at [267, 100] on div "DEMO per presentazione Unipol DS" at bounding box center [280, 99] width 98 height 8
click at [68, 100] on html "UA White Label X Home Documentation Analytics Code automation Dataset PROVA BLU…" at bounding box center [506, 184] width 1012 height 369
click at [46, 209] on html "UA White Label X Home Documentation Analytics Code automation Dataset PROVA BLU…" at bounding box center [506, 184] width 1012 height 369
click at [32, 134] on div "Assets" at bounding box center [46, 140] width 82 height 13
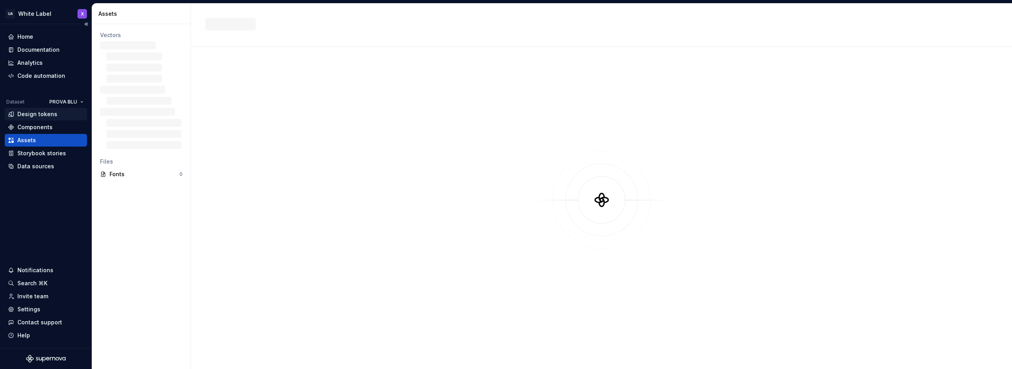
click at [32, 112] on div "Design tokens" at bounding box center [37, 114] width 40 height 8
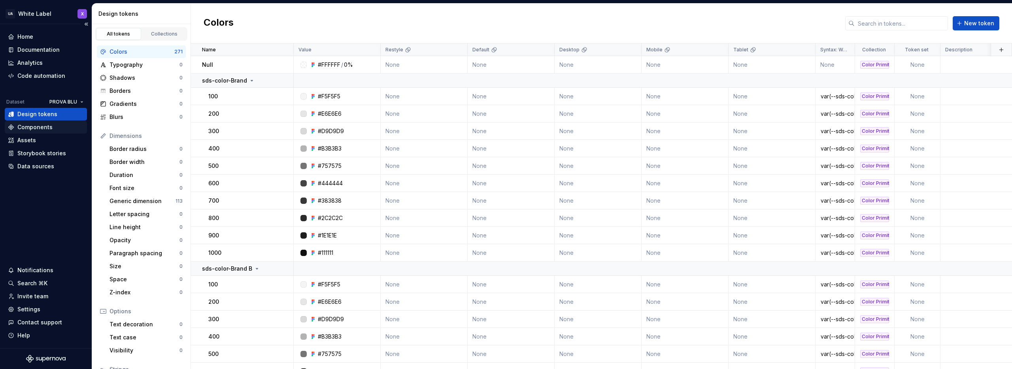
click at [46, 126] on div "Components" at bounding box center [34, 127] width 35 height 8
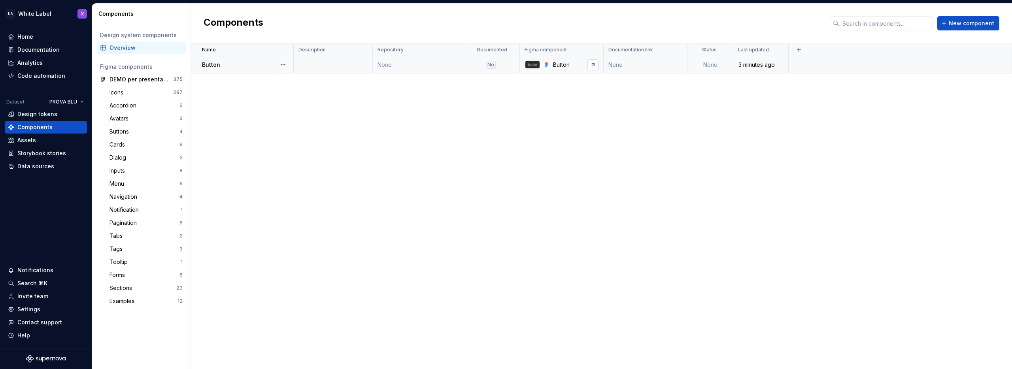
click at [593, 63] on link at bounding box center [593, 64] width 11 height 11
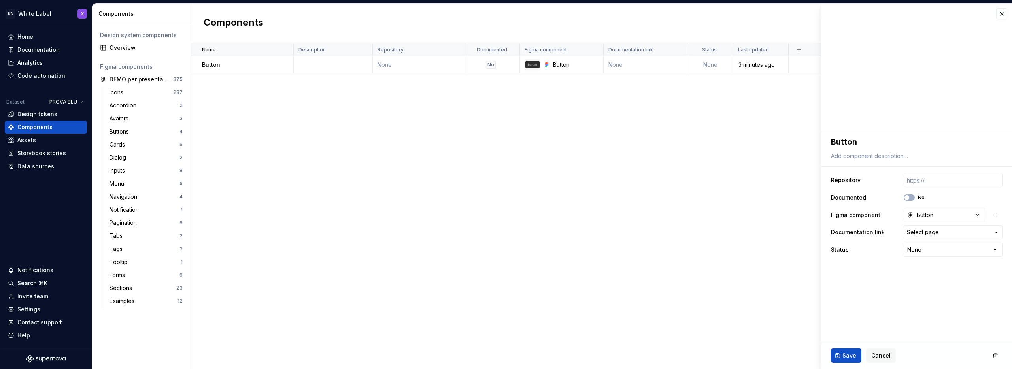
click at [422, 135] on div "Name Description Repository Documented Figma component Documentation link Statu…" at bounding box center [601, 207] width 821 height 326
click at [282, 64] on button "button" at bounding box center [283, 64] width 11 height 11
click at [308, 80] on div "Open component detail" at bounding box center [324, 80] width 65 height 8
click at [917, 247] on html "**********" at bounding box center [506, 184] width 1012 height 369
click at [873, 276] on html "**********" at bounding box center [506, 184] width 1012 height 369
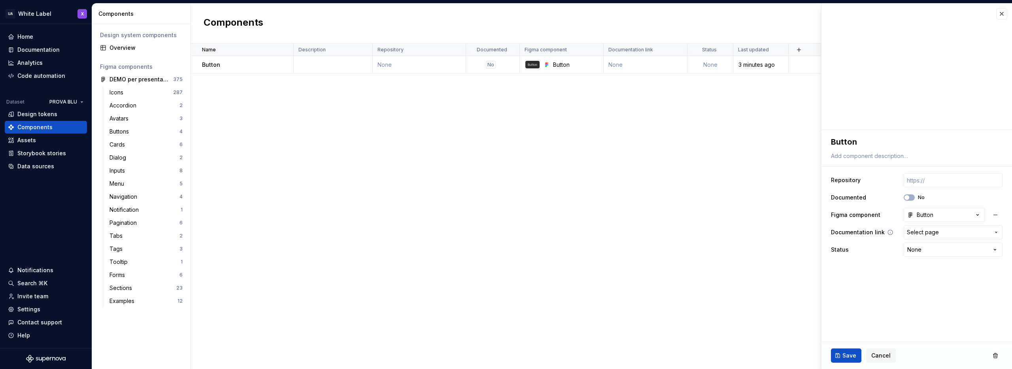
click at [926, 233] on span "Select page" at bounding box center [923, 233] width 32 height 8
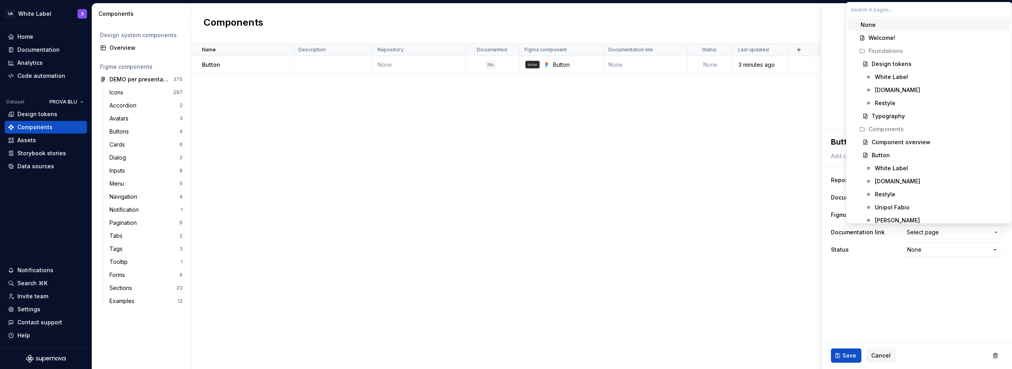
click at [864, 285] on html "**********" at bounding box center [506, 184] width 1012 height 369
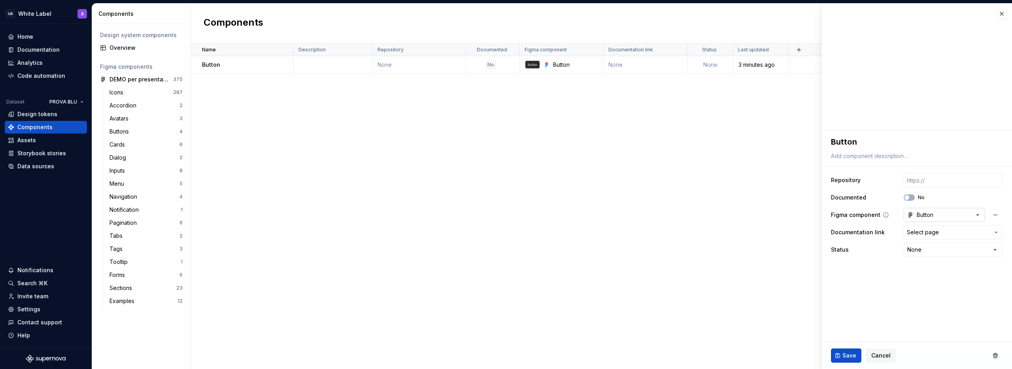
click at [923, 215] on div "Button" at bounding box center [921, 215] width 26 height 8
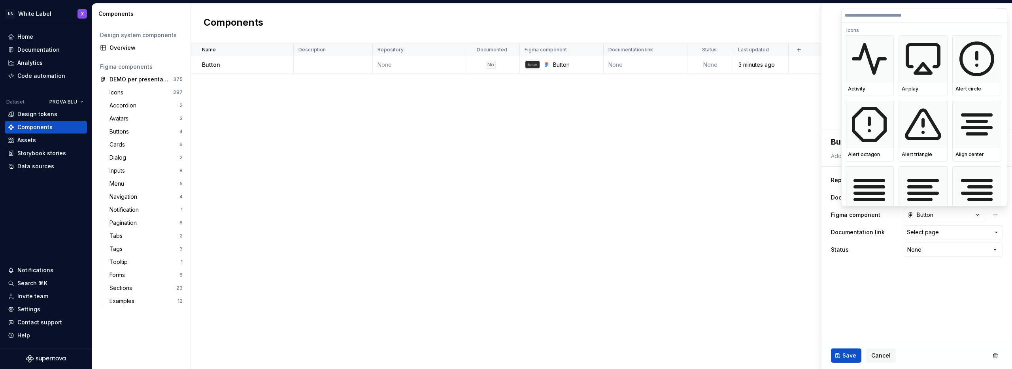
click at [877, 293] on html "**********" at bounding box center [506, 184] width 1012 height 369
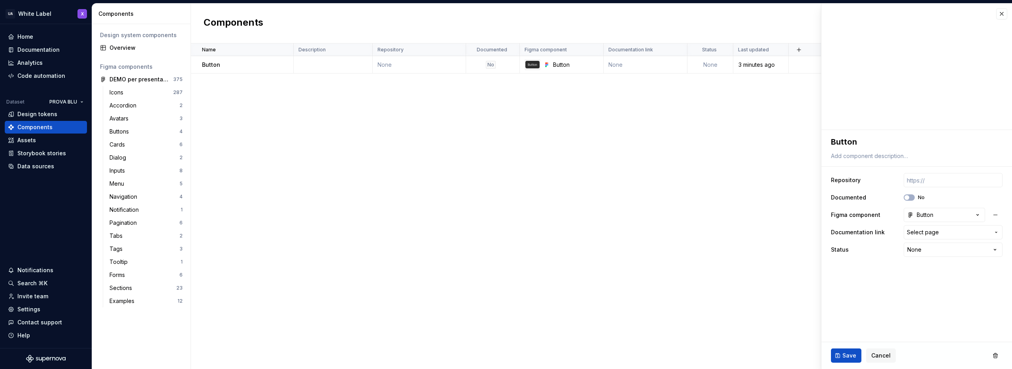
click at [503, 203] on div "Name Description Repository Documented Figma component Documentation link Statu…" at bounding box center [601, 207] width 821 height 326
click at [252, 87] on div "Name Description Repository Documented Figma component Documentation link Statu…" at bounding box center [601, 207] width 821 height 326
click at [1001, 13] on button "button" at bounding box center [1002, 13] width 11 height 11
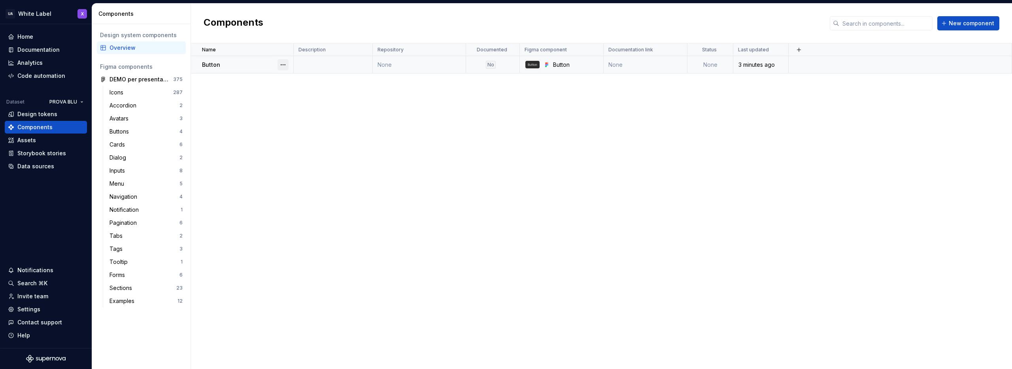
click at [284, 64] on button "button" at bounding box center [283, 64] width 11 height 11
click at [433, 94] on html "UA White Label X Home Documentation Analytics Code automation Dataset PROVA BLU…" at bounding box center [506, 184] width 1012 height 369
click at [221, 65] on div "Button" at bounding box center [247, 65] width 91 height 8
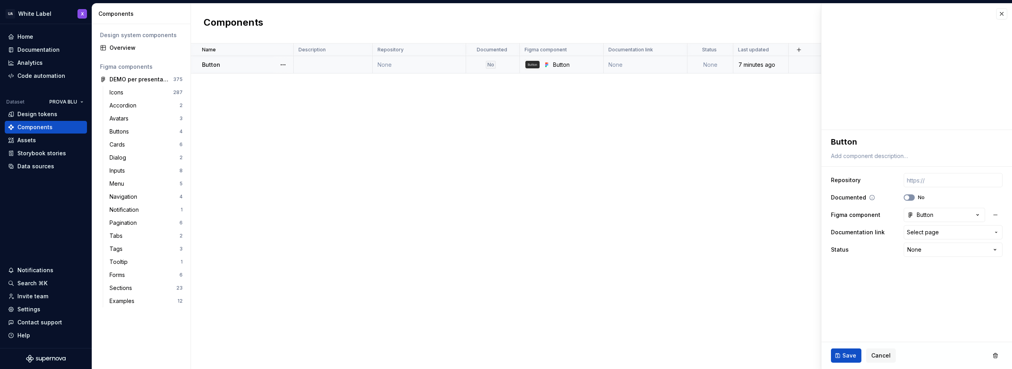
click at [908, 195] on span "button" at bounding box center [907, 197] width 5 height 5
click at [908, 195] on icon "button" at bounding box center [907, 197] width 6 height 5
click at [1001, 12] on button "button" at bounding box center [1002, 13] width 11 height 11
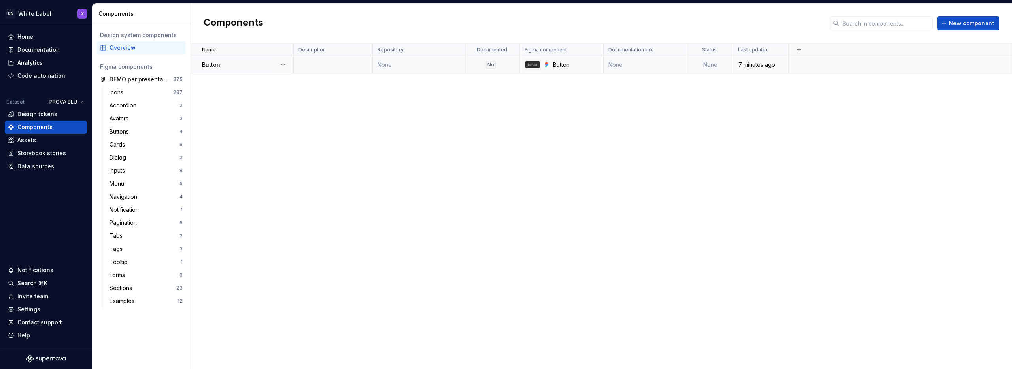
click at [329, 146] on div "Name Description Repository Documented Figma component Documentation link Statu…" at bounding box center [601, 207] width 821 height 326
click at [35, 113] on div "Design tokens" at bounding box center [37, 114] width 40 height 8
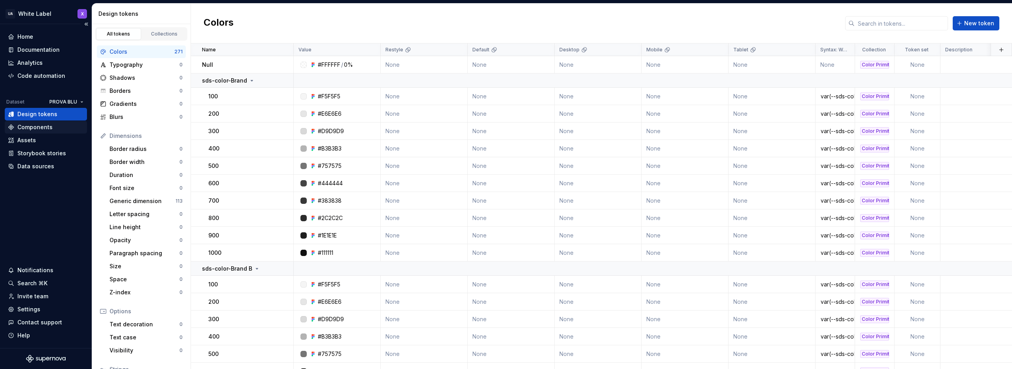
click at [33, 128] on div "Components" at bounding box center [34, 127] width 35 height 8
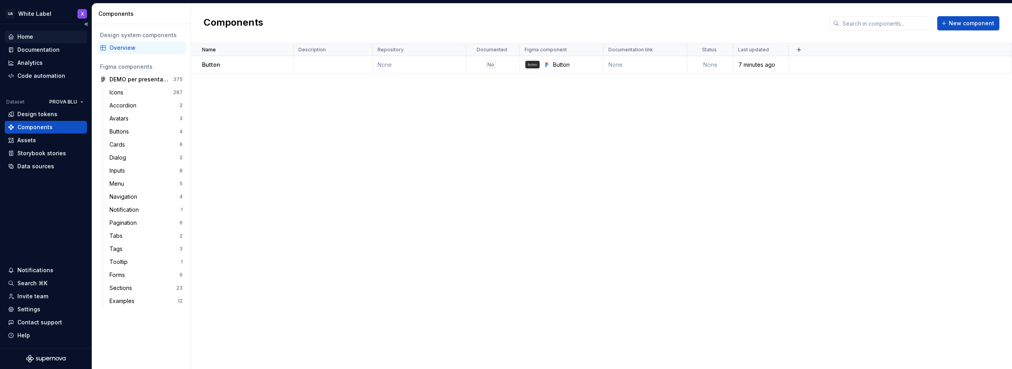
click at [36, 34] on div "Home" at bounding box center [46, 37] width 76 height 8
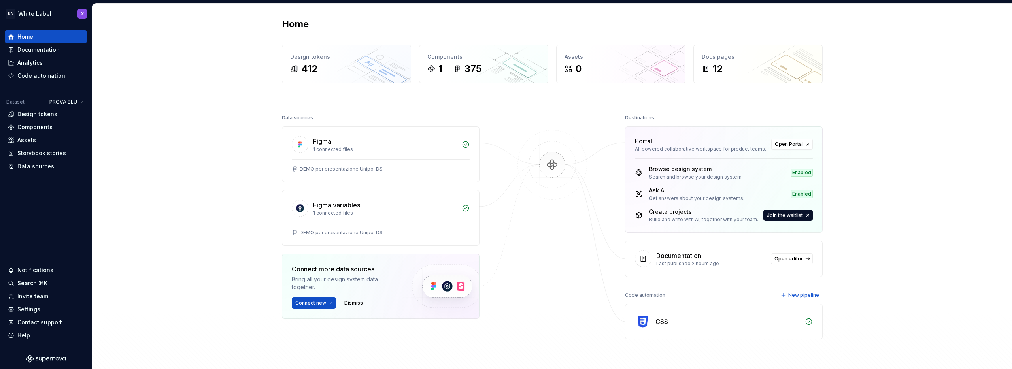
click at [844, 112] on div "Home Design tokens 412 Components 1 375 Assets 0 Docs pages 12 Data sources Fig…" at bounding box center [552, 204] width 920 height 401
click at [853, 129] on div "Home Design tokens 412 Components 1 375 Assets 0 Docs pages 12 Data sources Fig…" at bounding box center [552, 204] width 920 height 401
click at [418, 210] on div "1 connected files" at bounding box center [385, 213] width 144 height 6
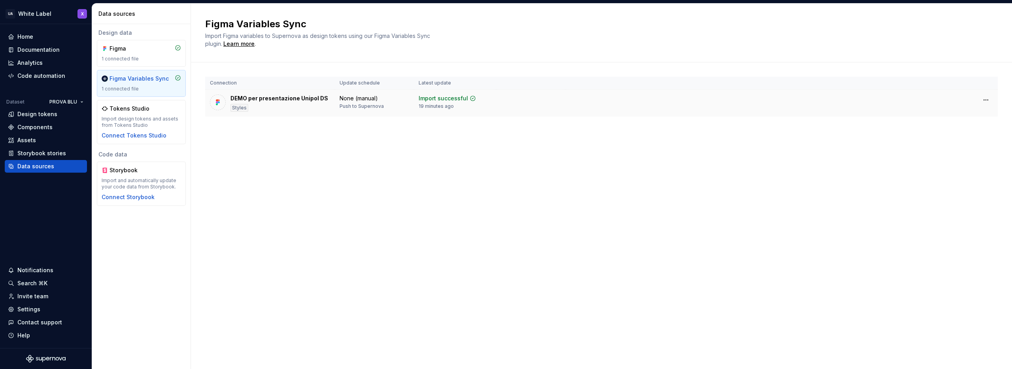
click at [282, 101] on div "DEMO per presentazione Unipol DS" at bounding box center [280, 99] width 98 height 8
click at [429, 105] on div "19 minutes ago" at bounding box center [436, 106] width 35 height 6
click at [138, 50] on div "Figma" at bounding box center [129, 49] width 38 height 8
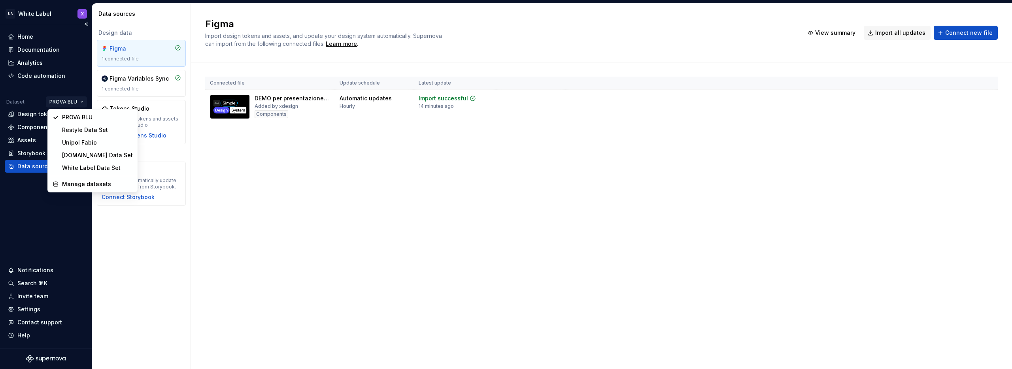
click at [75, 102] on html "UA White Label X Home Documentation Analytics Code automation Dataset PROVA BLU…" at bounding box center [506, 184] width 1012 height 369
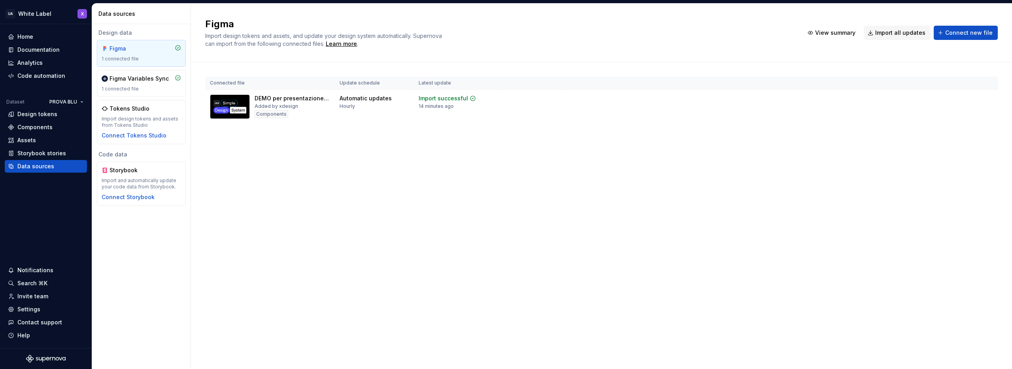
click at [278, 159] on html "UA White Label X Home Documentation Analytics Code automation Dataset PROVA BLU…" at bounding box center [506, 184] width 1012 height 369
click at [124, 81] on div "Figma Variables Sync" at bounding box center [139, 79] width 59 height 8
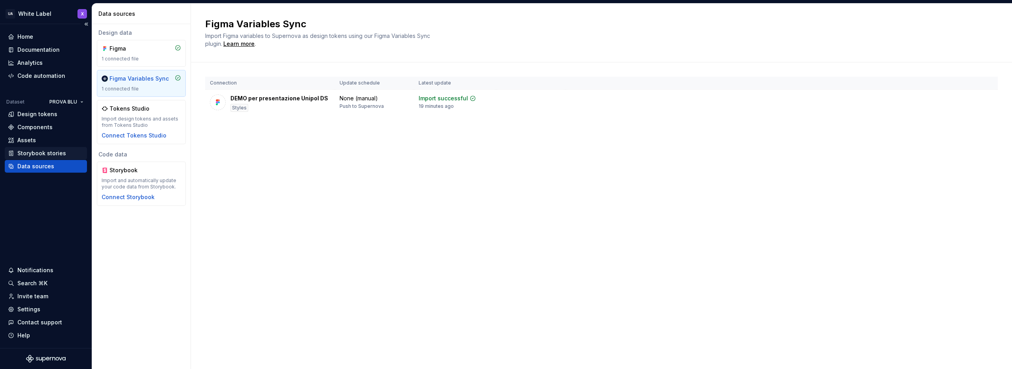
click at [33, 154] on div "Storybook stories" at bounding box center [41, 153] width 49 height 8
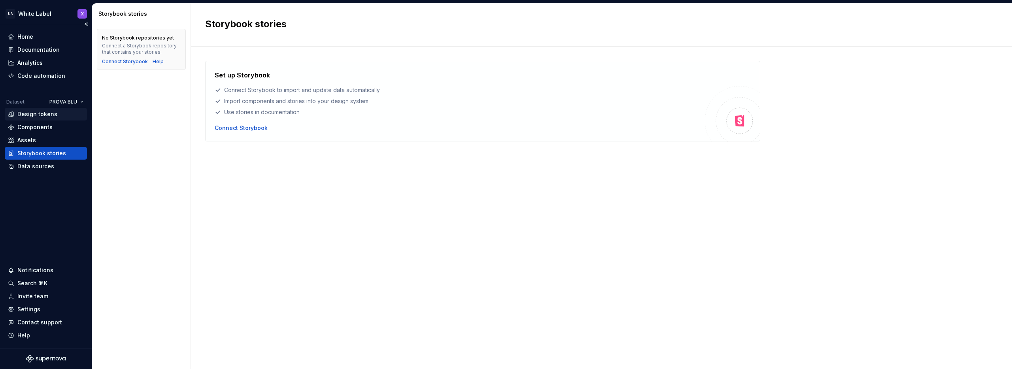
click at [33, 116] on div "Design tokens" at bounding box center [37, 114] width 40 height 8
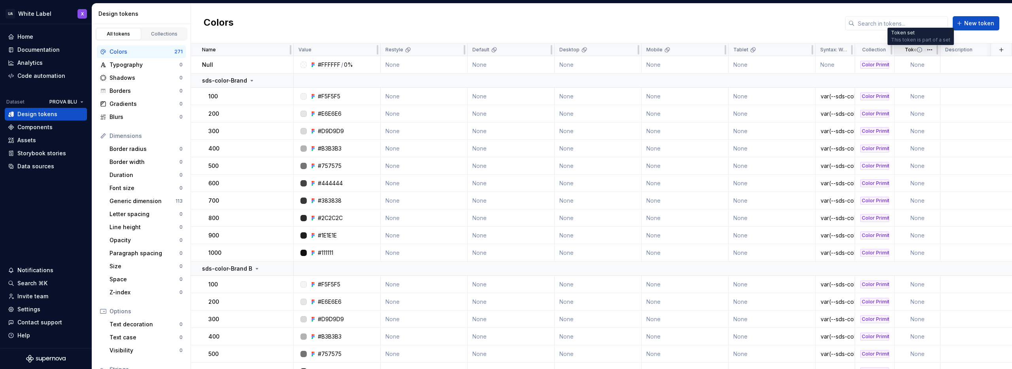
click at [921, 49] on icon at bounding box center [920, 50] width 6 height 6
click at [931, 49] on html "UA White Label X Home Documentation Analytics Code automation Dataset PROVA BLU…" at bounding box center [506, 184] width 1012 height 369
click at [933, 34] on html "UA White Label X Home Documentation Analytics Code automation Dataset PROVA BLU…" at bounding box center [506, 184] width 1012 height 369
click at [931, 48] on html "UA White Label X Home Documentation Analytics Code automation Dataset PROVA BLU…" at bounding box center [506, 184] width 1012 height 369
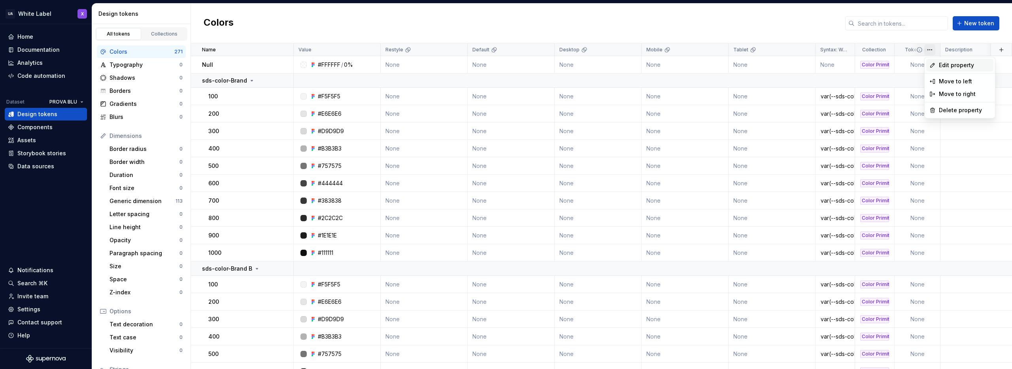
click at [937, 63] on div "Edit property" at bounding box center [960, 65] width 67 height 13
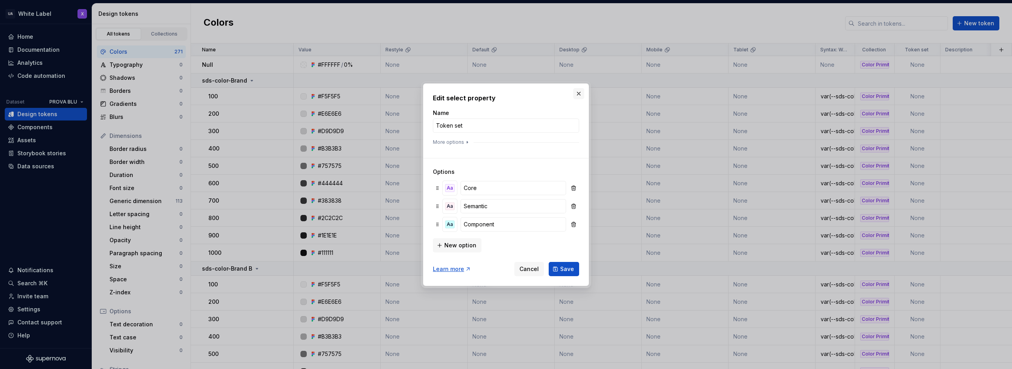
click at [578, 93] on button "button" at bounding box center [578, 93] width 11 height 11
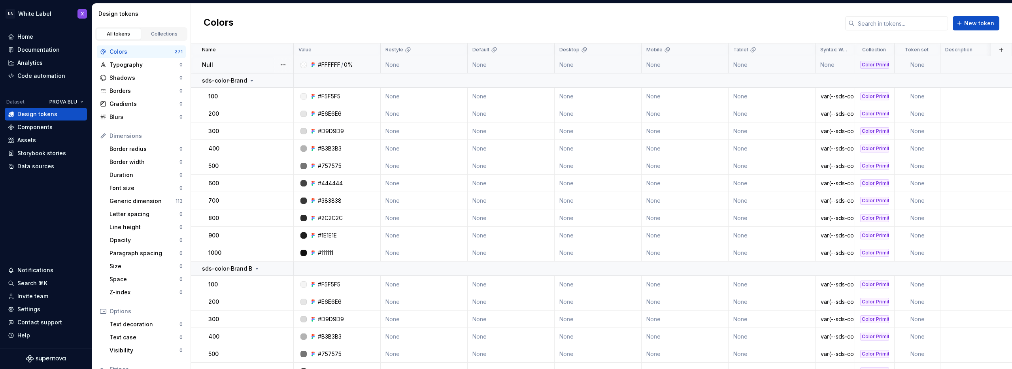
click at [915, 63] on td "None" at bounding box center [918, 64] width 46 height 17
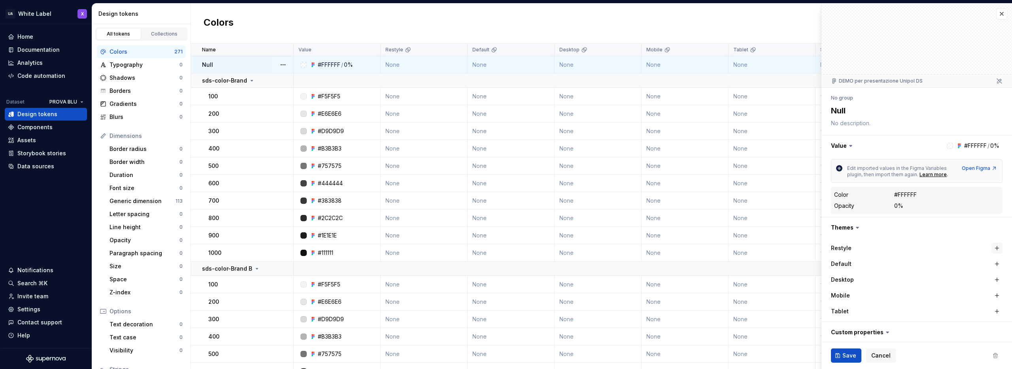
click at [992, 246] on button "button" at bounding box center [997, 248] width 11 height 11
click at [992, 264] on button "button" at bounding box center [997, 264] width 11 height 11
click at [919, 263] on button "button" at bounding box center [917, 264] width 14 height 14
click at [918, 250] on button "button" at bounding box center [917, 248] width 14 height 14
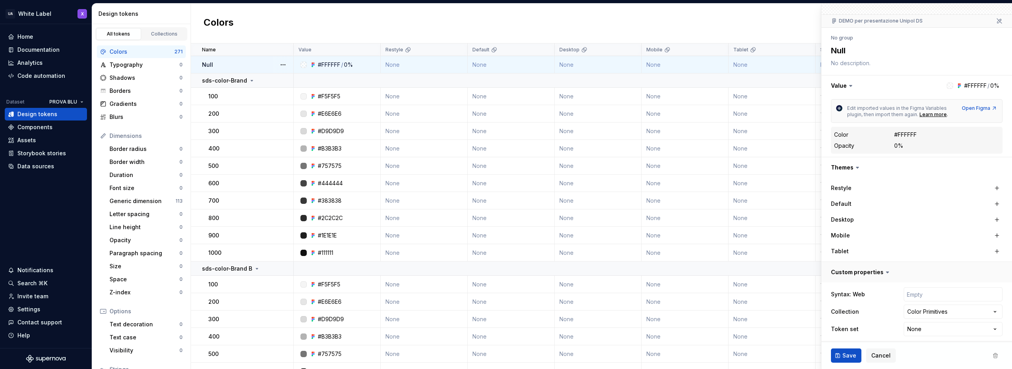
scroll to position [64, 0]
click at [931, 324] on html "UA White Label X Home Documentation Analytics Code automation Dataset PROVA BLU…" at bounding box center [506, 184] width 1012 height 369
click at [886, 326] on html "UA White Label X Home Documentation Analytics Code automation Dataset PROVA BLU…" at bounding box center [506, 184] width 1012 height 369
click at [927, 325] on html "UA White Label X Home Documentation Analytics Code automation Dataset PROVA BLU…" at bounding box center [506, 184] width 1012 height 369
click at [881, 309] on html "UA White Label X Home Documentation Analytics Code automation Dataset PROVA BLU…" at bounding box center [506, 184] width 1012 height 369
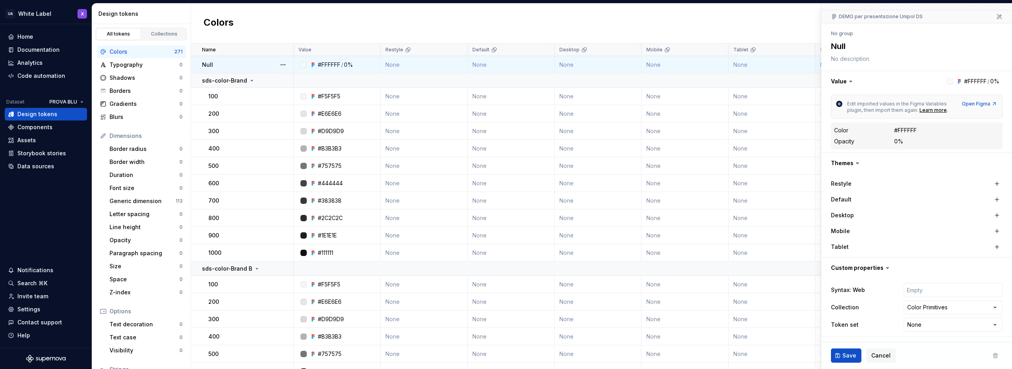
click at [791, 25] on div "Colors New token" at bounding box center [601, 24] width 821 height 40
click at [997, 17] on icon at bounding box center [999, 16] width 5 height 5
click at [888, 354] on span "Cancel" at bounding box center [881, 356] width 19 height 8
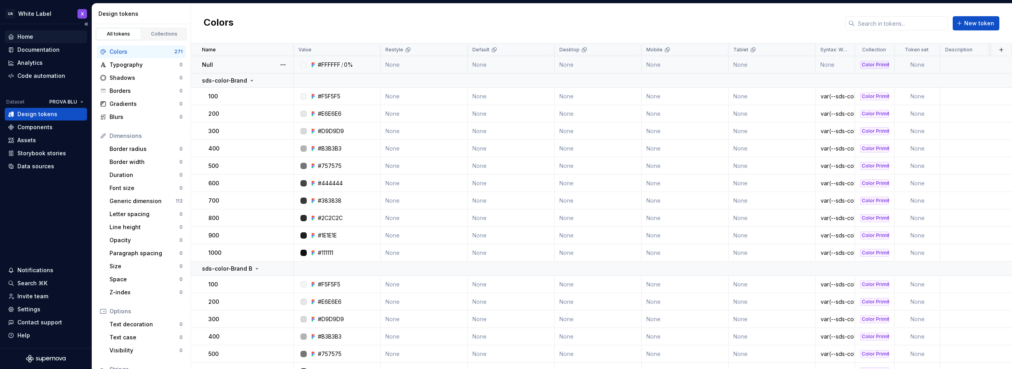
click at [34, 37] on div "Home" at bounding box center [46, 37] width 76 height 8
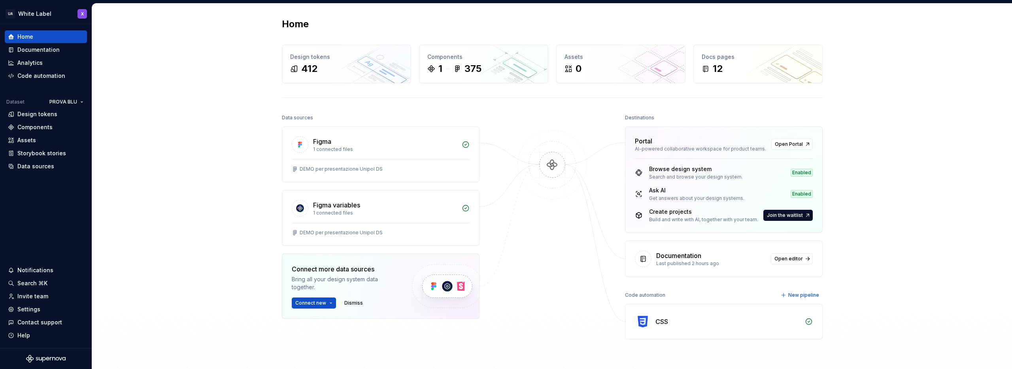
click at [569, 113] on div at bounding box center [552, 235] width 79 height 246
click at [542, 251] on div at bounding box center [552, 235] width 79 height 246
click at [514, 277] on div at bounding box center [552, 235] width 79 height 246
click at [434, 285] on img at bounding box center [447, 286] width 97 height 64
click at [325, 305] on button "Connect new" at bounding box center [314, 303] width 44 height 11
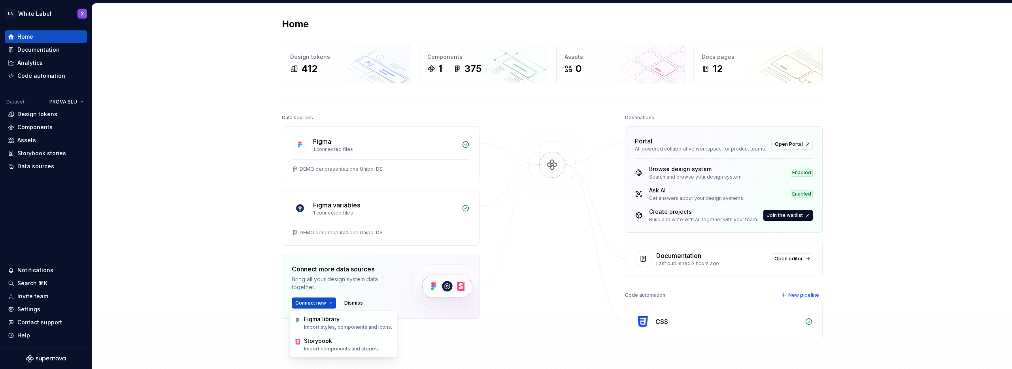
click at [514, 250] on div at bounding box center [552, 235] width 79 height 246
click at [44, 49] on div "Documentation" at bounding box center [38, 50] width 42 height 8
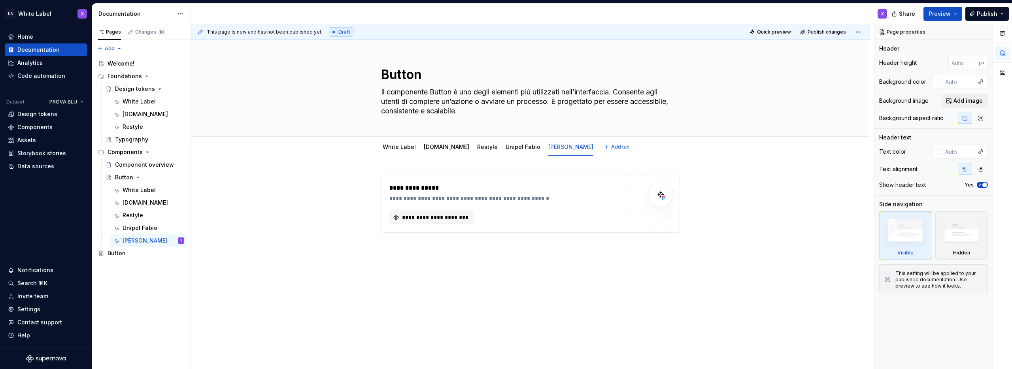
type textarea "*"
click at [365, 178] on button "button" at bounding box center [364, 179] width 11 height 11
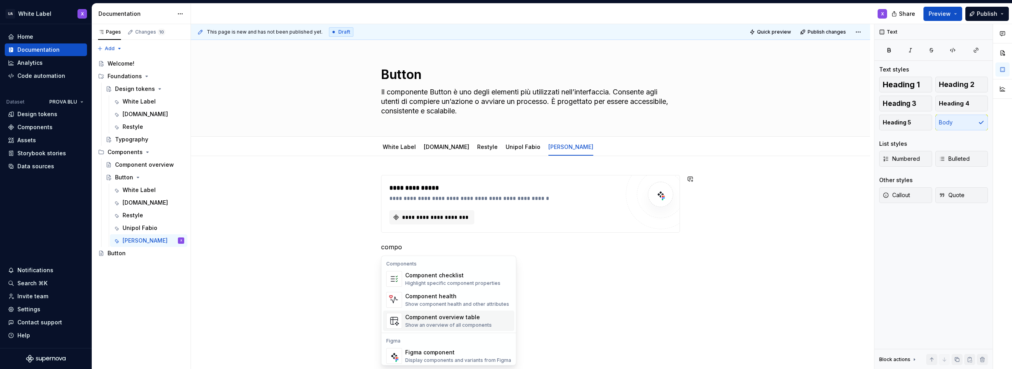
click at [424, 321] on div "Component overview table" at bounding box center [448, 318] width 87 height 8
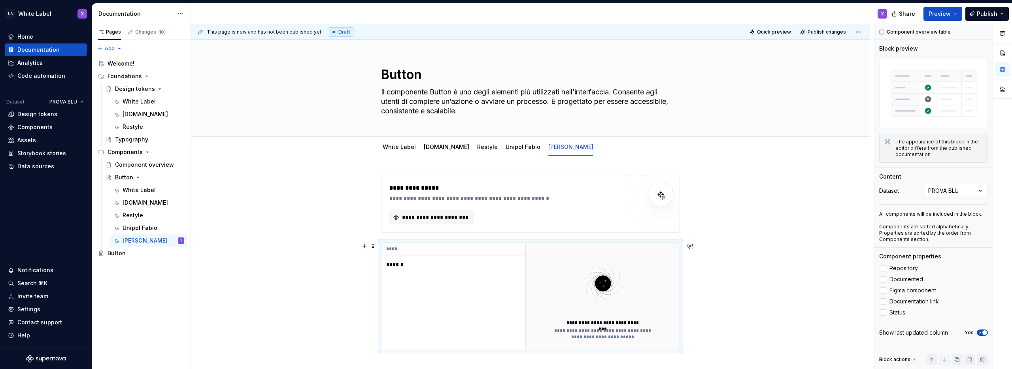
click at [398, 261] on p "******" at bounding box center [435, 265] width 99 height 8
click at [397, 264] on p "******" at bounding box center [435, 265] width 99 height 8
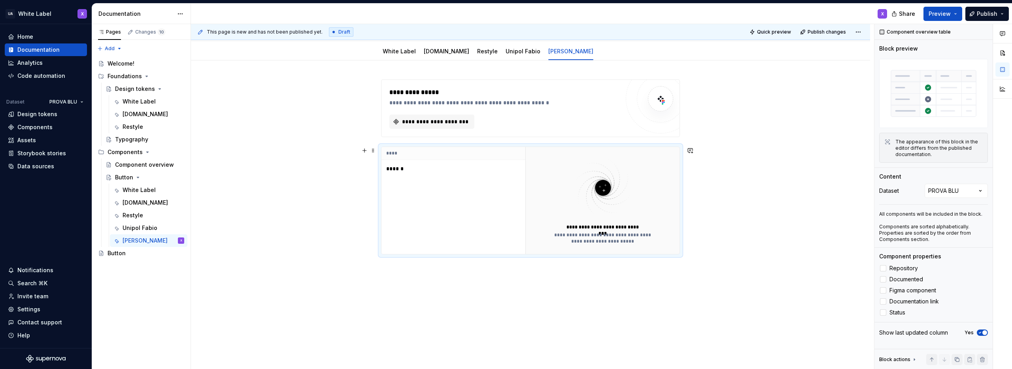
scroll to position [101, 0]
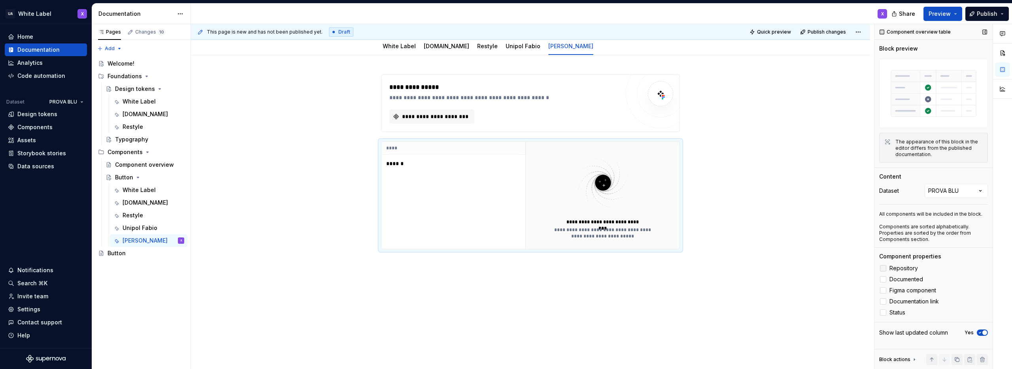
click at [885, 266] on div at bounding box center [883, 268] width 6 height 6
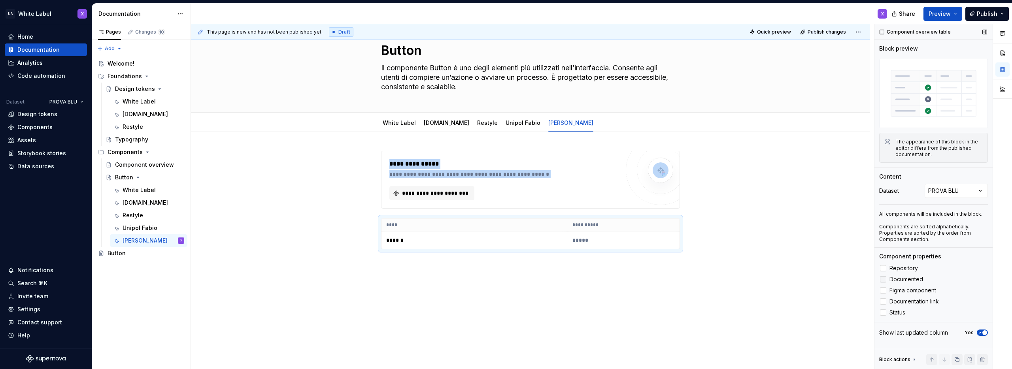
click at [885, 279] on div at bounding box center [883, 279] width 6 height 6
click at [884, 291] on div at bounding box center [883, 291] width 6 height 6
click at [885, 301] on div at bounding box center [883, 302] width 6 height 6
click at [884, 314] on div at bounding box center [883, 313] width 6 height 6
click at [373, 222] on span at bounding box center [373, 222] width 6 height 11
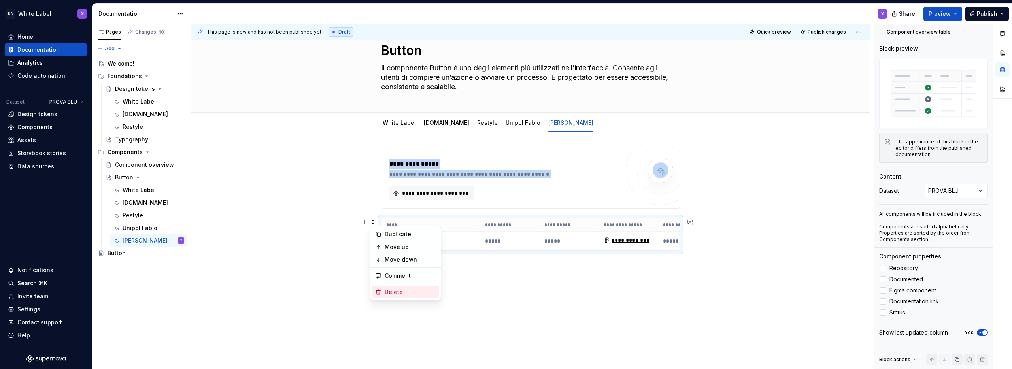
click at [391, 292] on div "Delete" at bounding box center [410, 292] width 51 height 8
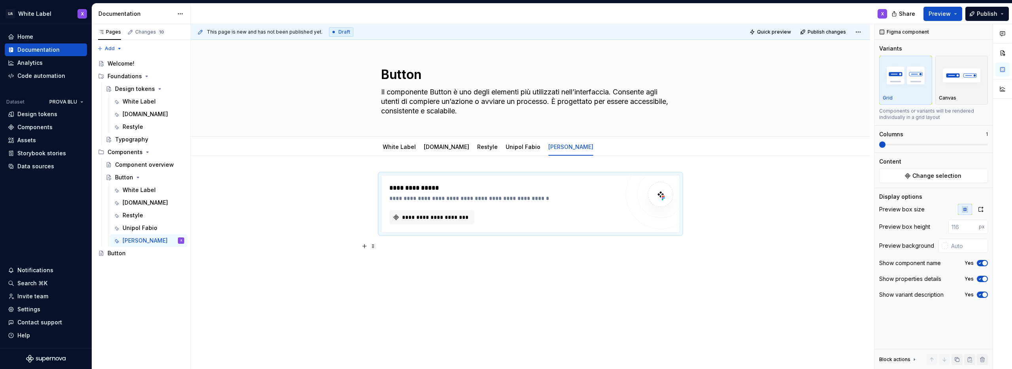
scroll to position [0, 0]
click at [364, 178] on button "button" at bounding box center [364, 179] width 11 height 11
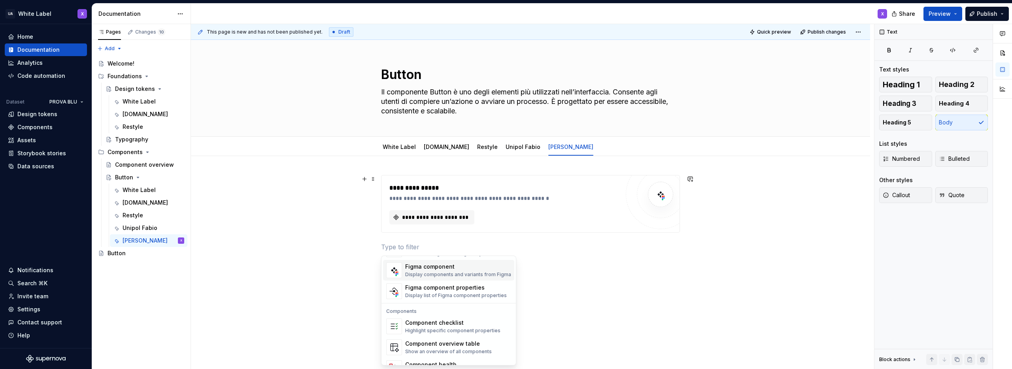
scroll to position [787, 0]
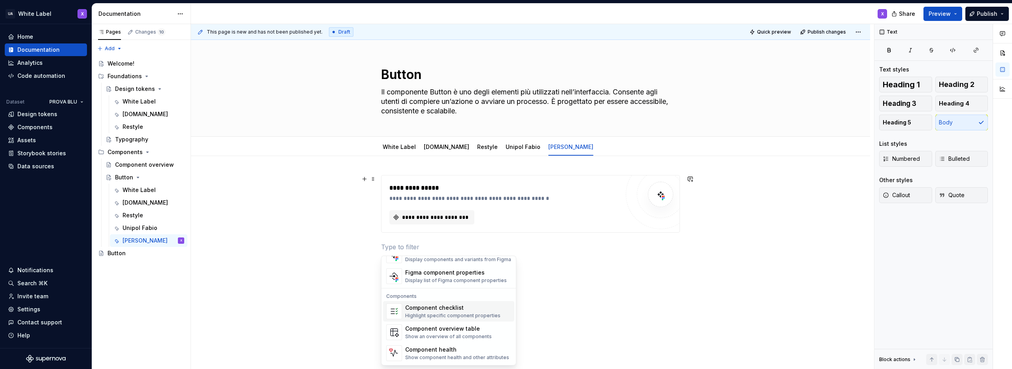
click at [434, 312] on div "Component checklist Highlight specific component properties" at bounding box center [452, 311] width 95 height 15
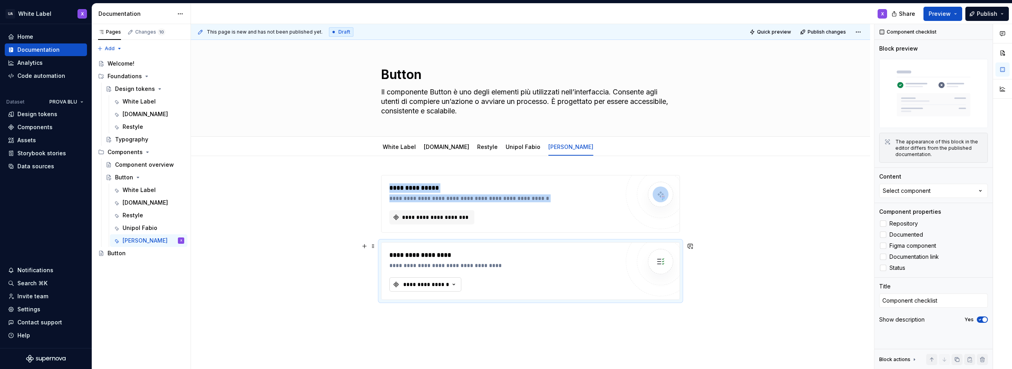
click at [422, 285] on div "**********" at bounding box center [426, 285] width 47 height 8
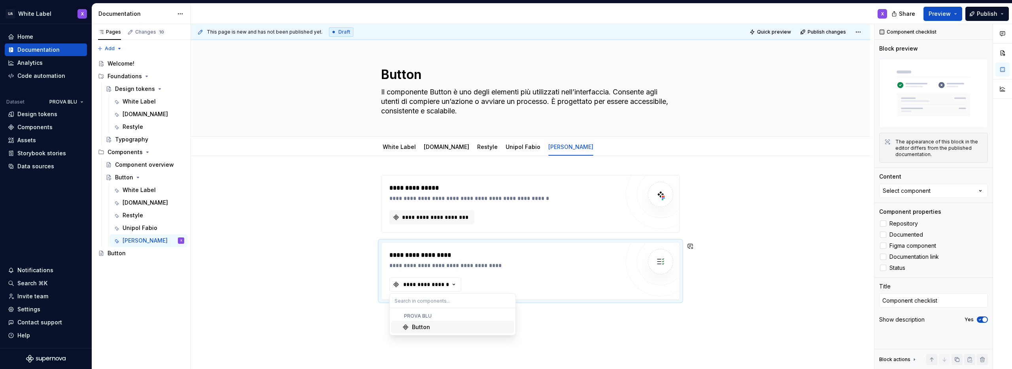
click at [417, 327] on div "Button" at bounding box center [421, 328] width 18 height 8
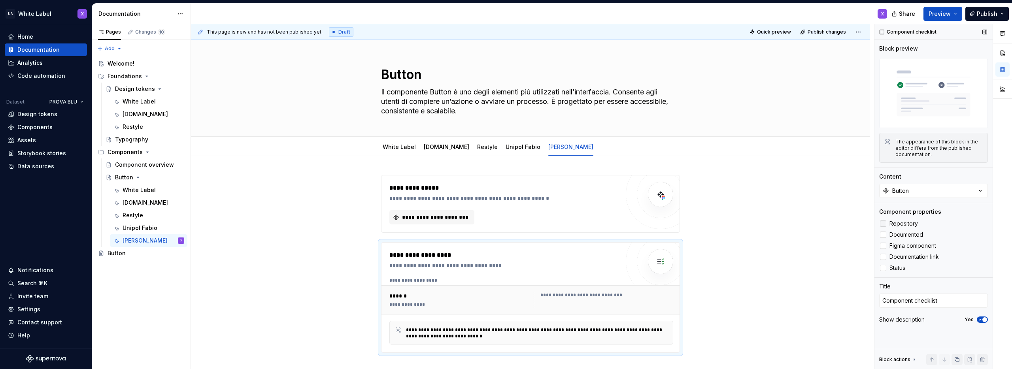
click at [887, 221] on label "Repository" at bounding box center [934, 223] width 109 height 9
click at [885, 268] on div at bounding box center [883, 268] width 6 height 6
click at [609, 293] on div "*" at bounding box center [641, 296] width 64 height 8
click at [886, 249] on label "Figma component" at bounding box center [934, 245] width 109 height 9
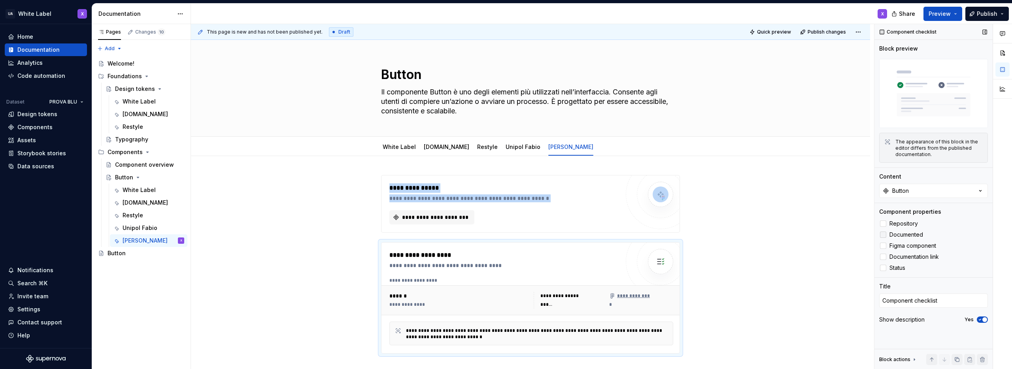
click at [884, 233] on div at bounding box center [883, 235] width 6 height 6
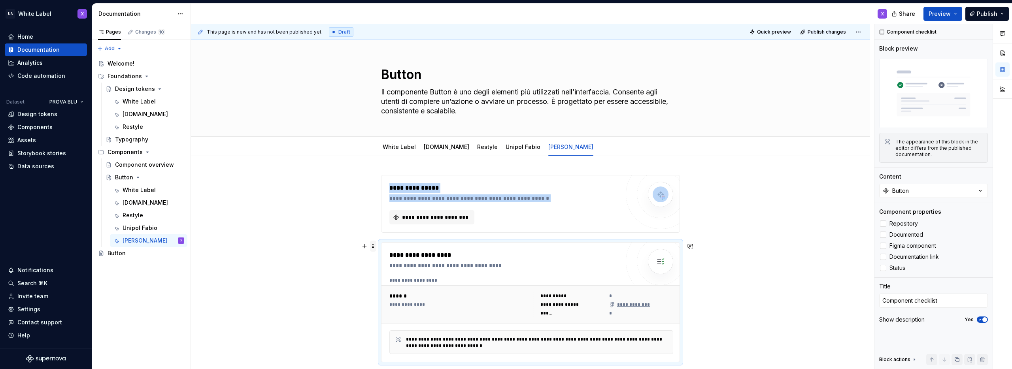
click at [373, 246] on span at bounding box center [373, 246] width 6 height 11
click at [385, 316] on div "Delete" at bounding box center [410, 316] width 51 height 8
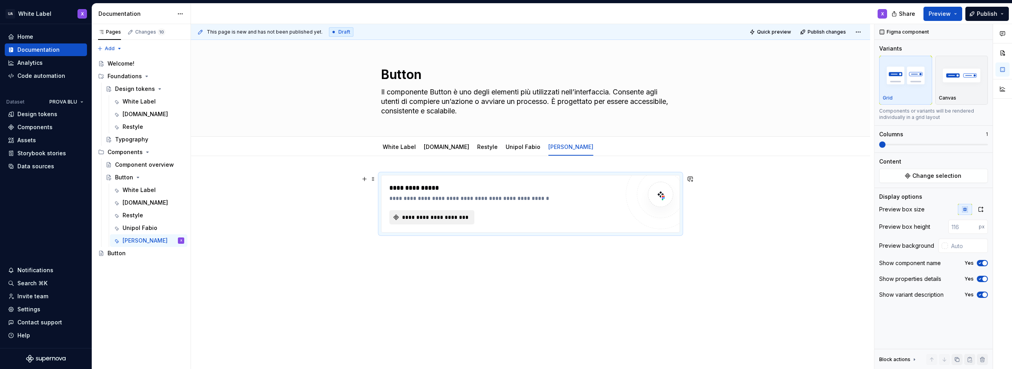
click at [429, 215] on span "**********" at bounding box center [435, 218] width 68 height 8
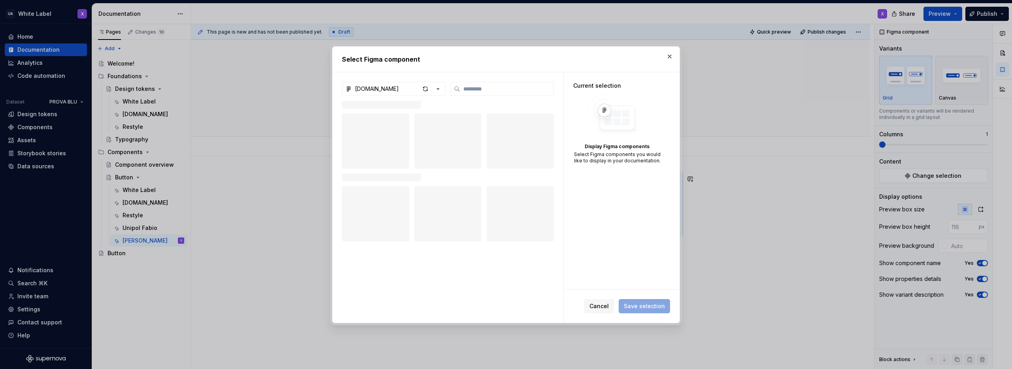
type textarea "*"
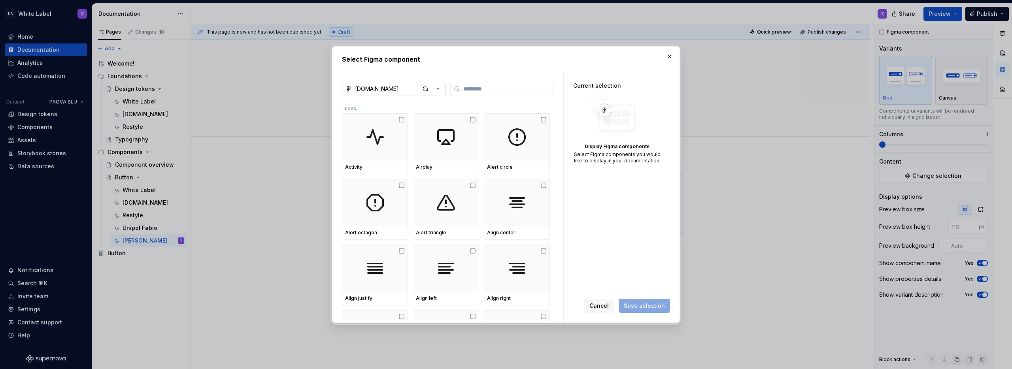
click at [437, 89] on icon "button" at bounding box center [438, 89] width 8 height 8
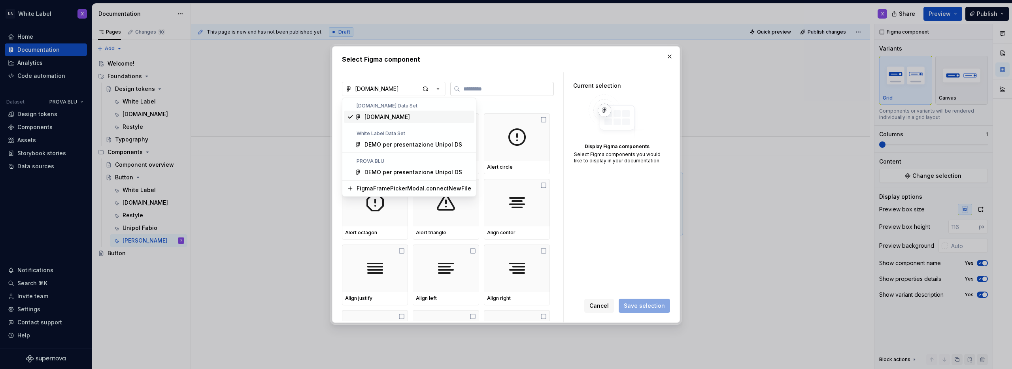
click at [479, 87] on div "Select Figma component [DOMAIN_NAME] Icons Activity Airplay Alert circle Alert …" at bounding box center [506, 184] width 1012 height 369
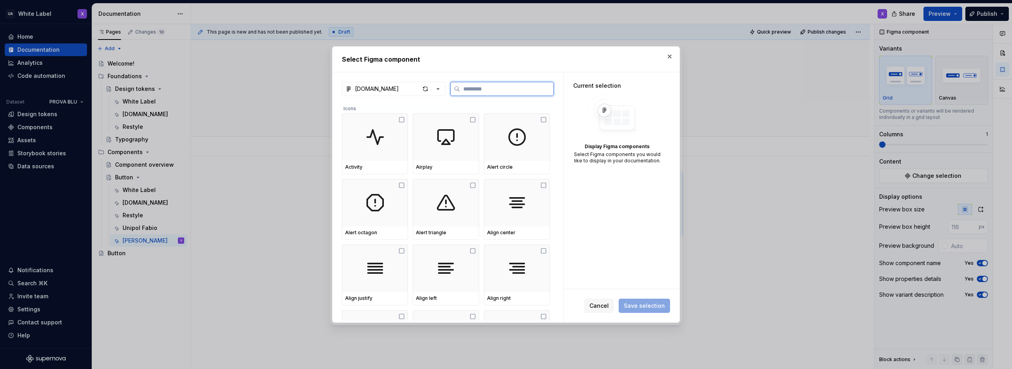
click at [479, 87] on input "search" at bounding box center [506, 89] width 93 height 8
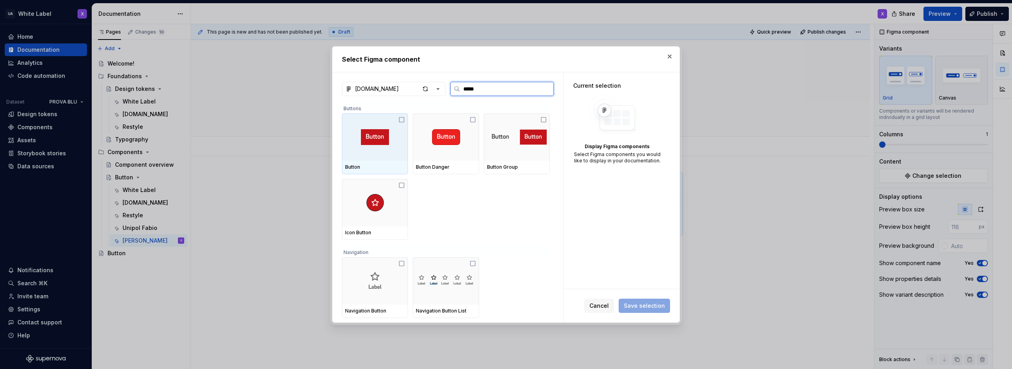
type input "******"
click at [396, 125] on div at bounding box center [375, 137] width 66 height 47
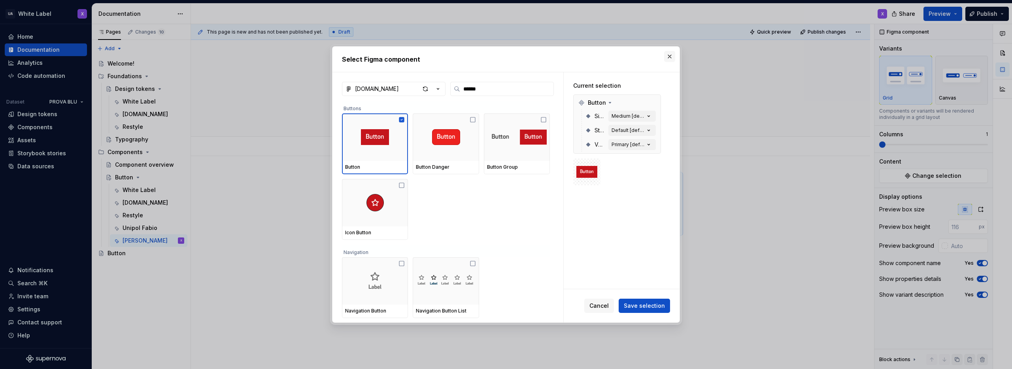
click at [670, 56] on button "button" at bounding box center [669, 56] width 11 height 11
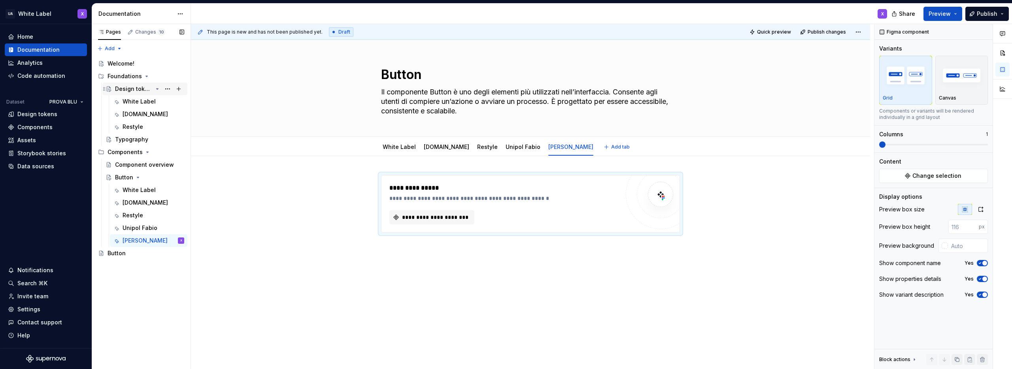
type textarea "*"
click at [78, 101] on html "UA White Label X Home Documentation Analytics Code automation Dataset PROVA BLU…" at bounding box center [506, 184] width 1012 height 369
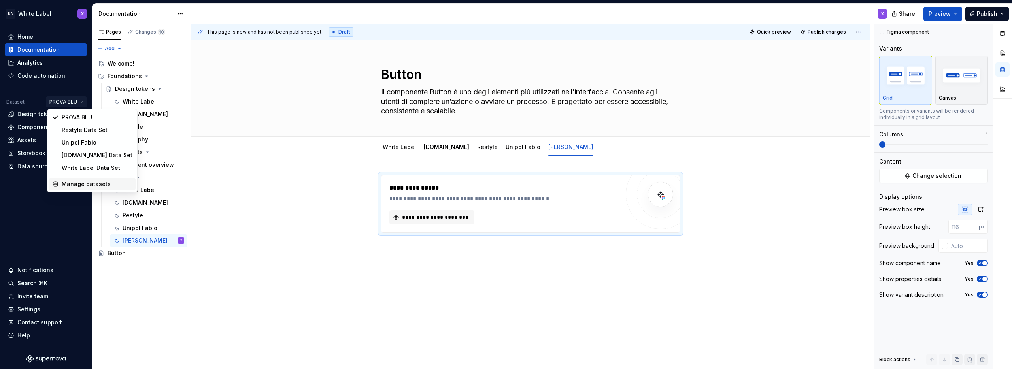
click at [75, 184] on div "Manage datasets" at bounding box center [97, 184] width 71 height 8
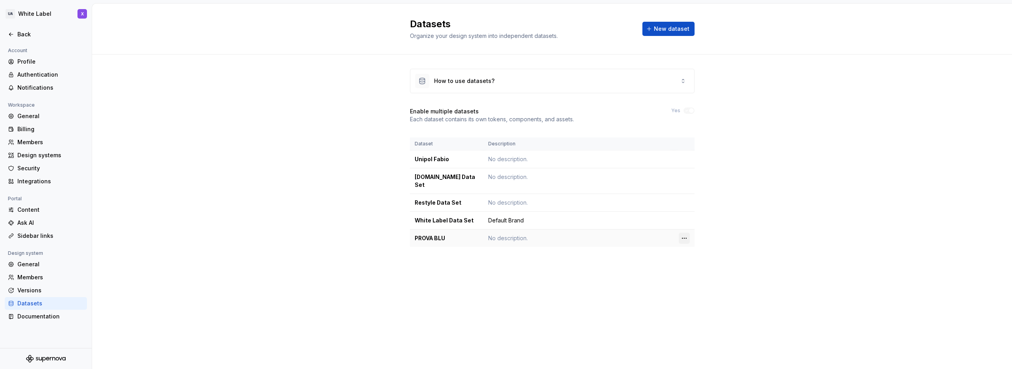
click at [686, 230] on html "UA White Label X Back Account Profile Authentication Notifications Workspace Ge…" at bounding box center [506, 184] width 1012 height 369
click at [692, 263] on div "Delete dataset" at bounding box center [714, 262] width 67 height 13
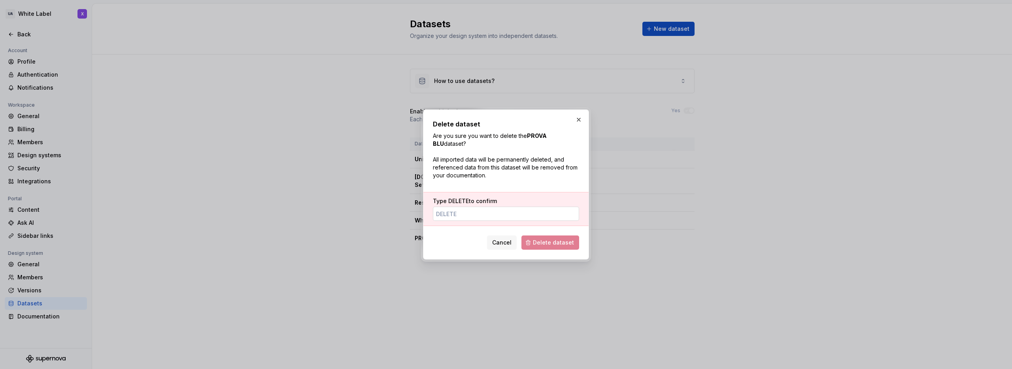
click at [547, 215] on input "Type DELETE to confirm" at bounding box center [506, 214] width 146 height 14
type input "DELETE"
click at [557, 242] on span "Delete dataset" at bounding box center [553, 243] width 41 height 8
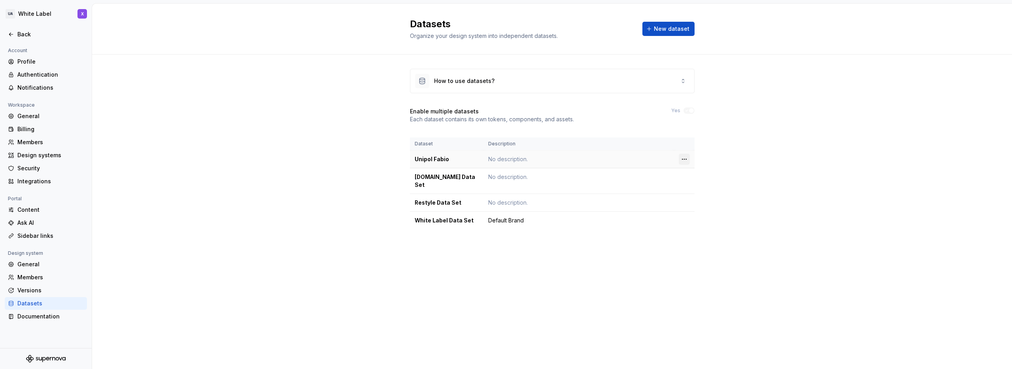
click at [686, 158] on html "UA White Label X Back Account Profile Authentication Notifications Workspace Ge…" at bounding box center [506, 184] width 1012 height 369
click at [694, 187] on div "Delete dataset" at bounding box center [719, 191] width 51 height 8
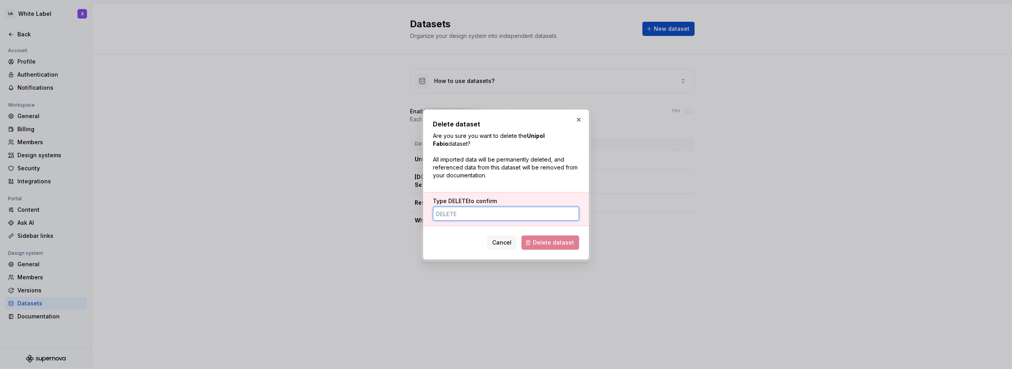
click at [539, 210] on input "Type DELETE to confirm" at bounding box center [506, 214] width 146 height 14
type input "DELETE"
click at [563, 241] on span "Delete dataset" at bounding box center [553, 243] width 41 height 8
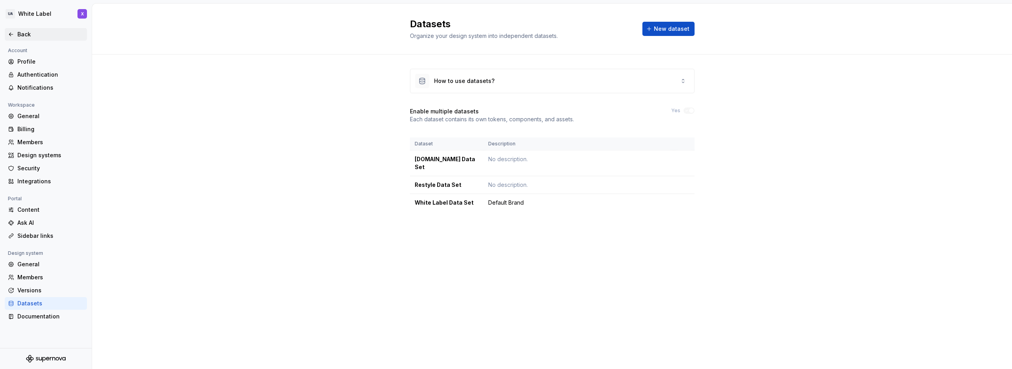
click at [15, 33] on div "Back" at bounding box center [46, 34] width 76 height 8
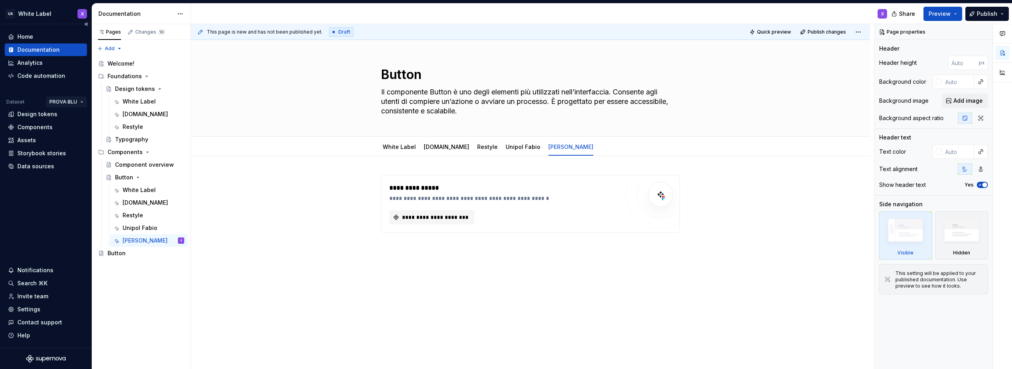
click at [62, 100] on html "UA White Label X Home Documentation Analytics Code automation Dataset PROVA BLU…" at bounding box center [506, 184] width 1012 height 369
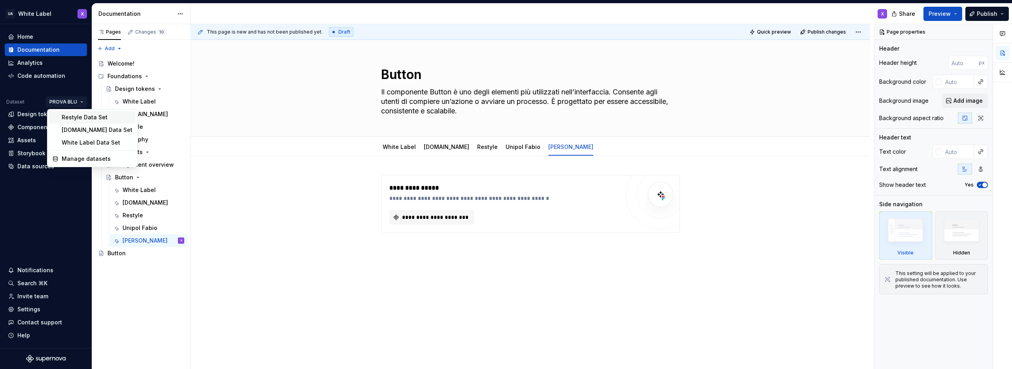
click at [70, 118] on div "Restyle Data Set" at bounding box center [97, 118] width 71 height 8
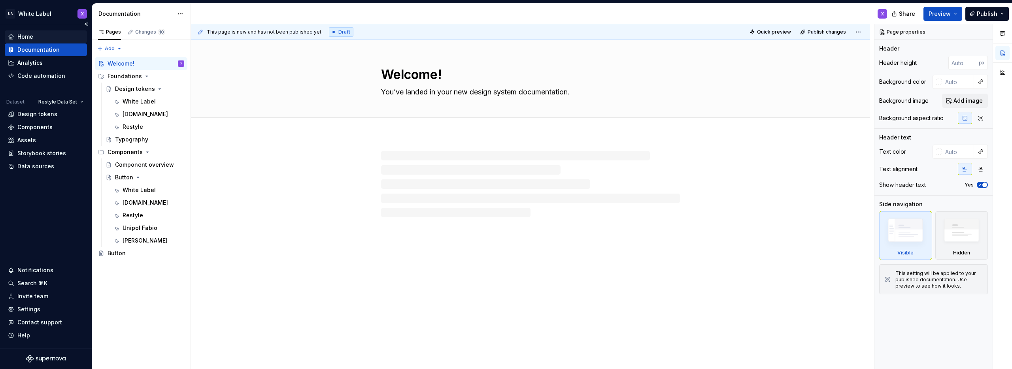
type textarea "*"
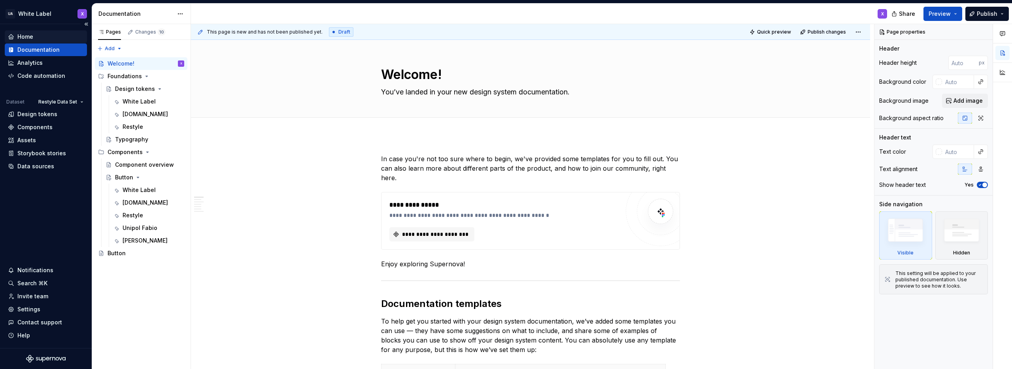
click at [42, 37] on div "Home" at bounding box center [46, 37] width 76 height 8
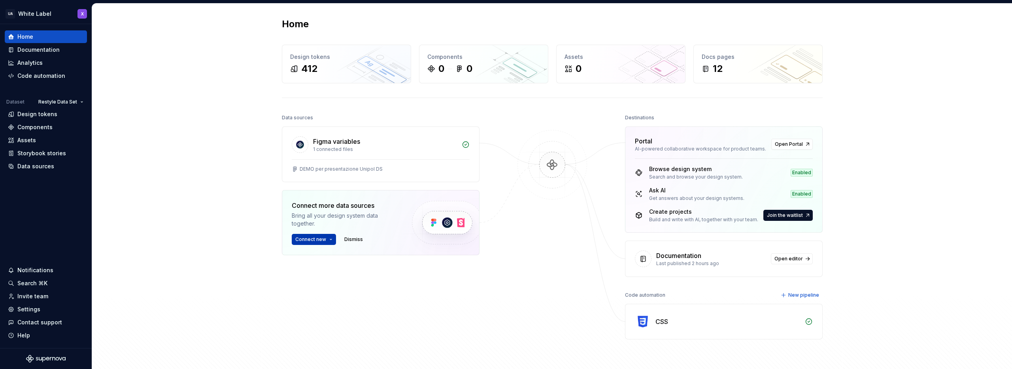
click at [319, 238] on span "Connect new" at bounding box center [310, 239] width 31 height 6
click at [316, 258] on div "Figma library" at bounding box center [322, 256] width 36 height 8
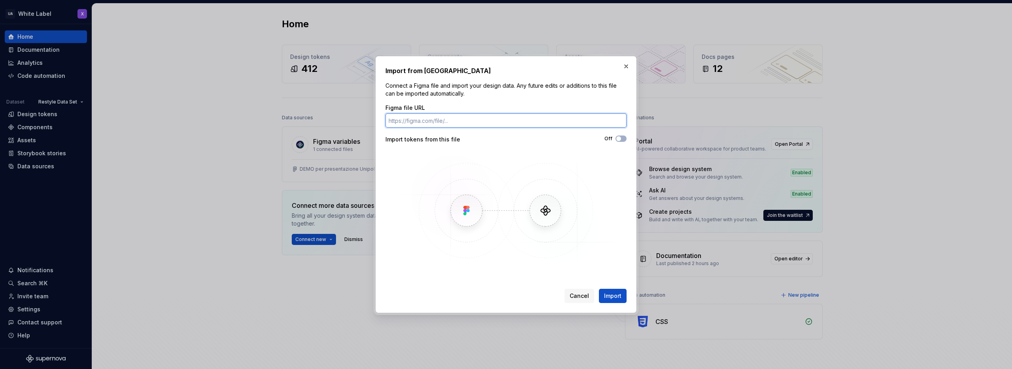
paste input "[URL][DOMAIN_NAME]"
type input "[URL][DOMAIN_NAME]"
click at [611, 297] on span "Import" at bounding box center [612, 296] width 17 height 8
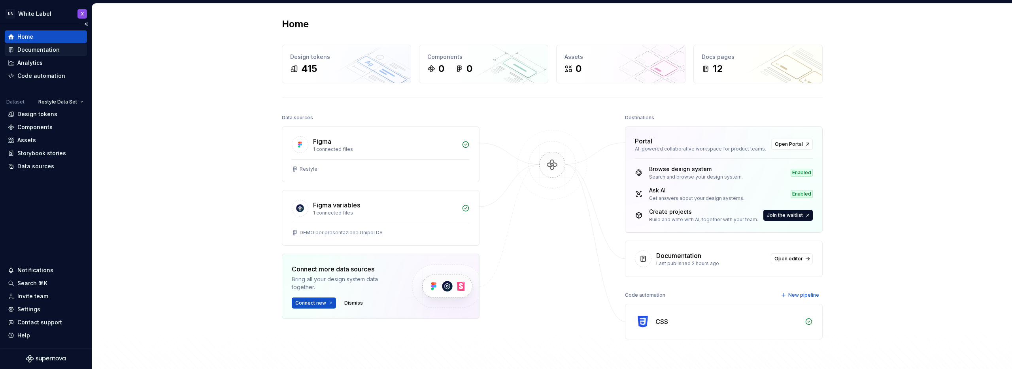
click at [35, 50] on div "Documentation" at bounding box center [38, 50] width 42 height 8
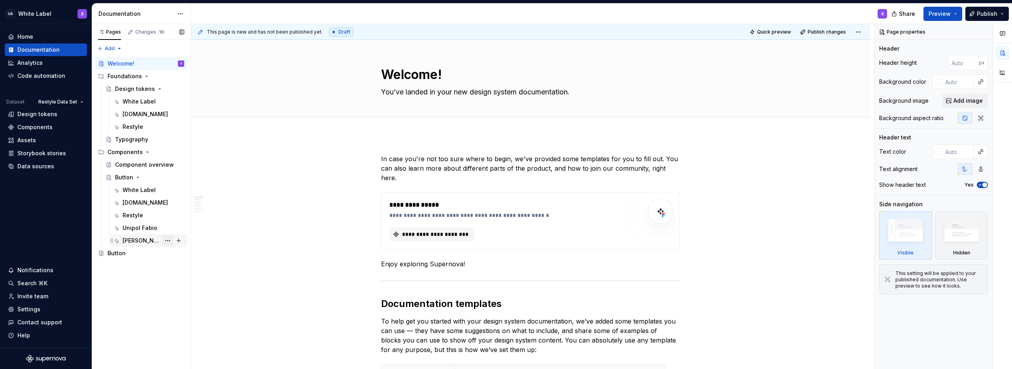
click at [168, 240] on button "Page tree" at bounding box center [167, 240] width 11 height 11
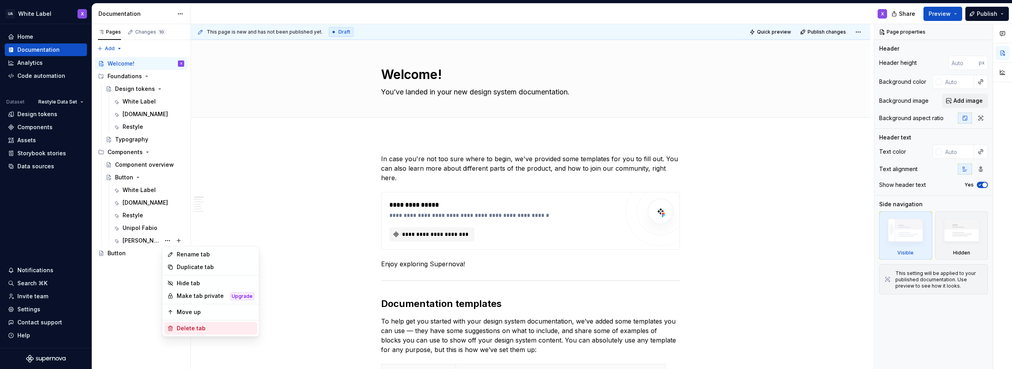
click at [180, 329] on div "Delete tab" at bounding box center [216, 329] width 78 height 8
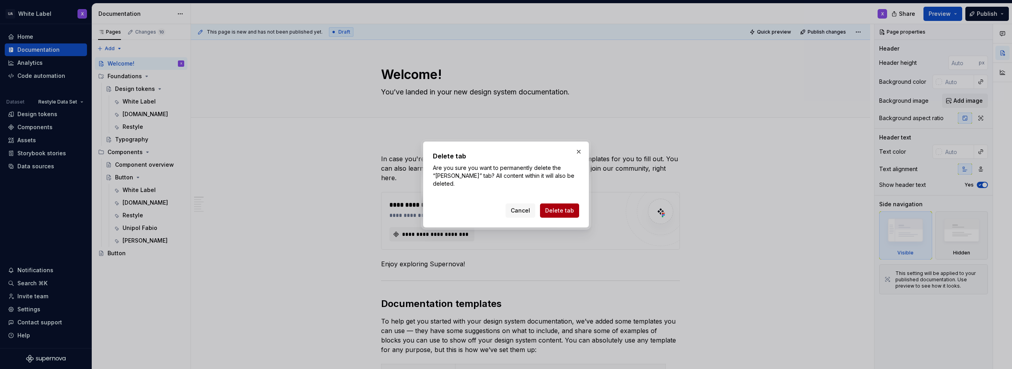
click at [564, 210] on span "Delete tab" at bounding box center [559, 211] width 29 height 8
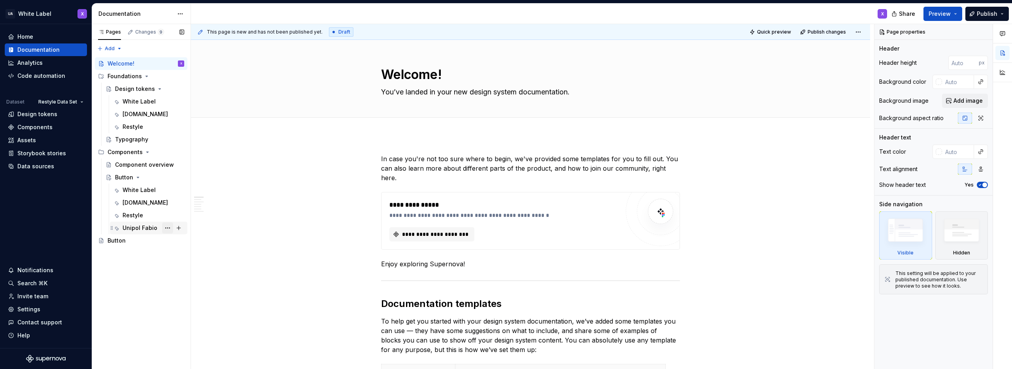
click at [168, 227] on button "Page tree" at bounding box center [167, 228] width 11 height 11
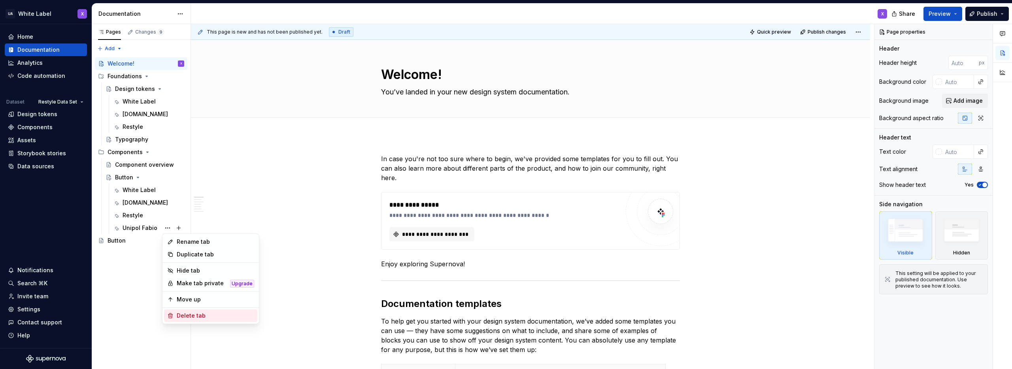
click at [193, 316] on div "Delete tab" at bounding box center [216, 316] width 78 height 8
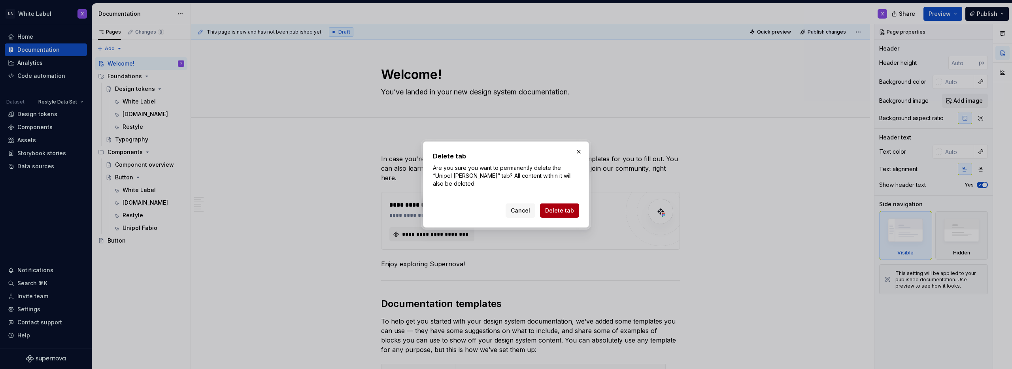
click at [547, 212] on span "Delete tab" at bounding box center [559, 211] width 29 height 8
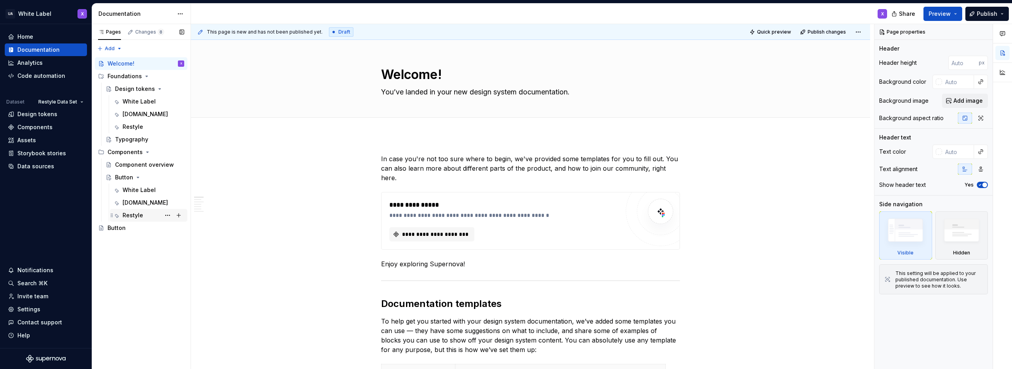
click at [135, 214] on div "Restyle" at bounding box center [133, 216] width 21 height 8
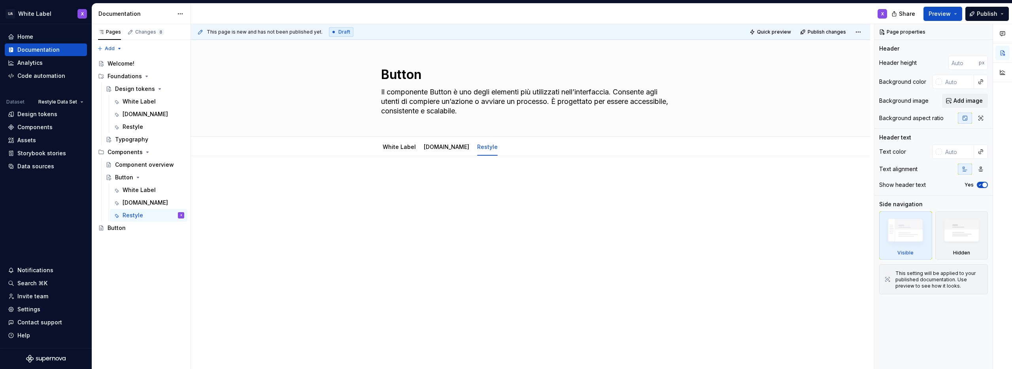
type textarea "*"
click at [433, 189] on div at bounding box center [530, 190] width 299 height 30
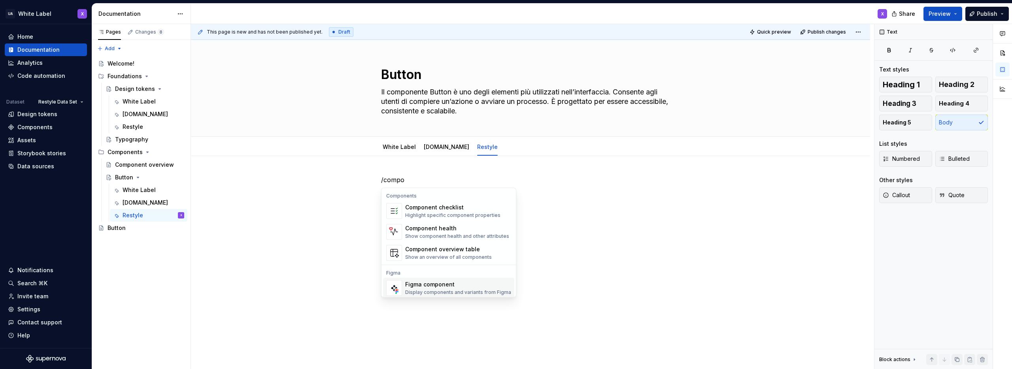
click at [422, 288] on div "Figma component" at bounding box center [458, 285] width 106 height 8
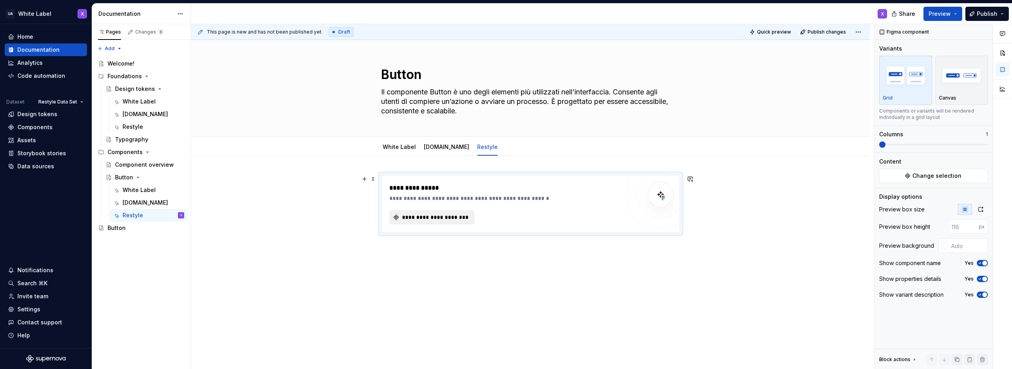
click at [432, 214] on span "**********" at bounding box center [435, 218] width 68 height 8
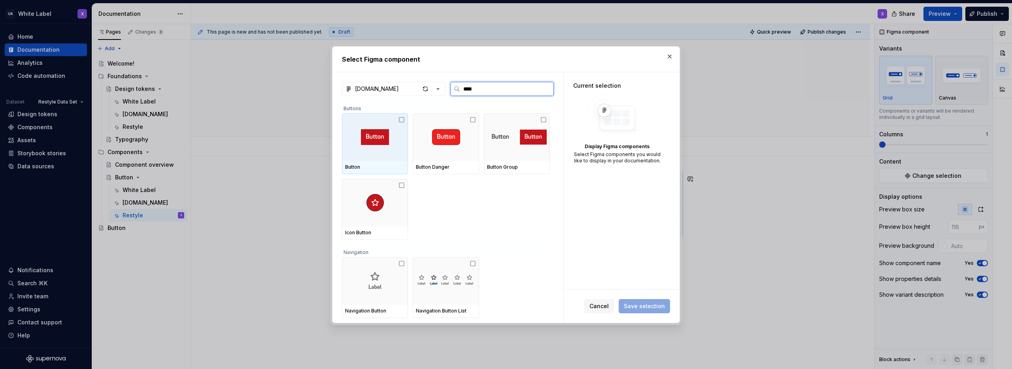
type input "*****"
click at [401, 122] on icon at bounding box center [402, 120] width 6 height 6
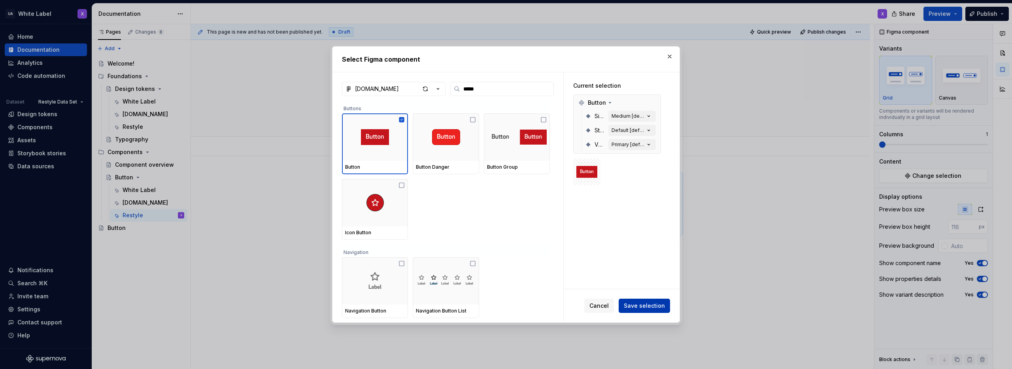
click at [647, 305] on span "Save selection" at bounding box center [644, 306] width 41 height 8
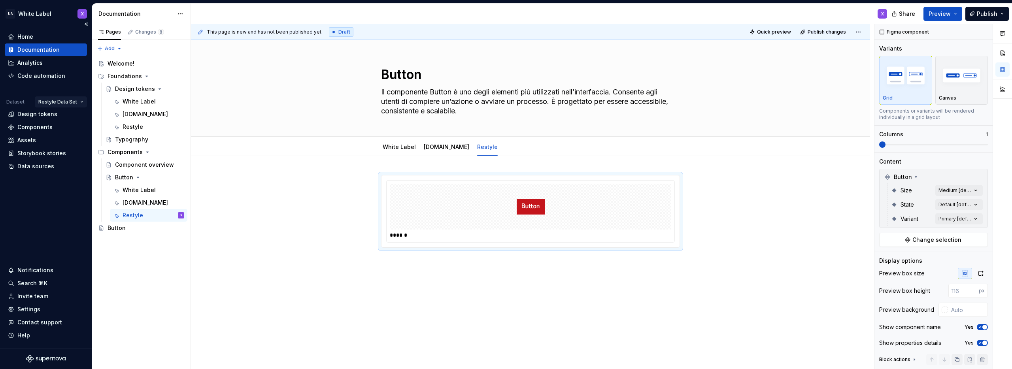
click at [72, 100] on html "UA White Label X Home Documentation Analytics Code automation Dataset Restyle D…" at bounding box center [506, 184] width 1012 height 369
click at [306, 190] on html "UA White Label X Home Documentation Analytics Code automation Dataset Restyle D…" at bounding box center [506, 184] width 1012 height 369
click at [433, 150] on link "[DOMAIN_NAME]" at bounding box center [446, 147] width 45 height 7
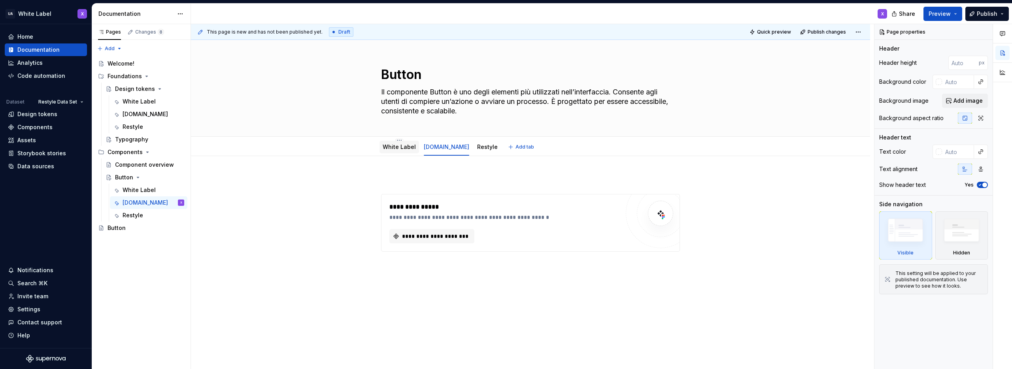
click at [398, 148] on link "White Label" at bounding box center [399, 147] width 33 height 7
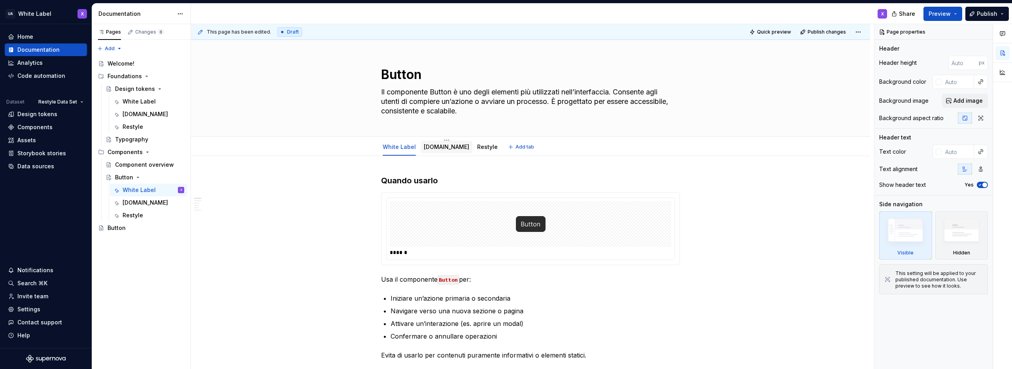
click at [433, 147] on link "[DOMAIN_NAME]" at bounding box center [446, 147] width 45 height 7
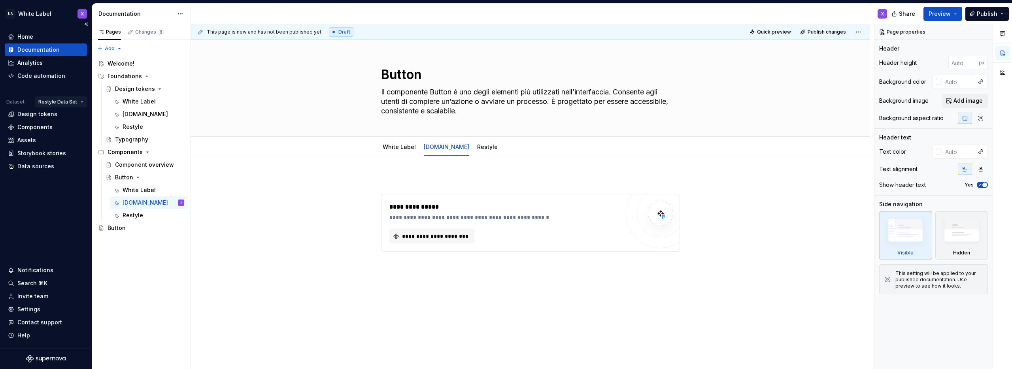
click at [61, 101] on html "UA White Label X Home Documentation Analytics Code automation Dataset Restyle D…" at bounding box center [506, 184] width 1012 height 369
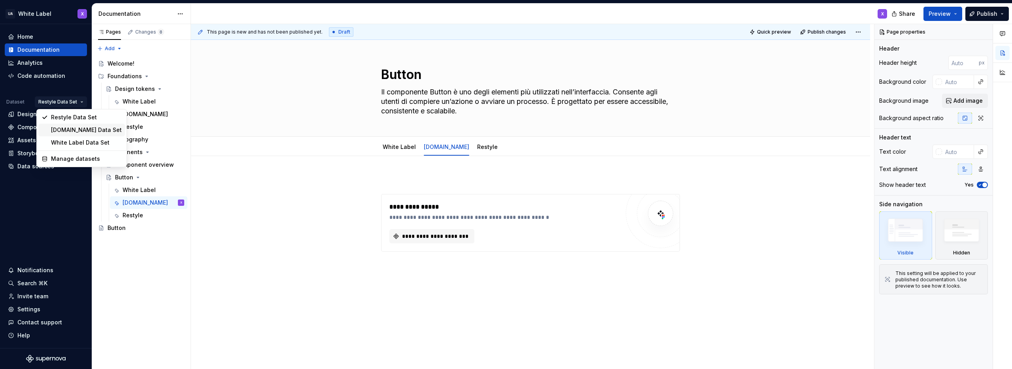
click at [60, 130] on div "[DOMAIN_NAME] Data Set" at bounding box center [86, 130] width 71 height 8
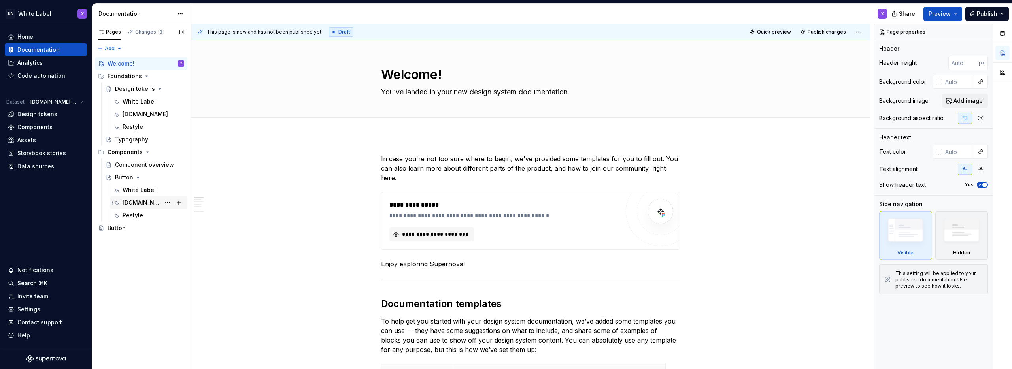
click at [137, 201] on div "[DOMAIN_NAME]" at bounding box center [142, 203] width 38 height 8
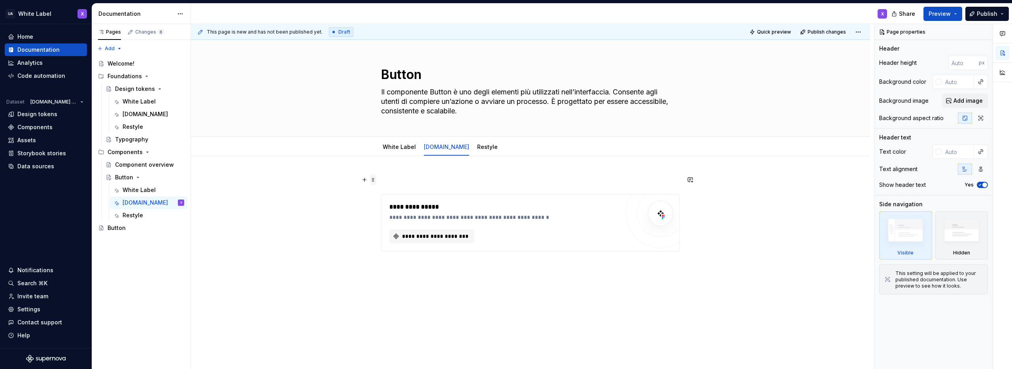
type textarea "*"
click at [373, 180] on span at bounding box center [373, 179] width 6 height 11
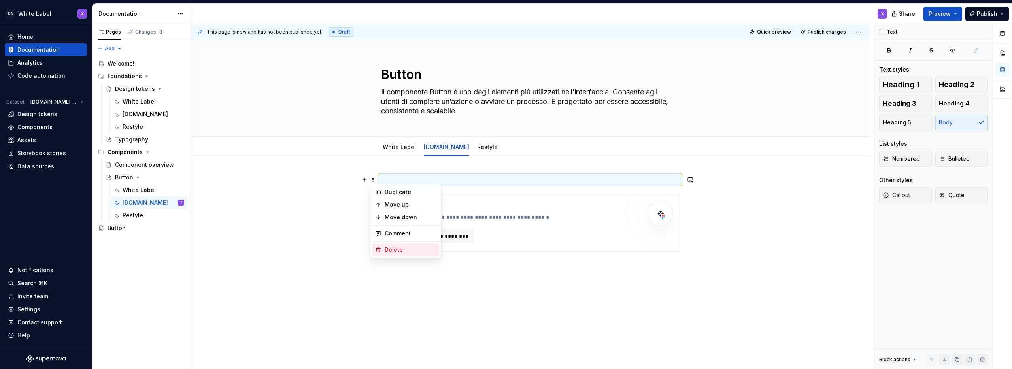
click at [395, 246] on div "Delete" at bounding box center [410, 250] width 51 height 8
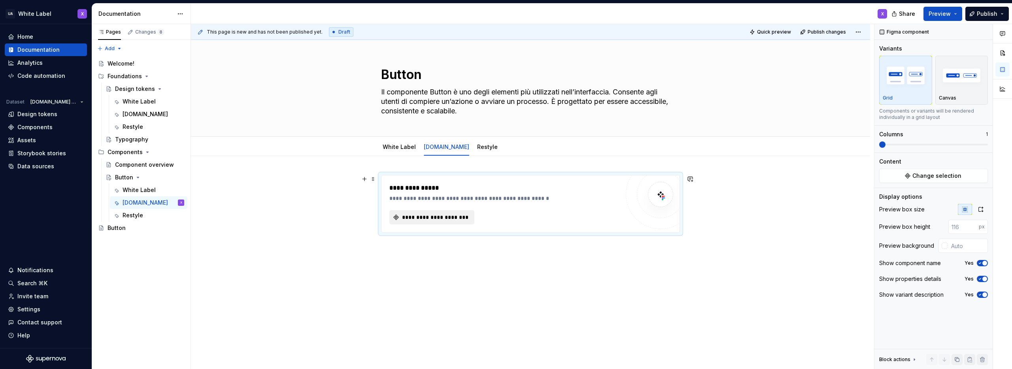
click at [429, 215] on span "**********" at bounding box center [435, 218] width 68 height 8
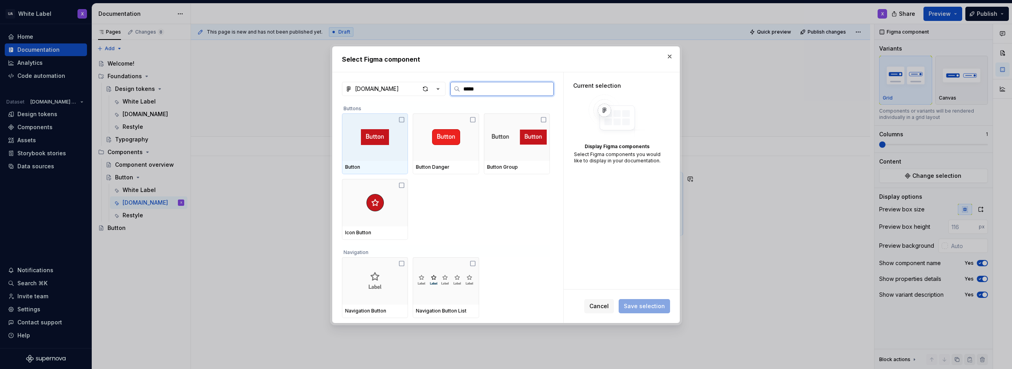
type input "******"
click at [398, 123] on div at bounding box center [375, 137] width 66 height 47
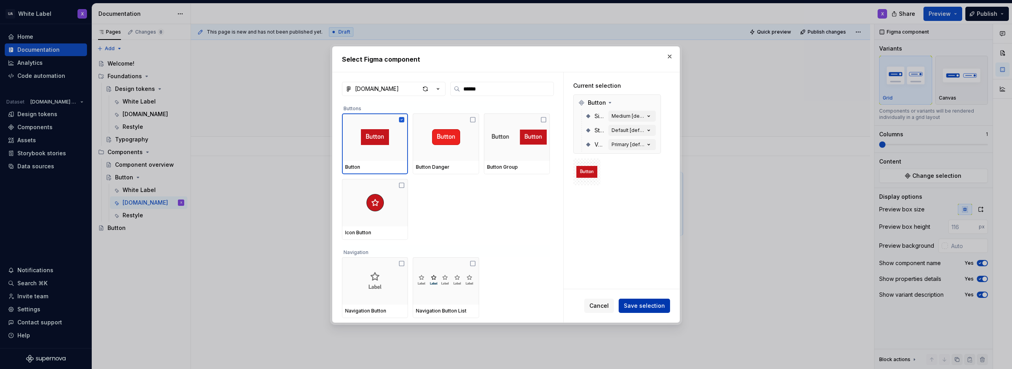
click at [643, 303] on span "Save selection" at bounding box center [644, 306] width 41 height 8
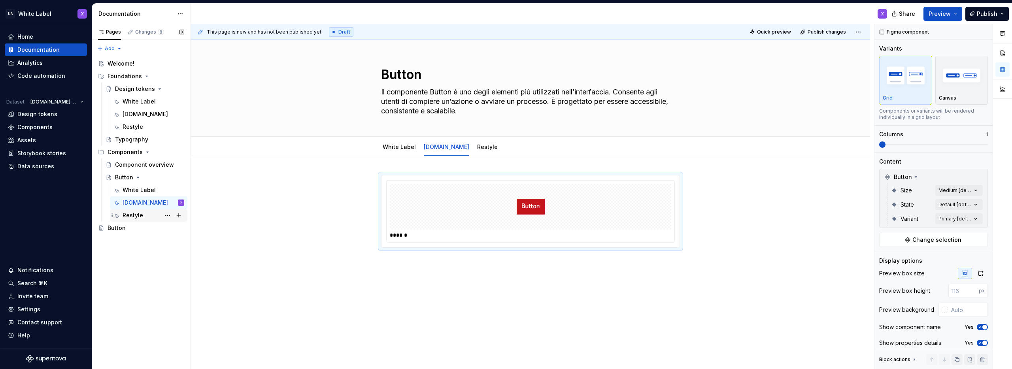
click at [129, 216] on div "Restyle" at bounding box center [133, 216] width 21 height 8
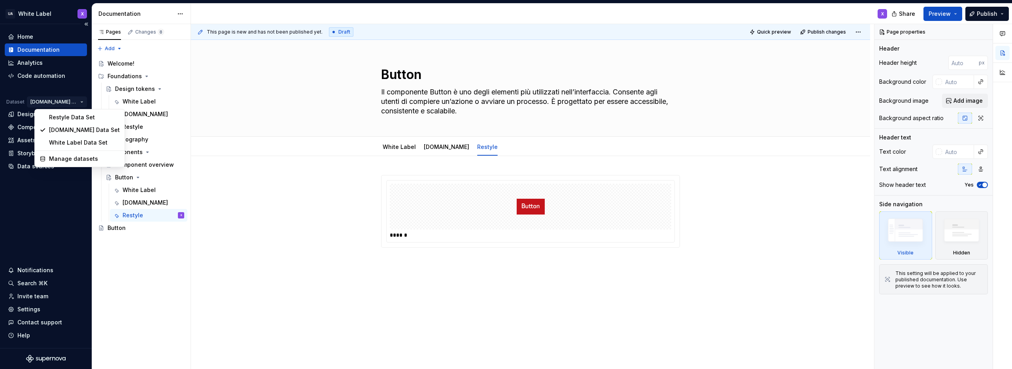
click at [58, 105] on html "UA White Label X Home Documentation Analytics Code automation Dataset [DOMAIN_N…" at bounding box center [506, 184] width 1012 height 369
click at [59, 115] on div "Restyle Data Set" at bounding box center [84, 118] width 71 height 8
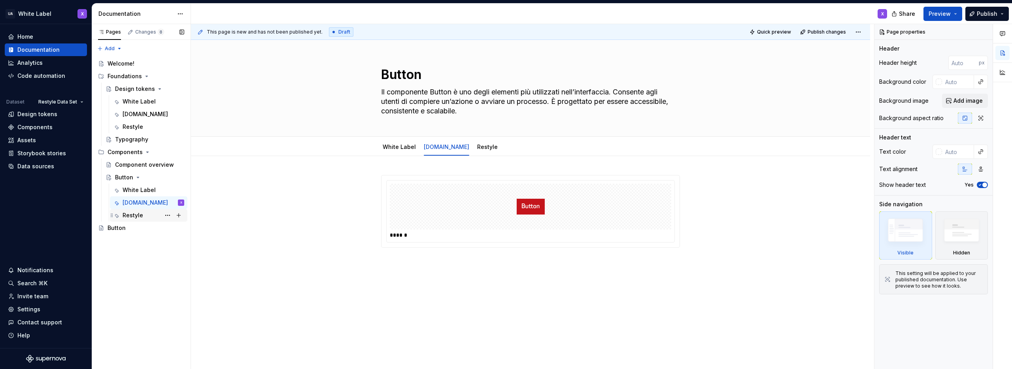
click at [132, 215] on div "Restyle" at bounding box center [133, 216] width 21 height 8
click at [31, 36] on div "Home" at bounding box center [25, 37] width 16 height 8
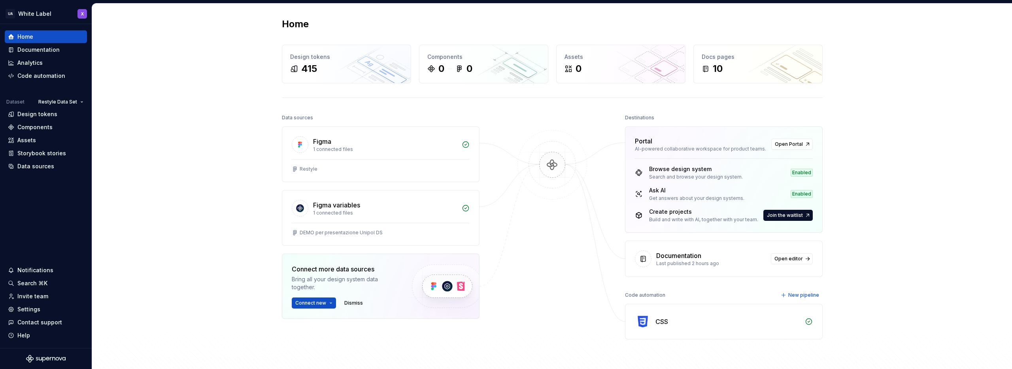
click at [536, 245] on div at bounding box center [552, 235] width 79 height 246
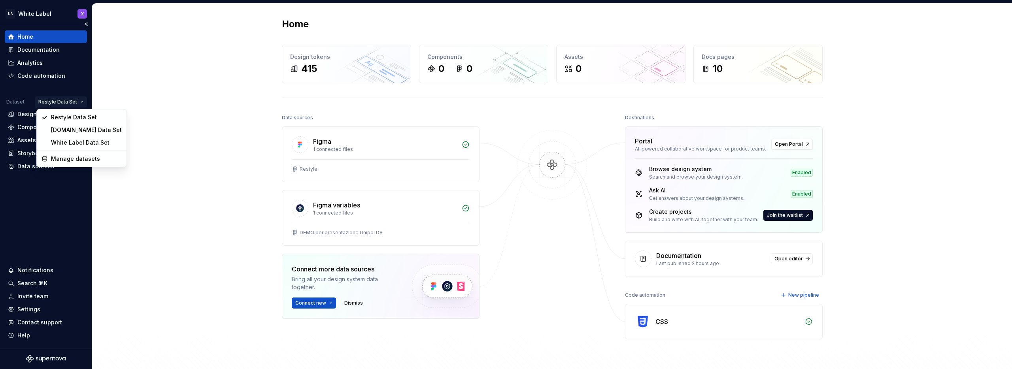
click at [58, 100] on html "UA White Label X Home Documentation Analytics Code automation Dataset Restyle D…" at bounding box center [506, 184] width 1012 height 369
click at [60, 130] on div "[DOMAIN_NAME] Data Set" at bounding box center [86, 130] width 71 height 8
click at [64, 102] on html "UA White Label X Home Documentation Analytics Code automation Dataset [DOMAIN_N…" at bounding box center [506, 184] width 1012 height 369
click at [59, 140] on div "White Label Data Set" at bounding box center [84, 143] width 71 height 8
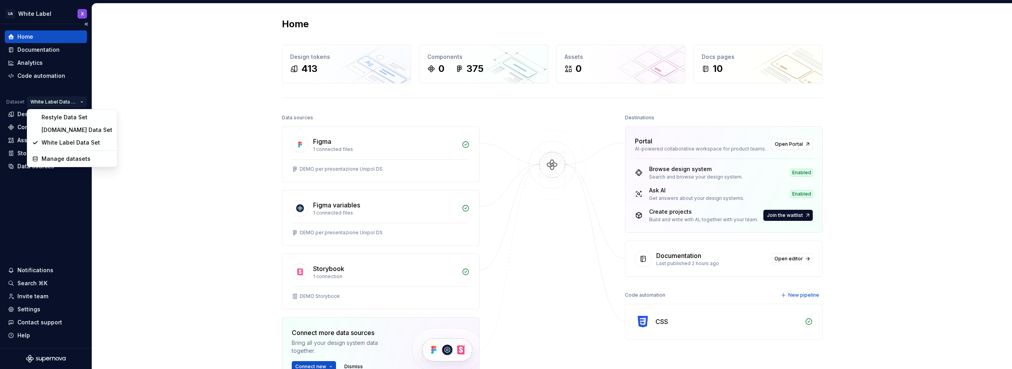
click at [68, 99] on html "UA White Label X Home Documentation Analytics Code automation Dataset White Lab…" at bounding box center [506, 184] width 1012 height 369
click at [53, 117] on div "Restyle Data Set" at bounding box center [77, 118] width 71 height 8
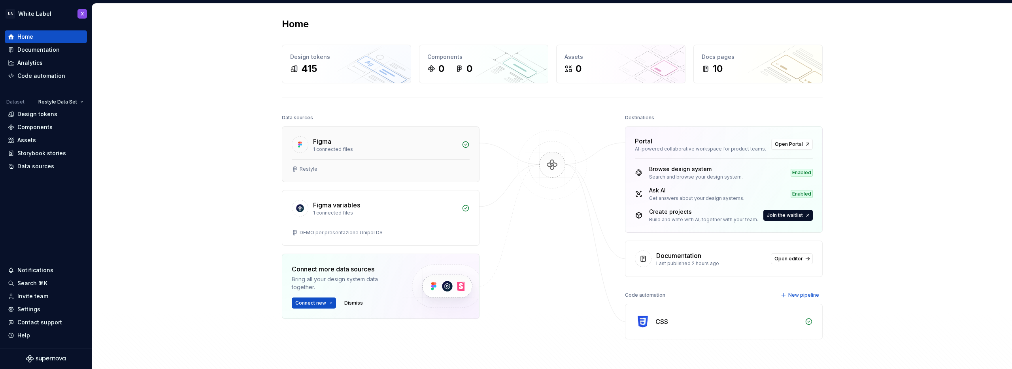
click at [349, 150] on div "1 connected files" at bounding box center [385, 149] width 144 height 6
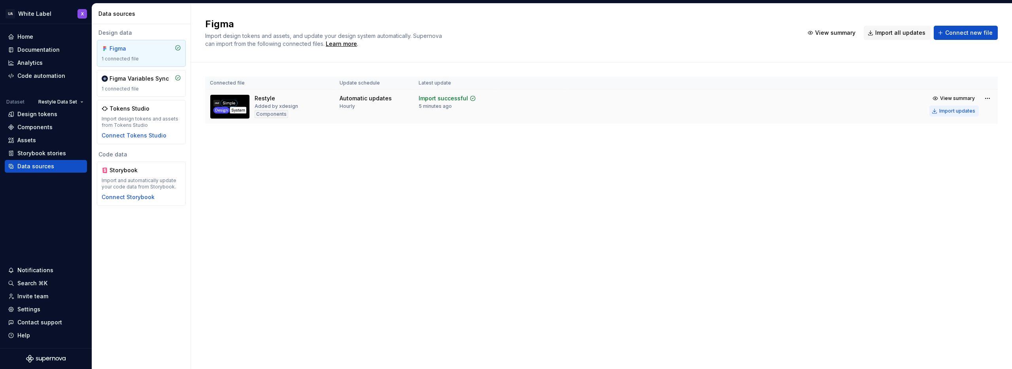
click at [948, 112] on div "Import updates" at bounding box center [958, 111] width 36 height 6
click at [554, 153] on div "Connected file Update schedule Latest update Restyle Added by xdesign Component…" at bounding box center [601, 107] width 793 height 91
click at [648, 32] on div "Figma Import design tokens and assets, and update your design system automatica…" at bounding box center [499, 33] width 589 height 30
click at [634, 36] on div "Figma Import design tokens and assets, and update your design system automatica…" at bounding box center [499, 33] width 589 height 30
click at [943, 112] on div "Import updates" at bounding box center [958, 111] width 36 height 6
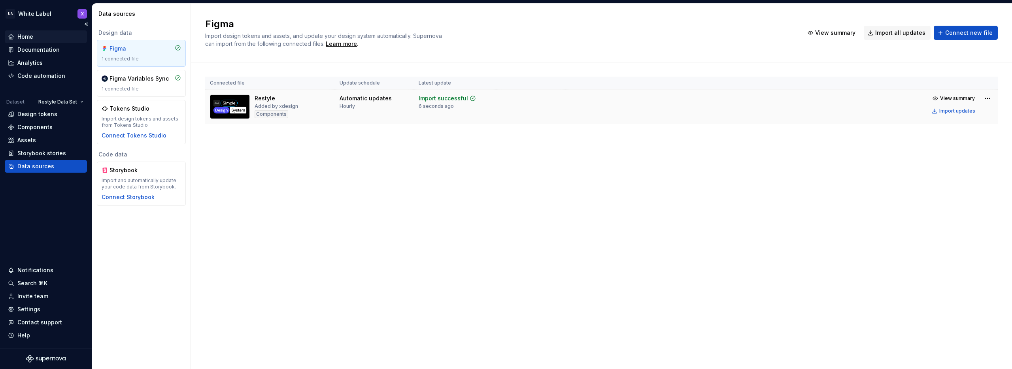
click at [44, 37] on div "Home" at bounding box center [46, 37] width 76 height 8
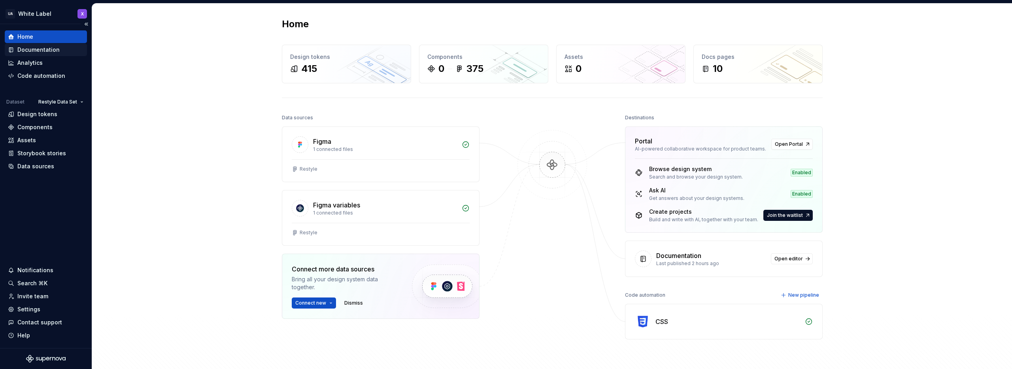
click at [34, 48] on div "Documentation" at bounding box center [38, 50] width 42 height 8
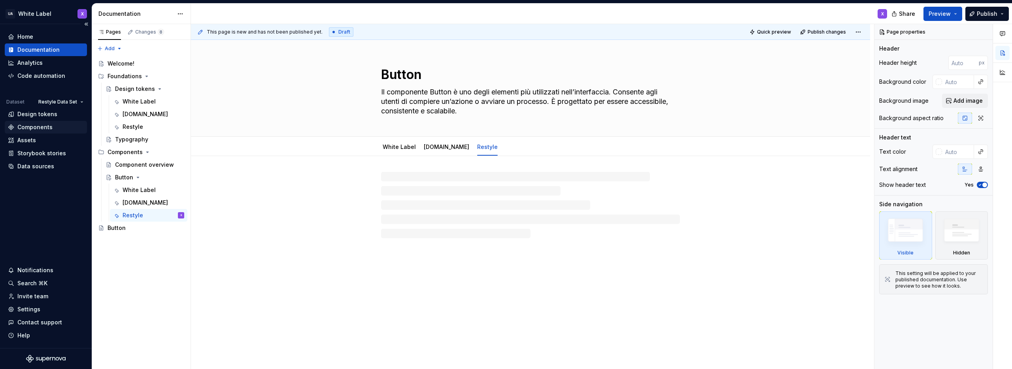
click at [29, 124] on div "Components" at bounding box center [34, 127] width 35 height 8
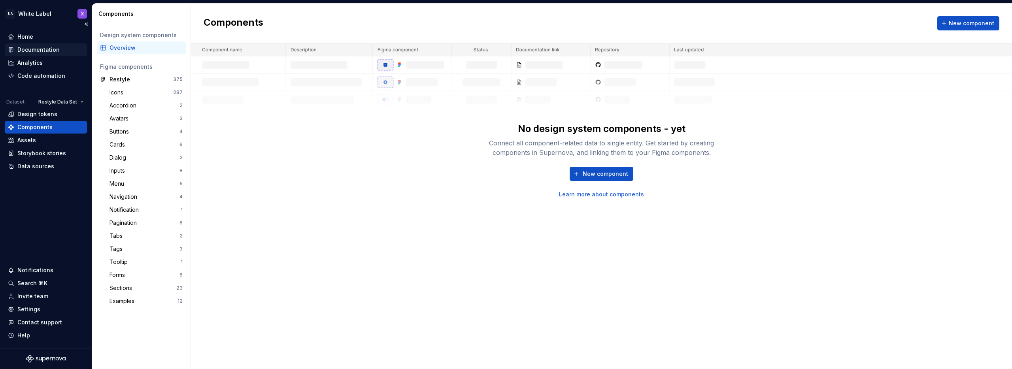
click at [27, 46] on div "Documentation" at bounding box center [38, 50] width 42 height 8
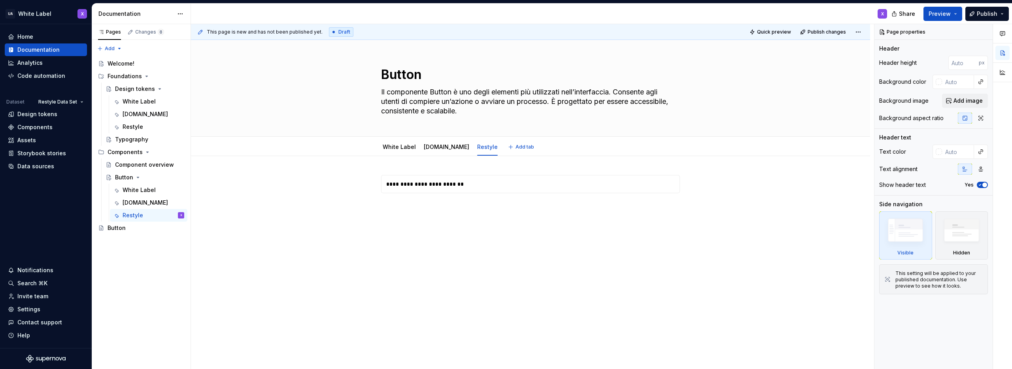
type textarea "*"
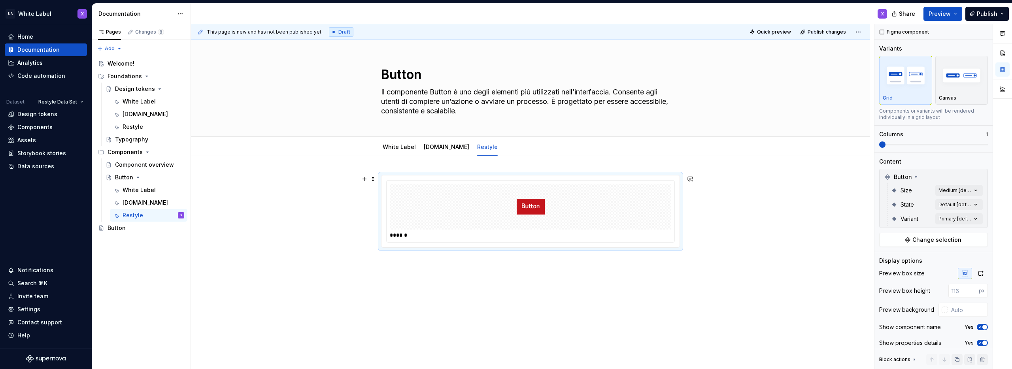
click at [464, 213] on div at bounding box center [531, 207] width 282 height 46
click at [372, 179] on span at bounding box center [373, 179] width 6 height 11
click at [390, 247] on div "Delete" at bounding box center [410, 249] width 51 height 8
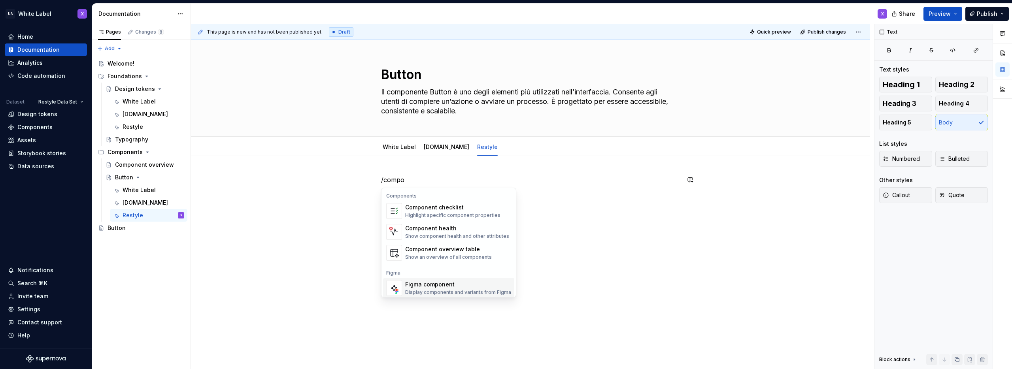
click at [426, 286] on div "Figma component" at bounding box center [458, 285] width 106 height 8
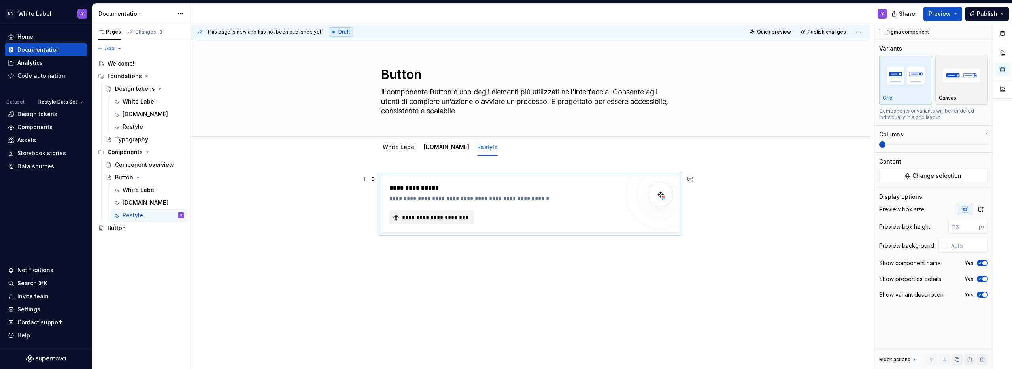
click at [428, 218] on span "**********" at bounding box center [435, 218] width 68 height 8
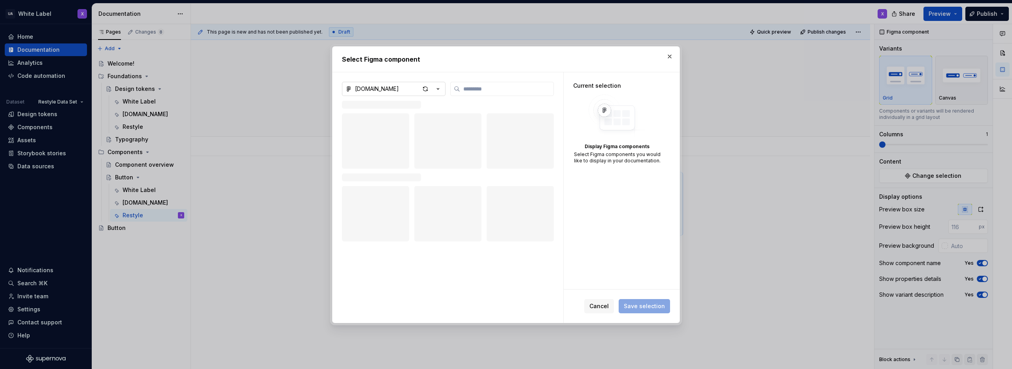
click at [442, 87] on icon "button" at bounding box center [438, 89] width 8 height 8
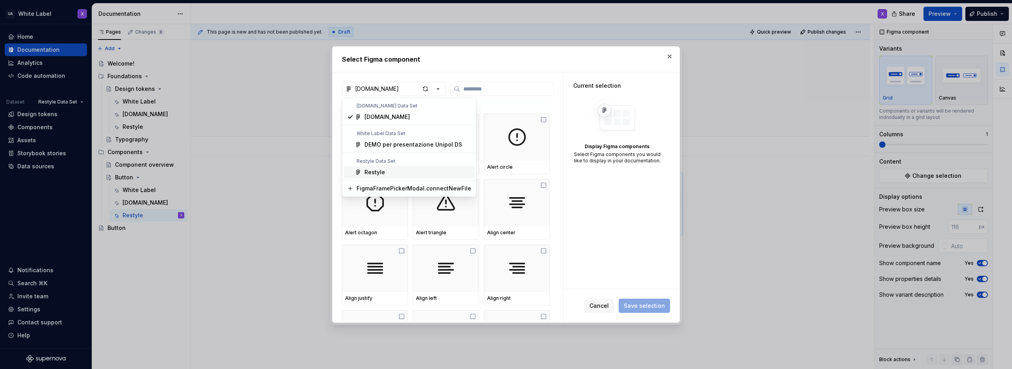
click at [389, 172] on div "Restyle" at bounding box center [418, 172] width 107 height 8
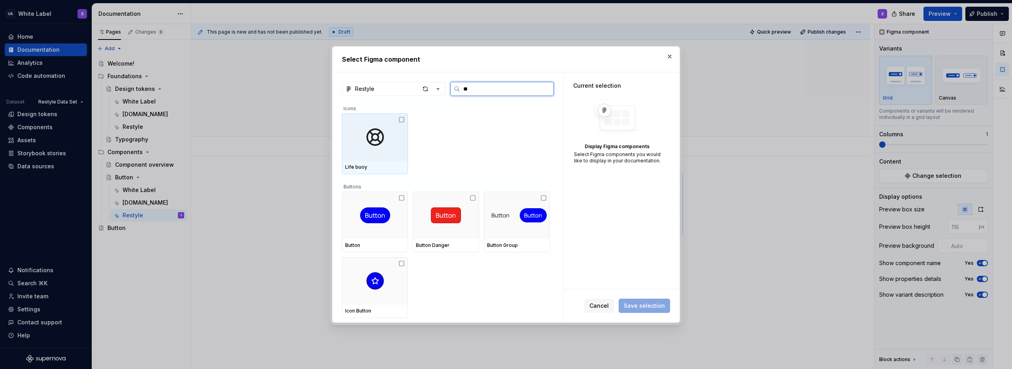
type input "***"
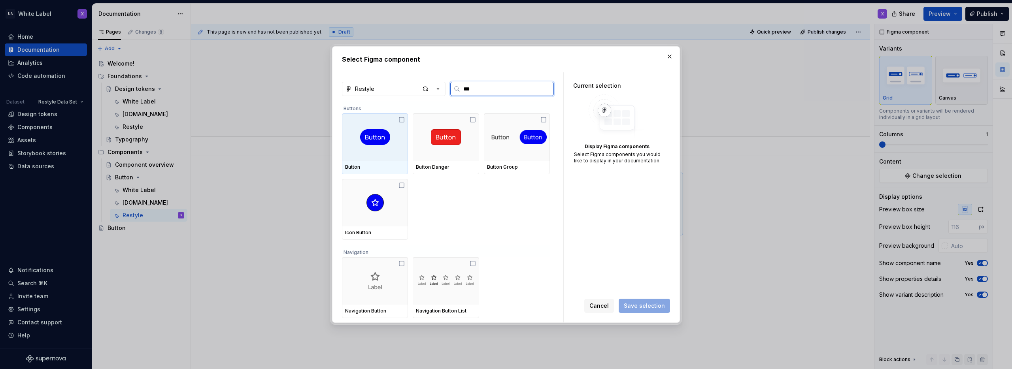
click at [400, 117] on icon at bounding box center [402, 120] width 6 height 6
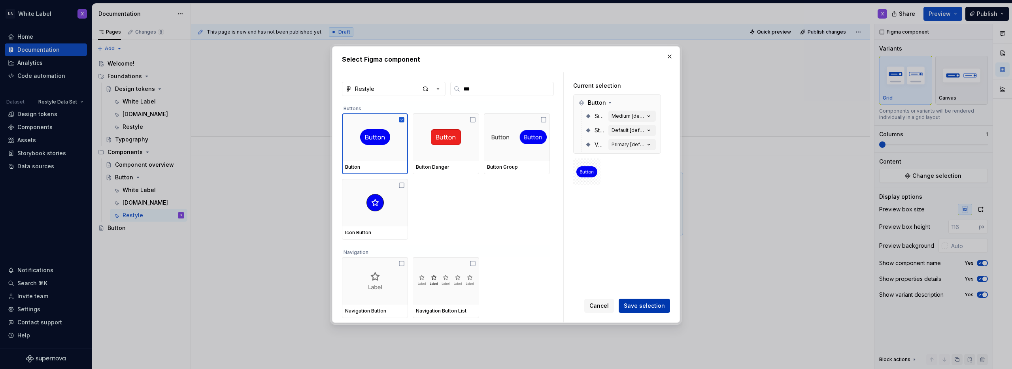
click at [648, 306] on span "Save selection" at bounding box center [644, 306] width 41 height 8
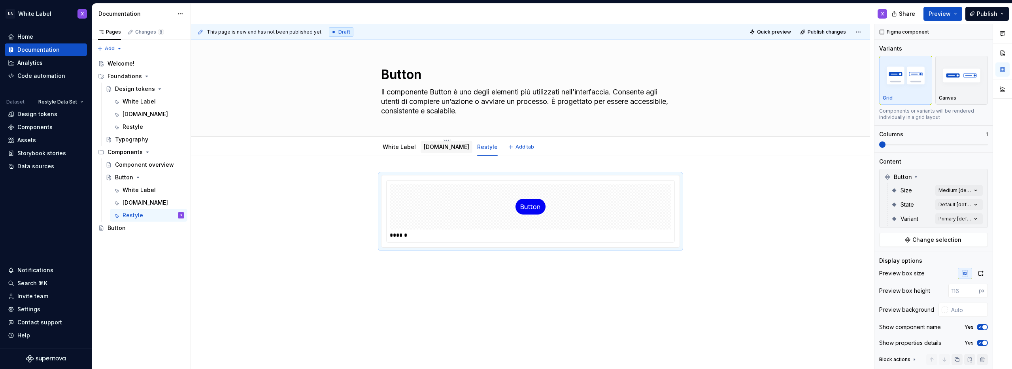
click at [435, 146] on link "[DOMAIN_NAME]" at bounding box center [446, 147] width 45 height 7
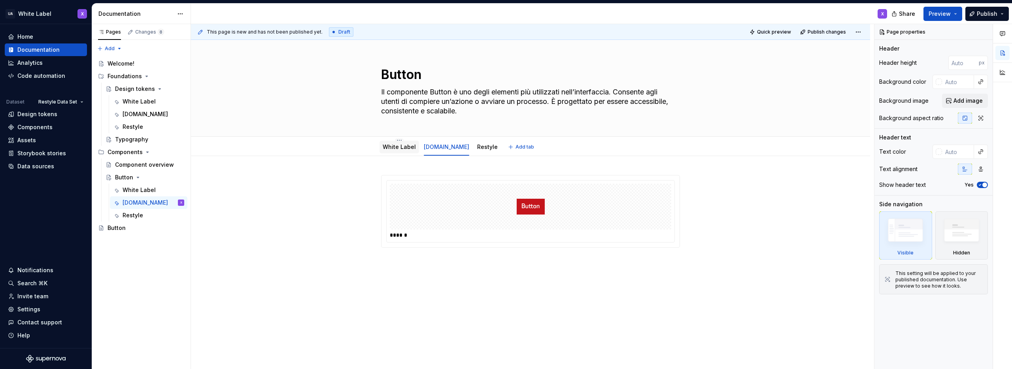
click at [397, 147] on link "White Label" at bounding box center [399, 147] width 33 height 7
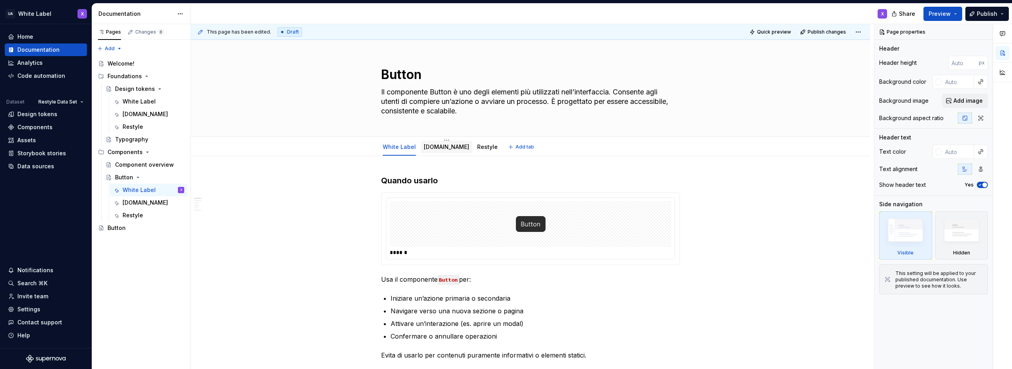
click at [433, 147] on link "[DOMAIN_NAME]" at bounding box center [446, 147] width 45 height 7
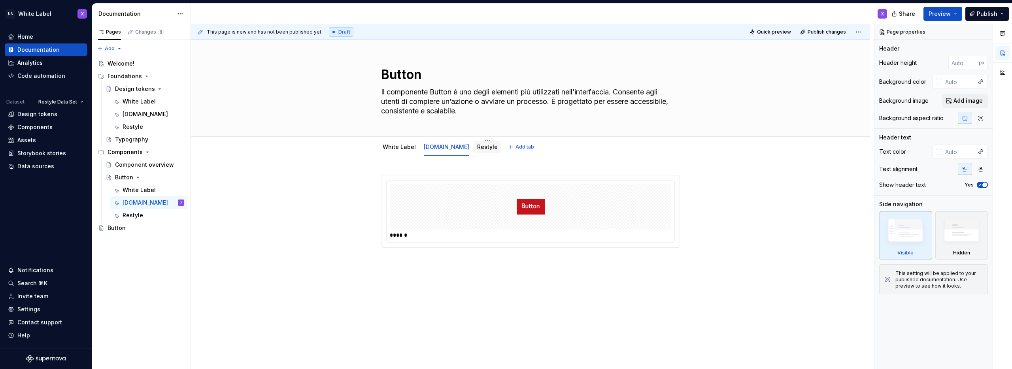
click at [477, 147] on link "Restyle" at bounding box center [487, 147] width 21 height 7
click at [392, 149] on link "White Label" at bounding box center [399, 147] width 33 height 7
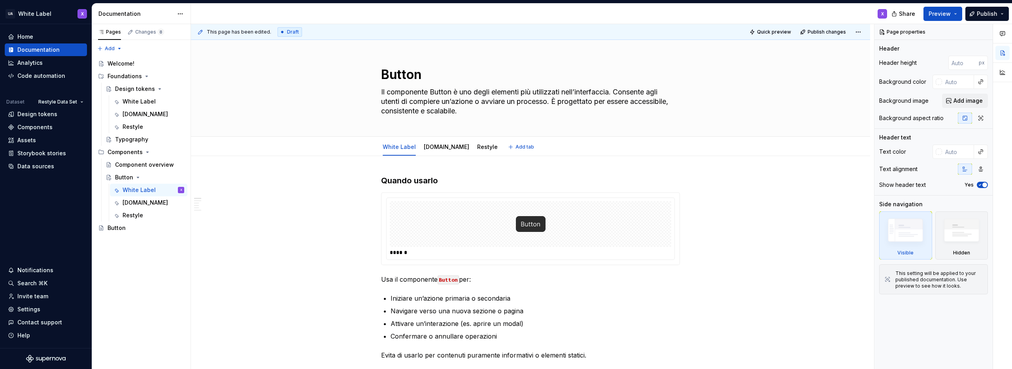
click at [732, 149] on div "White Label [DOMAIN_NAME] Restyle Add tab" at bounding box center [531, 146] width 616 height 17
click at [434, 144] on link "[DOMAIN_NAME]" at bounding box center [446, 147] width 45 height 7
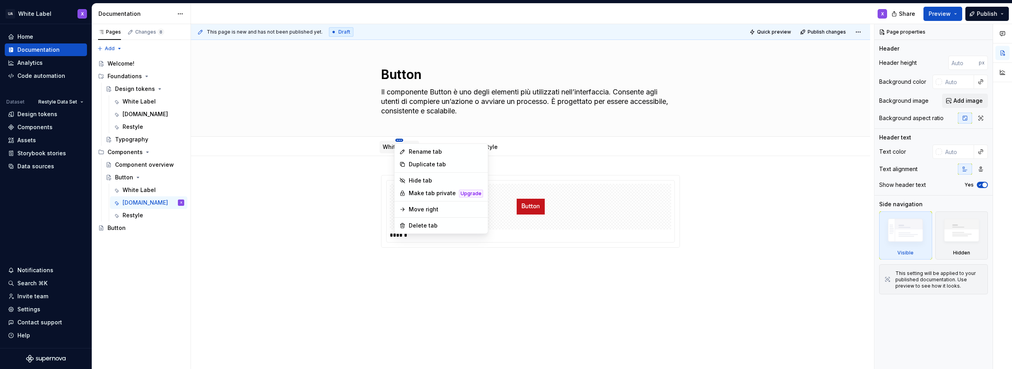
click at [398, 140] on html "UA White Label X Home Documentation Analytics Code automation Dataset Restyle D…" at bounding box center [506, 184] width 1012 height 369
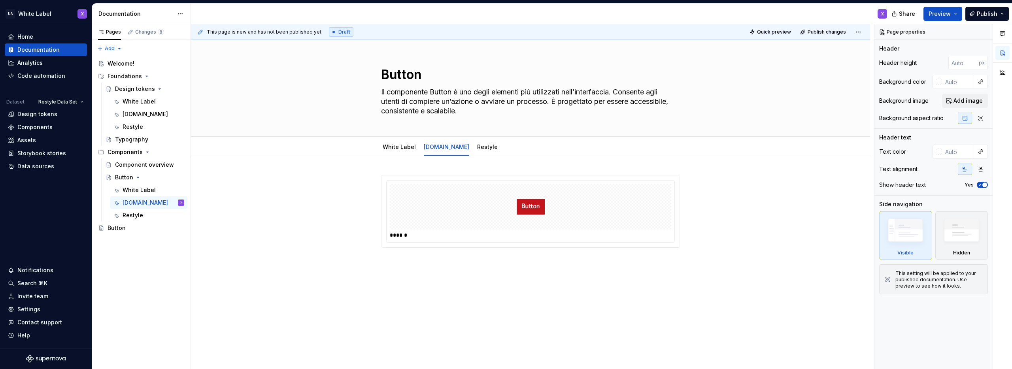
click at [571, 160] on html "UA White Label X Home Documentation Analytics Code automation Dataset Restyle D…" at bounding box center [506, 184] width 1012 height 369
click at [39, 165] on div "Data sources" at bounding box center [35, 167] width 37 height 8
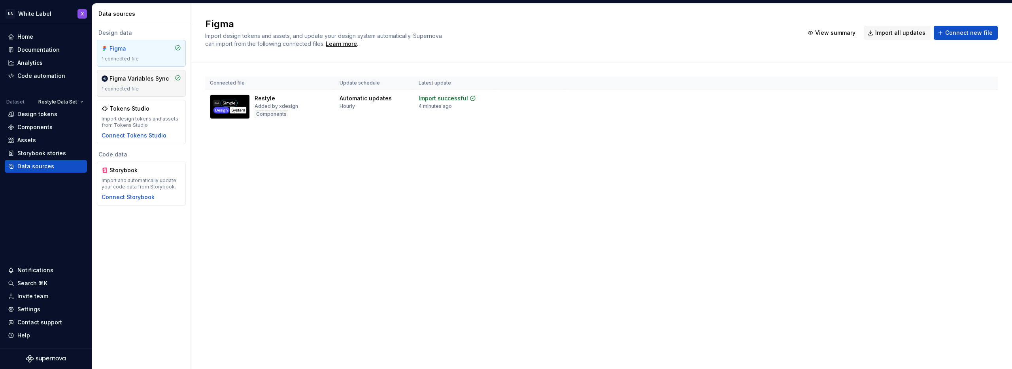
click at [139, 83] on div "Figma Variables Sync 1 connected file" at bounding box center [141, 83] width 79 height 17
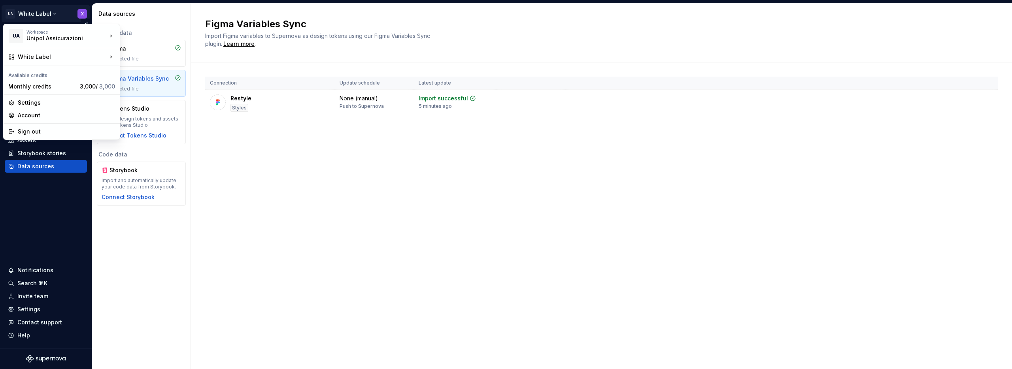
click at [47, 12] on html "UA White Label X Home Documentation Analytics Code automation Dataset Restyle D…" at bounding box center [506, 184] width 1012 height 369
click at [67, 13] on html "UA White Label X Home Documentation Analytics Code automation Dataset Restyle D…" at bounding box center [506, 184] width 1012 height 369
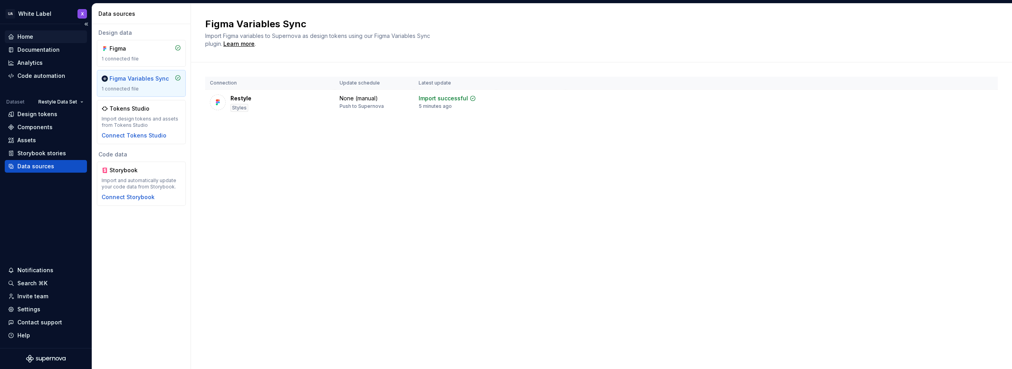
click at [36, 35] on div "Home" at bounding box center [46, 37] width 76 height 8
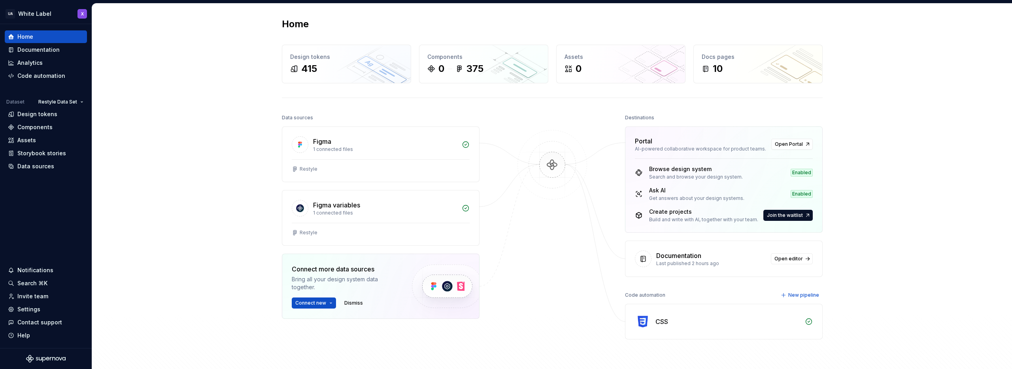
click at [802, 323] on div "CSS" at bounding box center [724, 322] width 197 height 35
click at [786, 259] on span "Open editor" at bounding box center [789, 259] width 28 height 6
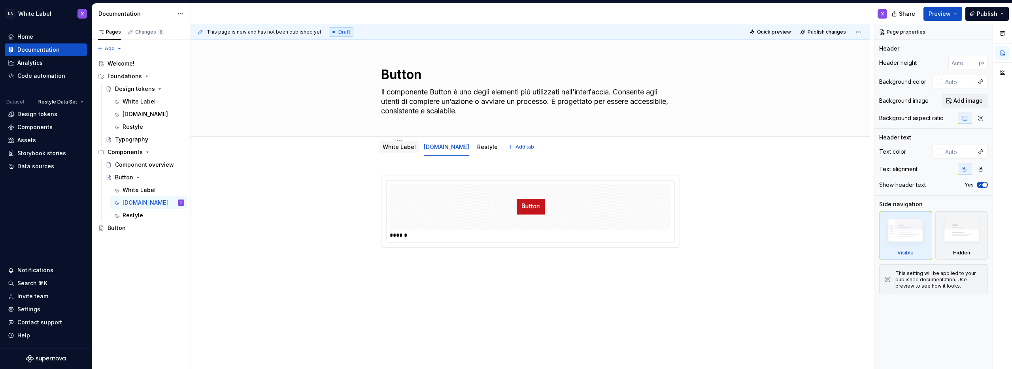
click at [387, 144] on link "White Label" at bounding box center [399, 147] width 33 height 7
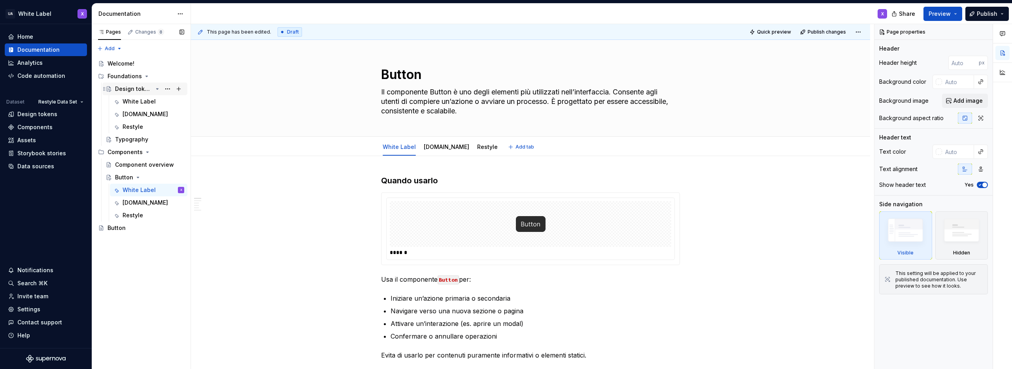
type textarea "*"
click at [28, 166] on div "Data sources" at bounding box center [35, 167] width 37 height 8
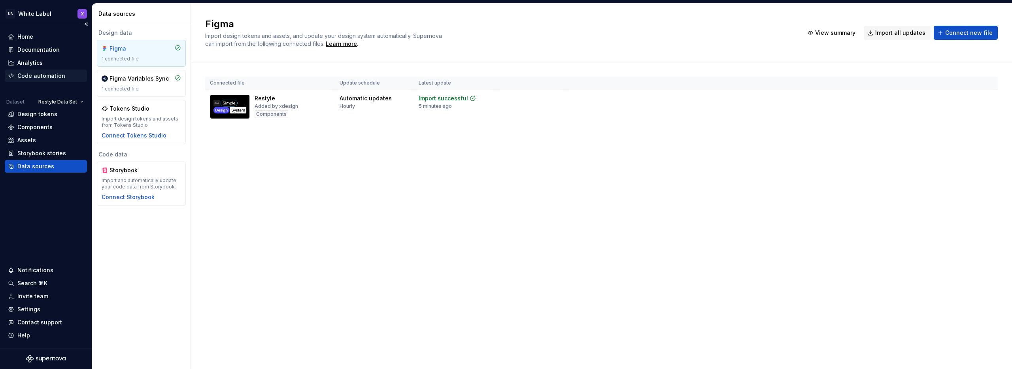
click at [27, 78] on div "Code automation" at bounding box center [41, 76] width 48 height 8
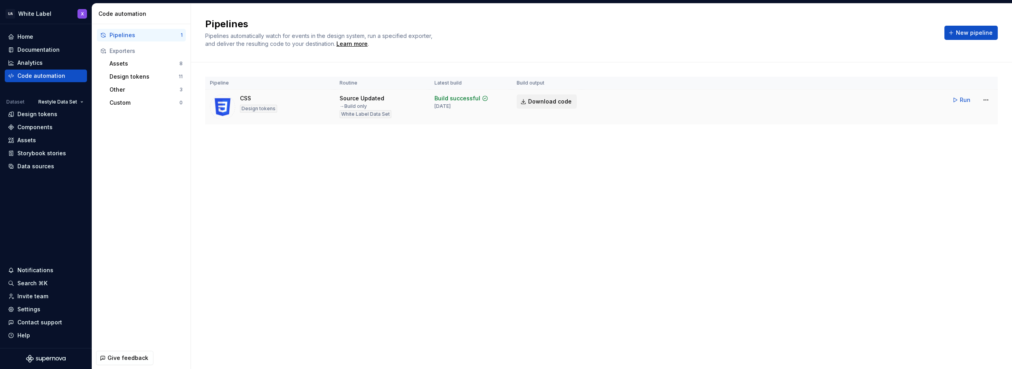
click at [537, 102] on span "Download code" at bounding box center [550, 102] width 44 height 8
click at [28, 36] on div "Home" at bounding box center [25, 37] width 16 height 8
